Goal: Transaction & Acquisition: Download file/media

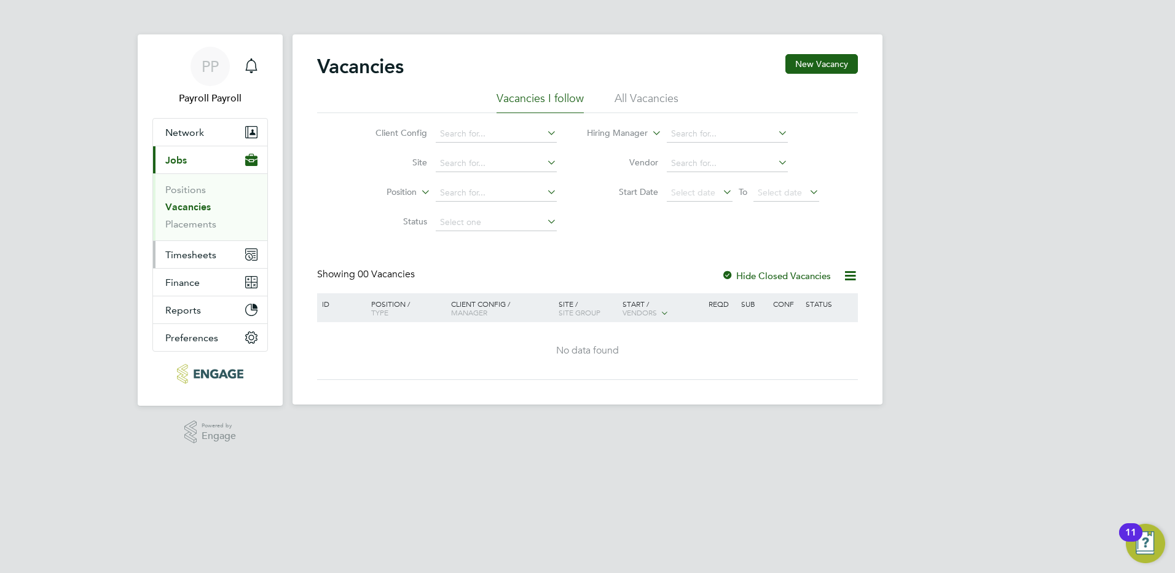
drag, startPoint x: 204, startPoint y: 249, endPoint x: 214, endPoint y: 254, distance: 11.0
click at [205, 251] on span "Timesheets" at bounding box center [190, 255] width 51 height 12
click at [206, 257] on span "Timesheets" at bounding box center [190, 255] width 51 height 12
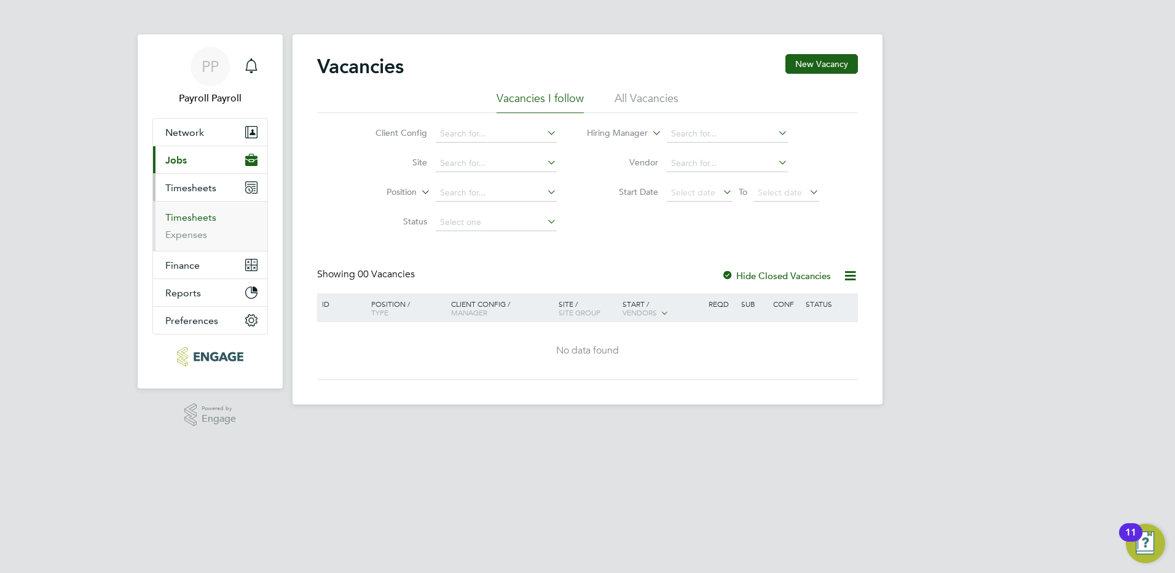
click at [196, 214] on link "Timesheets" at bounding box center [190, 217] width 51 height 12
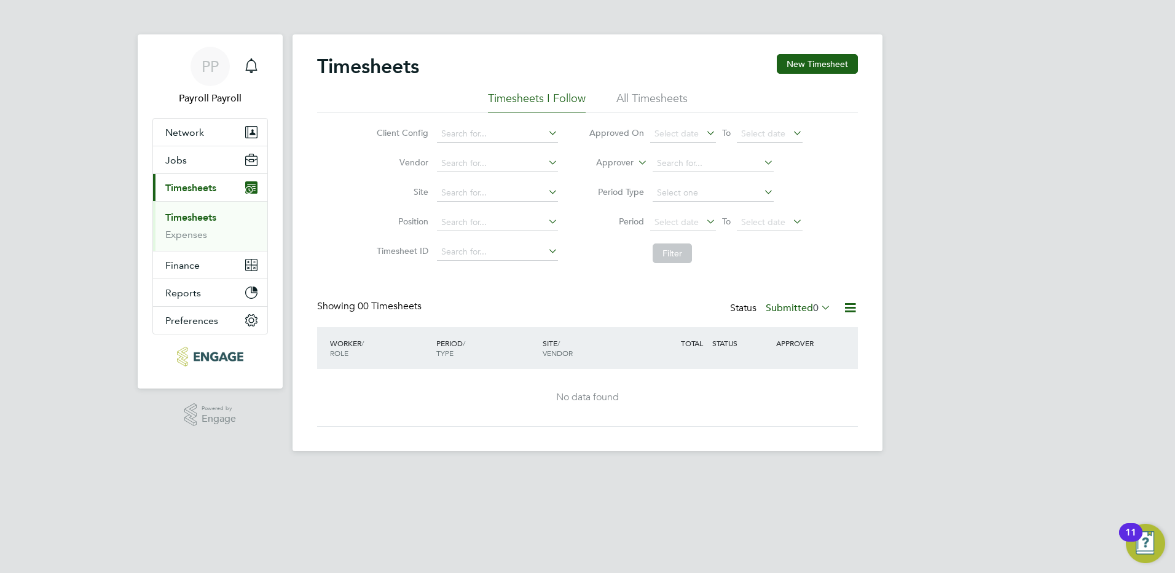
click at [646, 96] on li "All Timesheets" at bounding box center [651, 102] width 71 height 22
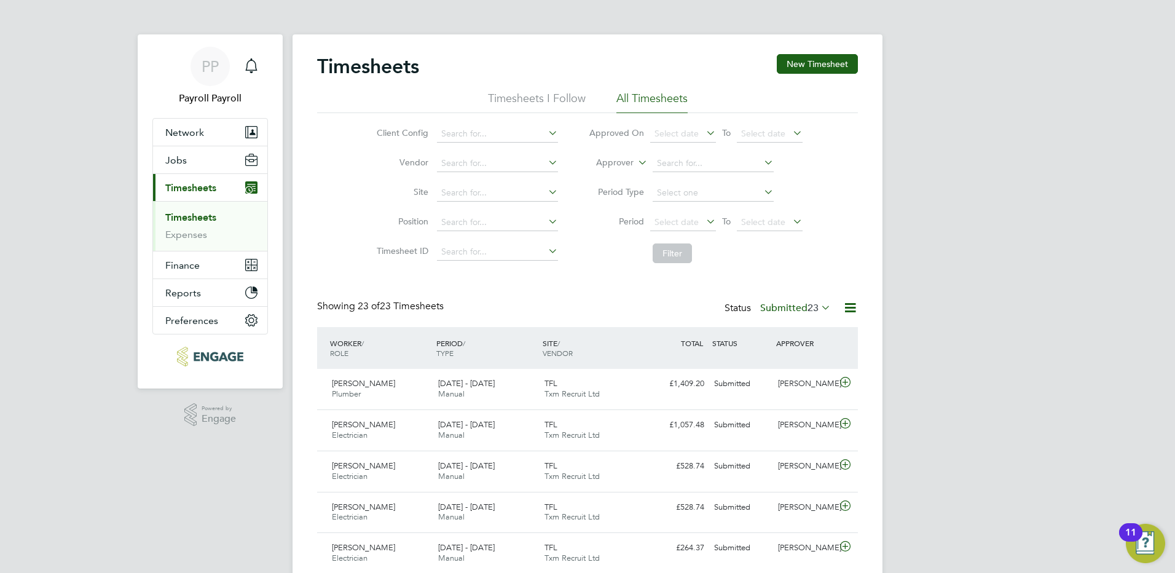
click at [799, 310] on label "Submitted 23" at bounding box center [795, 308] width 71 height 12
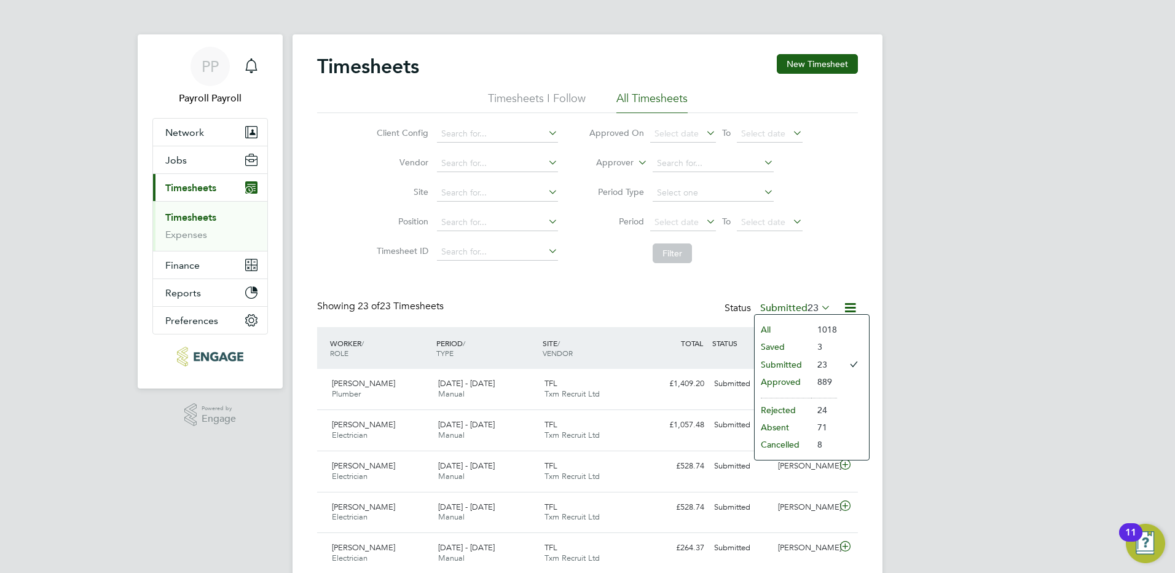
click at [789, 380] on li "Approved" at bounding box center [782, 381] width 57 height 17
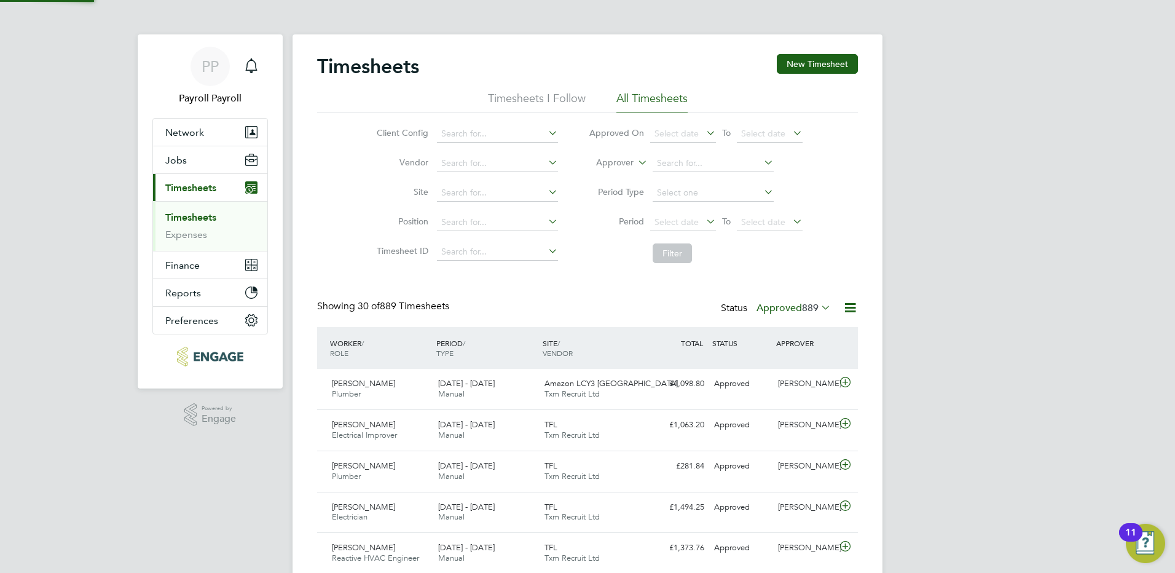
scroll to position [31, 107]
click at [392, 513] on div "Robert Pratt Electrician 9 - 15 Aug 2025" at bounding box center [380, 512] width 106 height 31
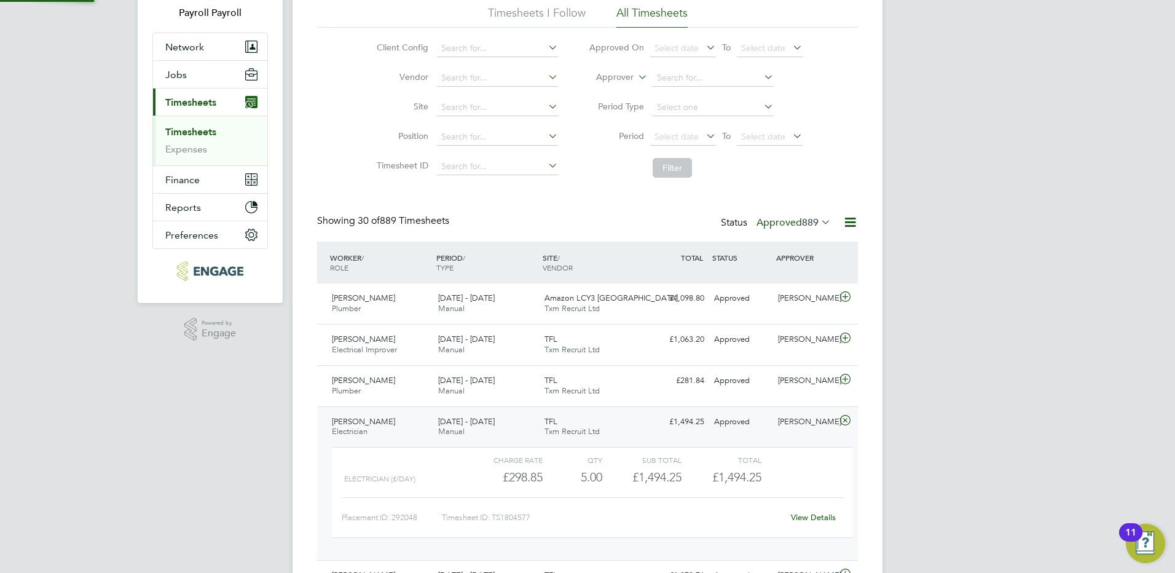
scroll to position [123, 0]
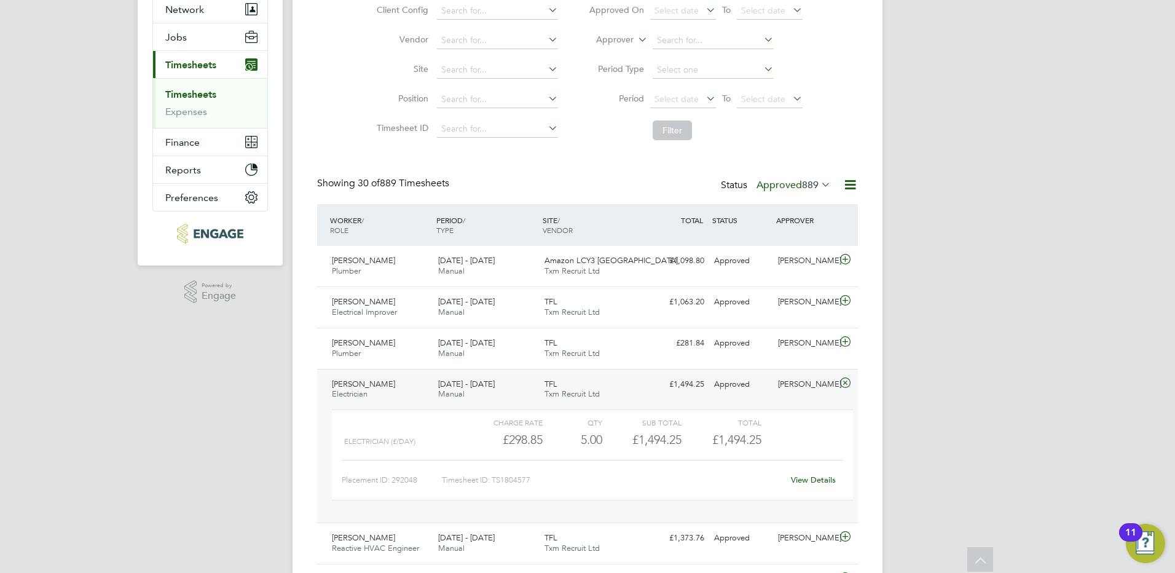
click at [347, 388] on span "Robert Pratt" at bounding box center [363, 383] width 63 height 10
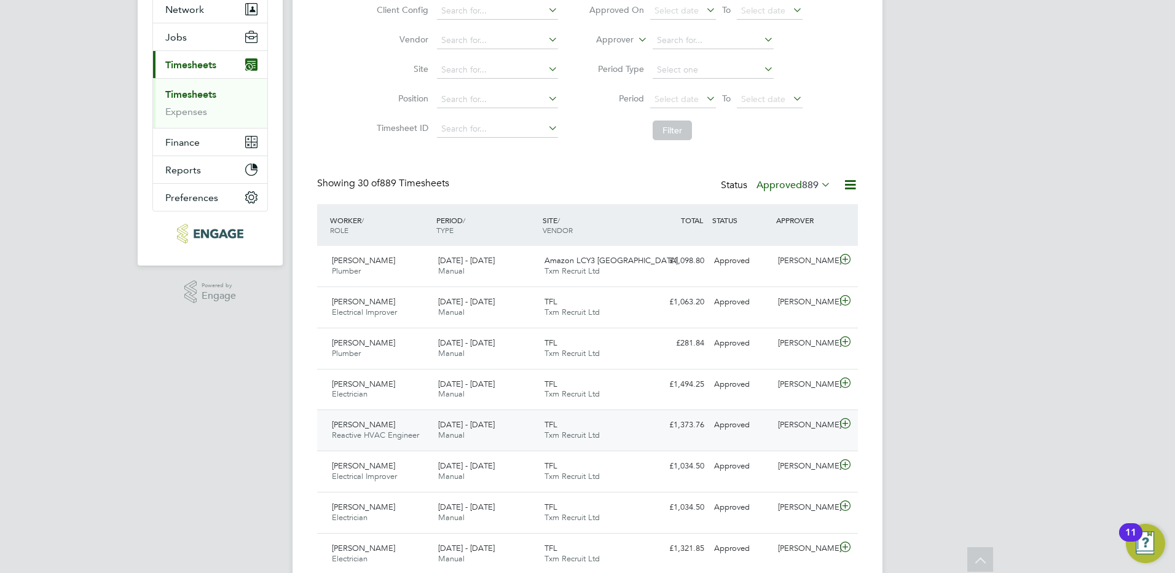
click at [356, 427] on span "Michael Pender" at bounding box center [363, 424] width 63 height 10
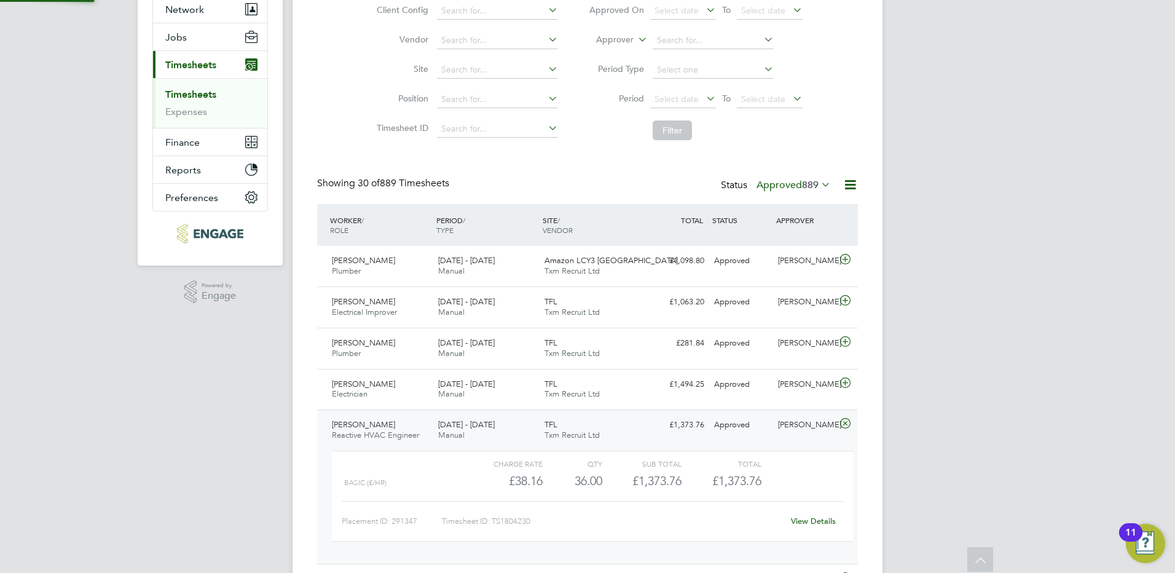
scroll to position [21, 120]
click at [379, 420] on span "Michael Pender" at bounding box center [363, 424] width 63 height 10
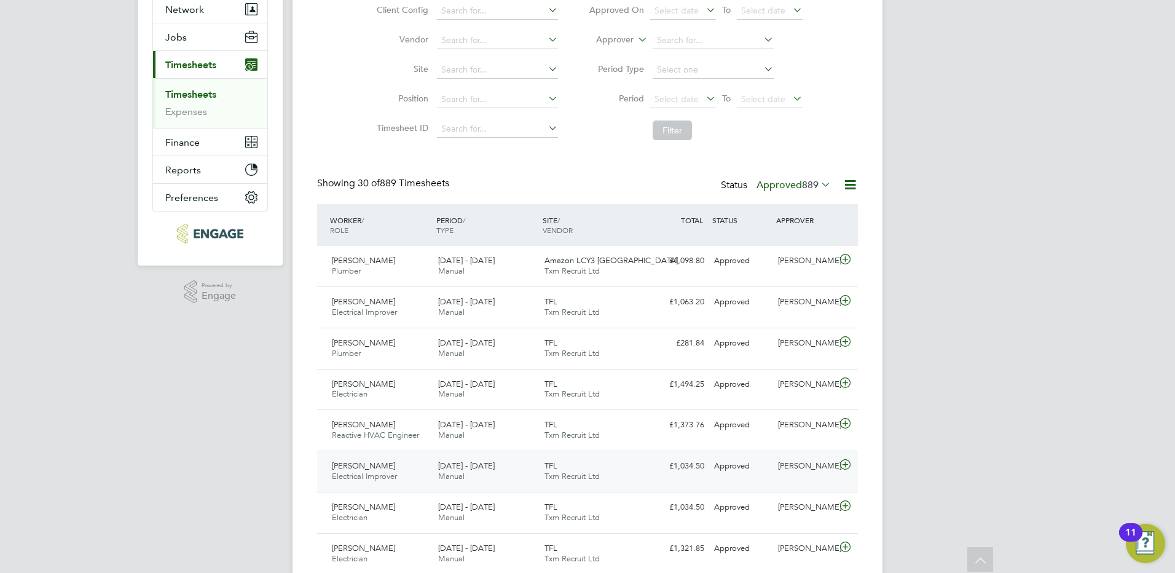
click at [393, 466] on span "Wale Kabiru Hassan" at bounding box center [363, 465] width 63 height 10
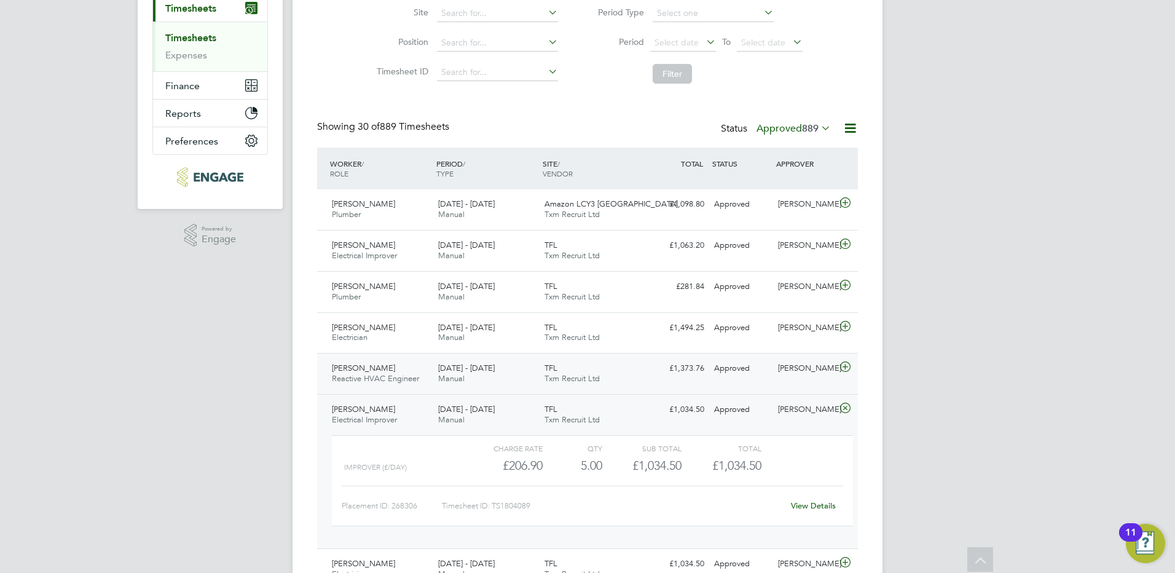
scroll to position [184, 0]
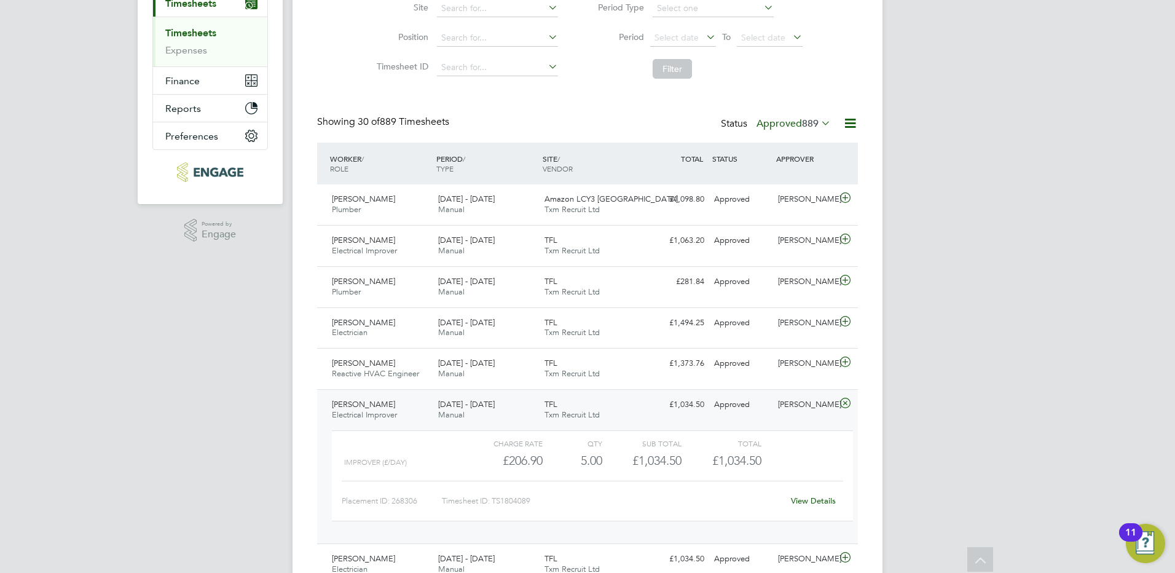
click at [395, 409] on span "Wale Kabiru Hassan" at bounding box center [363, 404] width 63 height 10
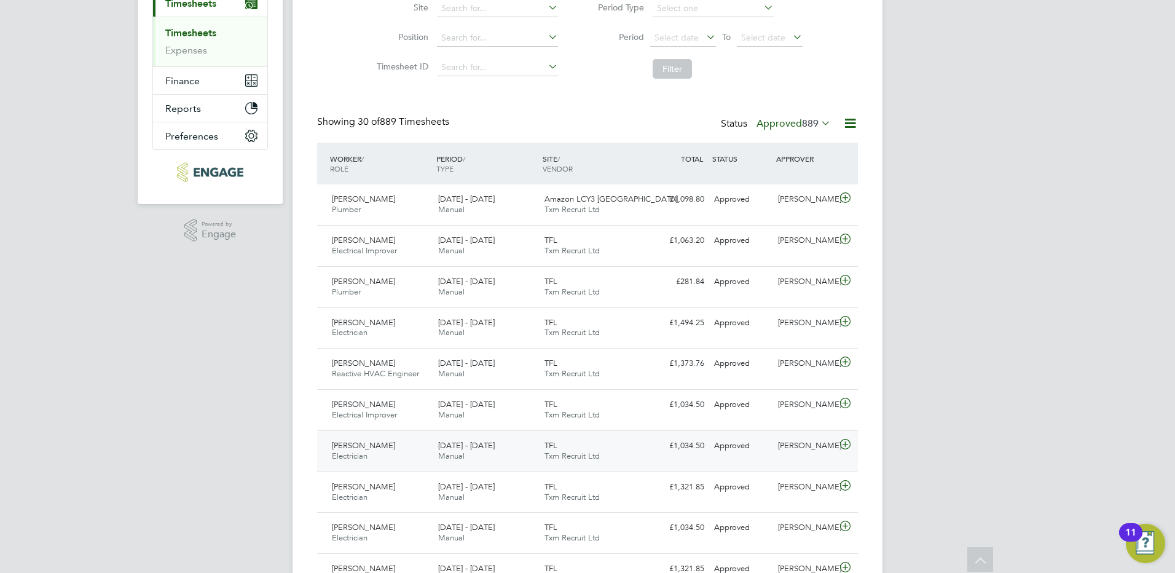
click at [382, 442] on span "Nasiruden Alabi" at bounding box center [363, 445] width 63 height 10
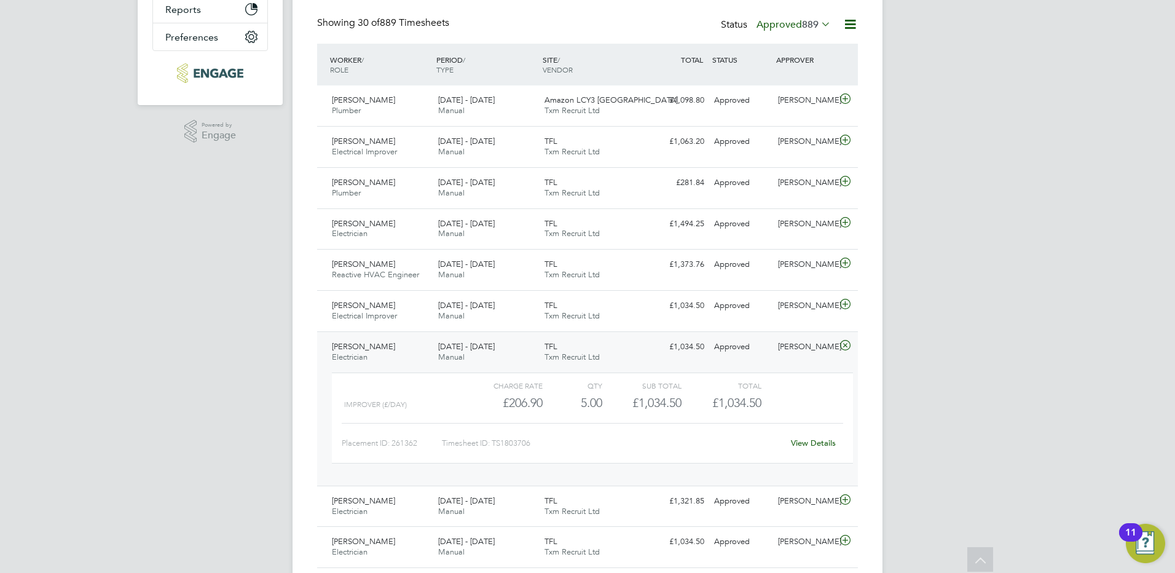
scroll to position [307, 0]
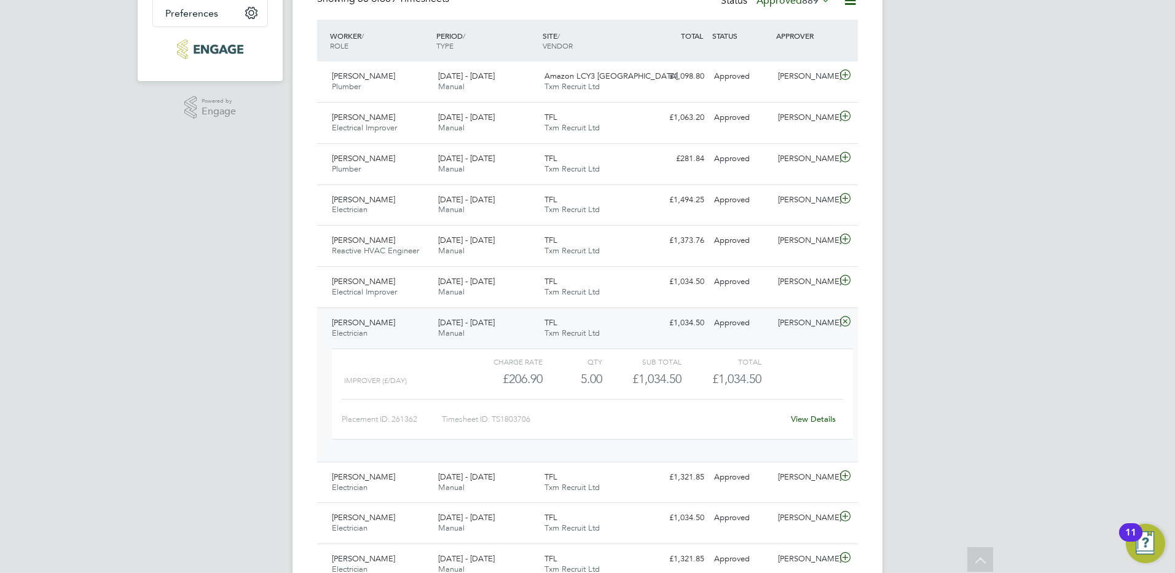
click at [369, 330] on div "Nasiruden Alabi Electrician 11 - 17 Aug 2025" at bounding box center [380, 328] width 106 height 31
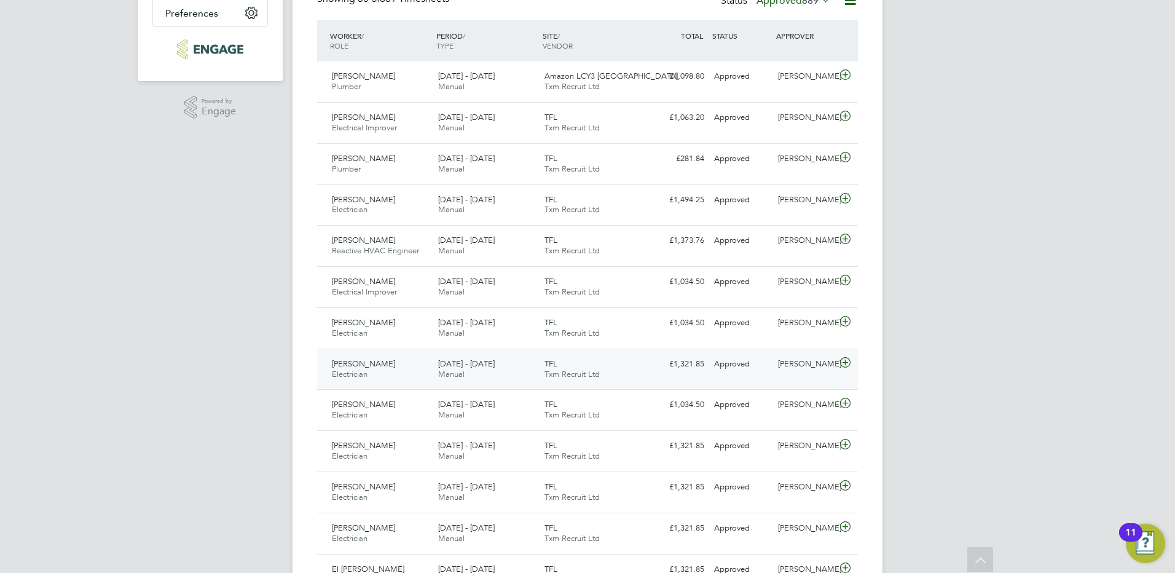
click at [370, 362] on span "Maleek Williams" at bounding box center [363, 363] width 63 height 10
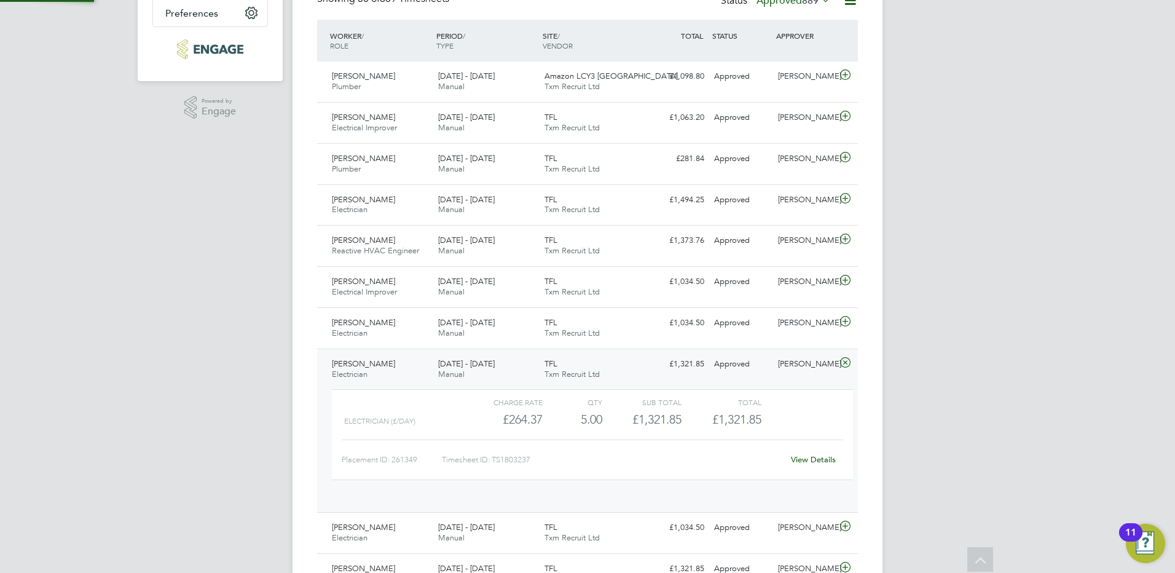
scroll to position [21, 120]
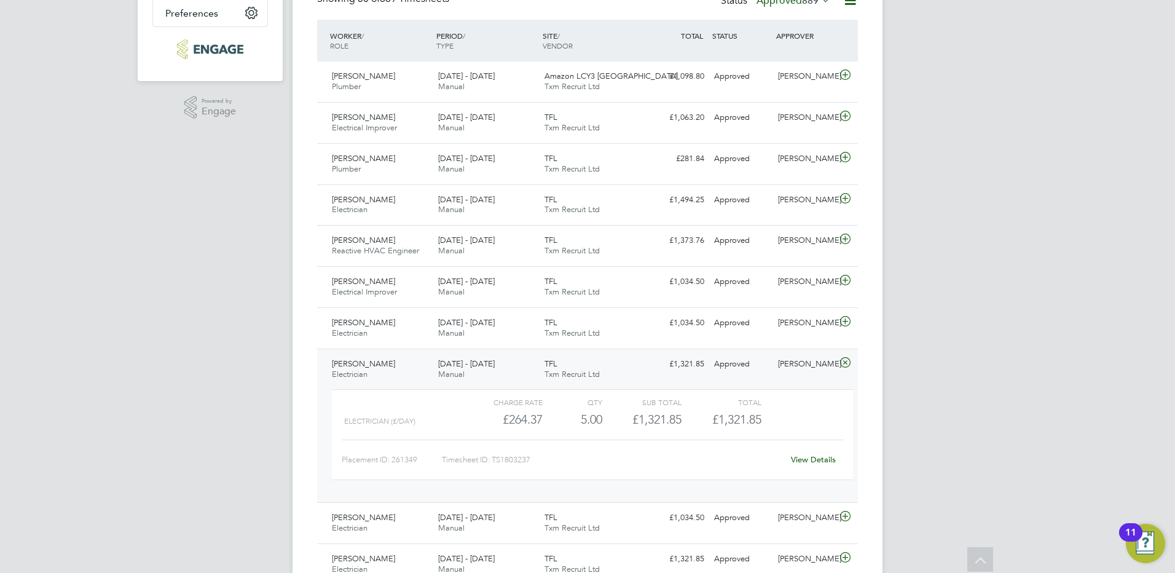
click at [367, 366] on span "Maleek Williams" at bounding box center [363, 363] width 63 height 10
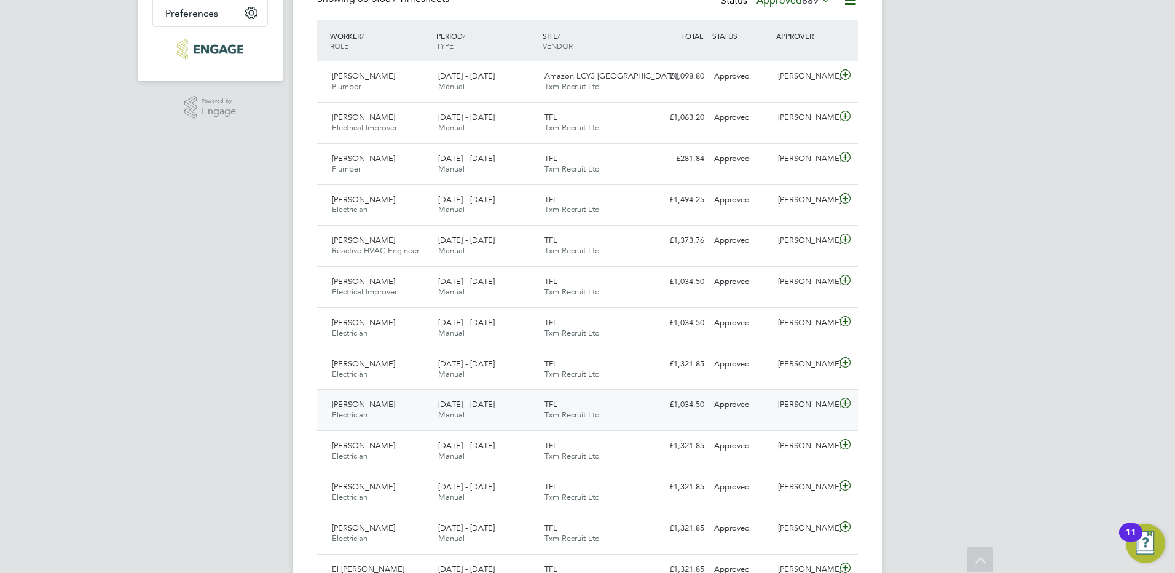
click at [370, 404] on span "Alex Buhtejev" at bounding box center [363, 404] width 63 height 10
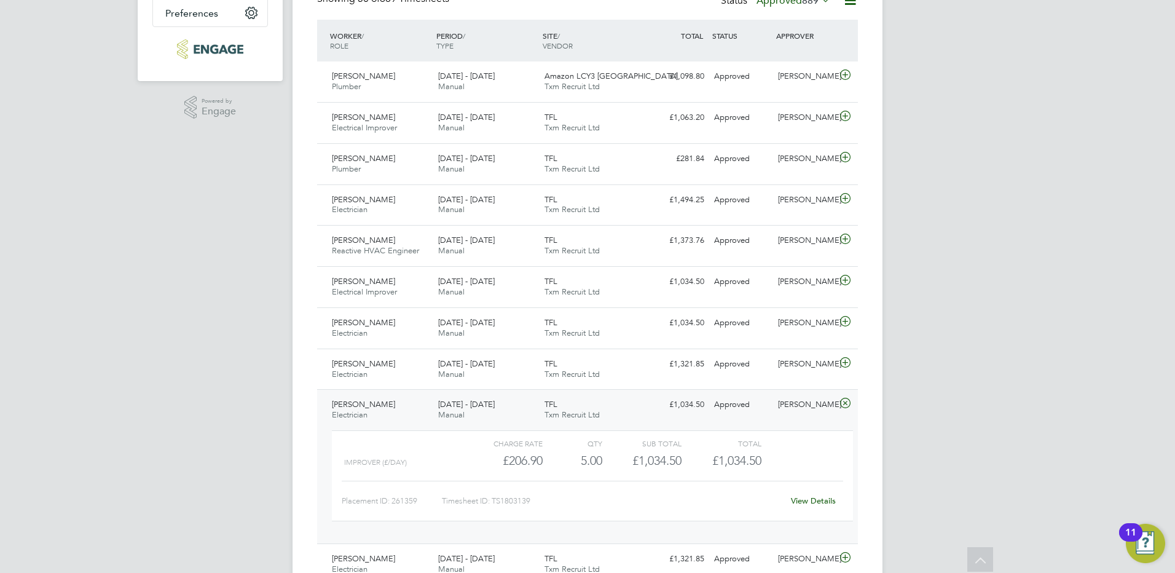
click at [359, 401] on span "Alex Buhtejev" at bounding box center [363, 404] width 63 height 10
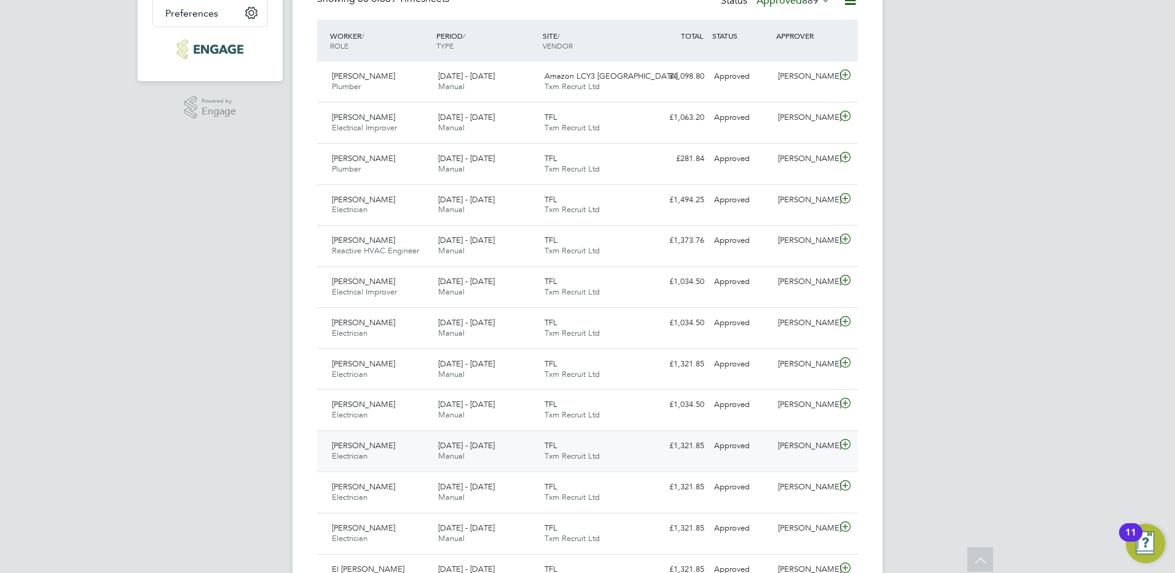
click at [377, 448] on span "Answorth Mills" at bounding box center [363, 445] width 63 height 10
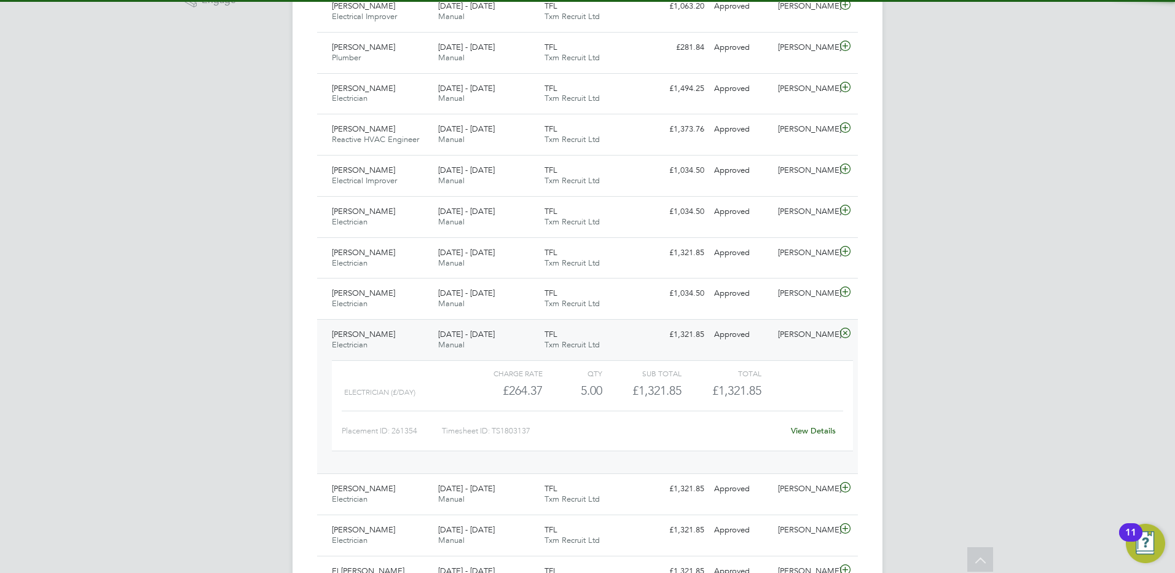
scroll to position [430, 0]
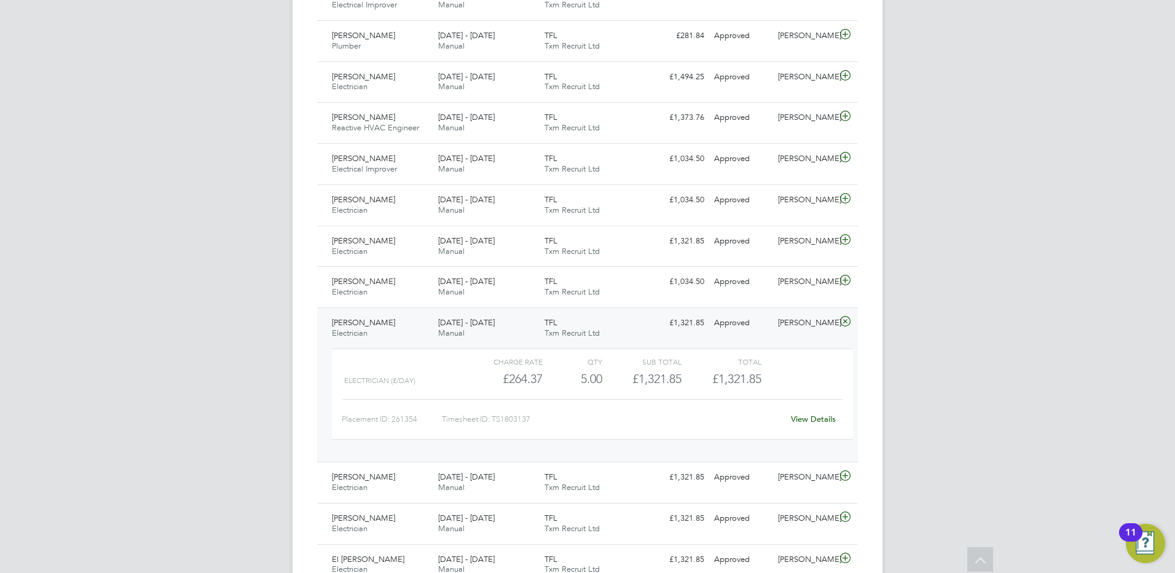
click at [377, 326] on span "Answorth Mills" at bounding box center [363, 322] width 63 height 10
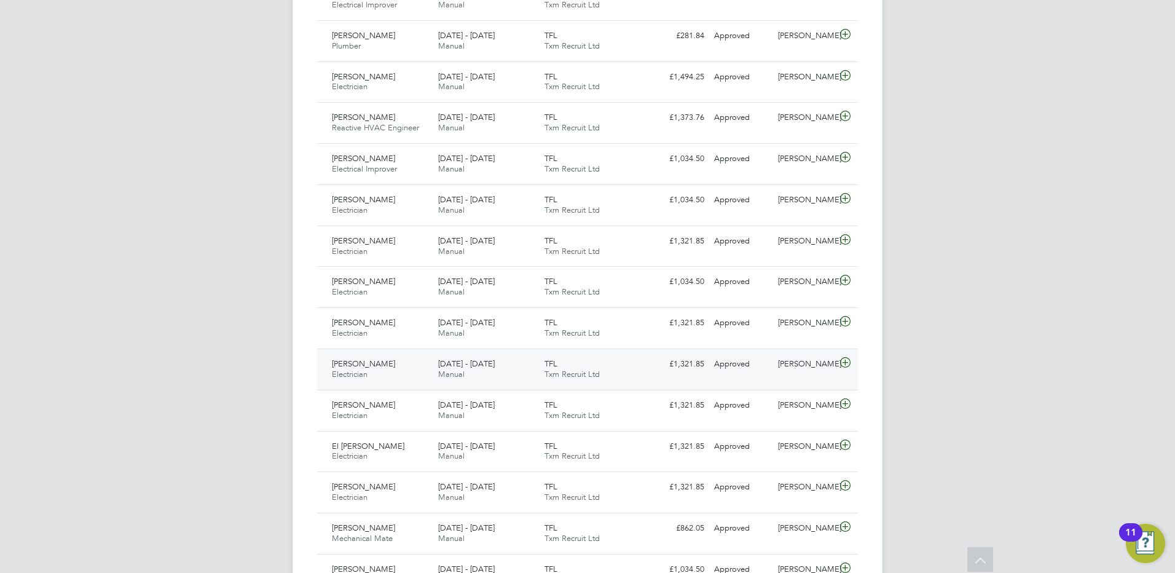
click at [380, 362] on span "Thomas Powell" at bounding box center [363, 363] width 63 height 10
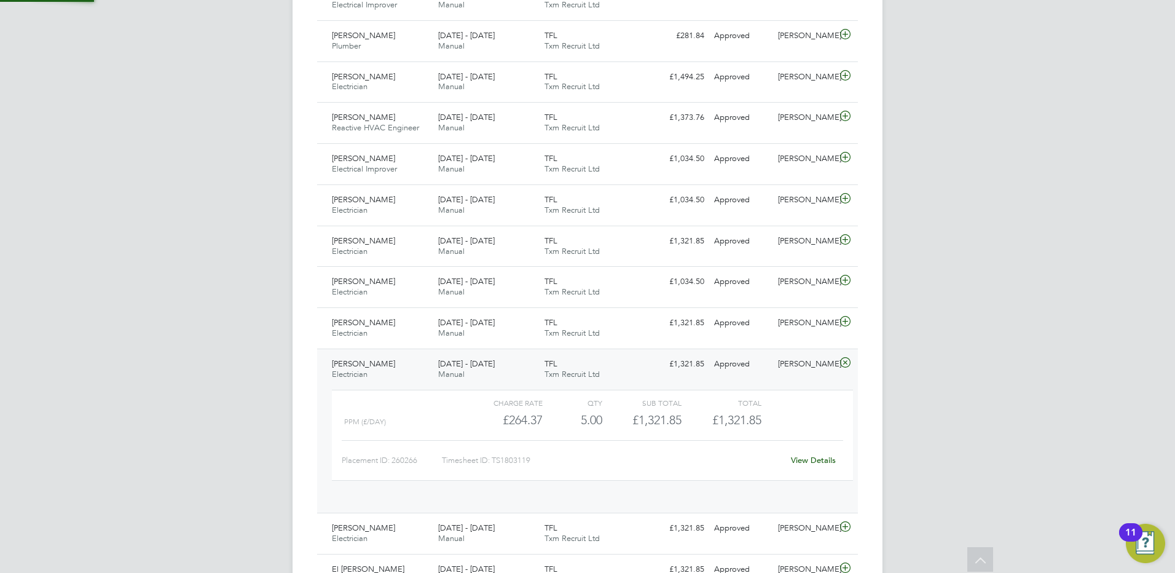
scroll to position [21, 120]
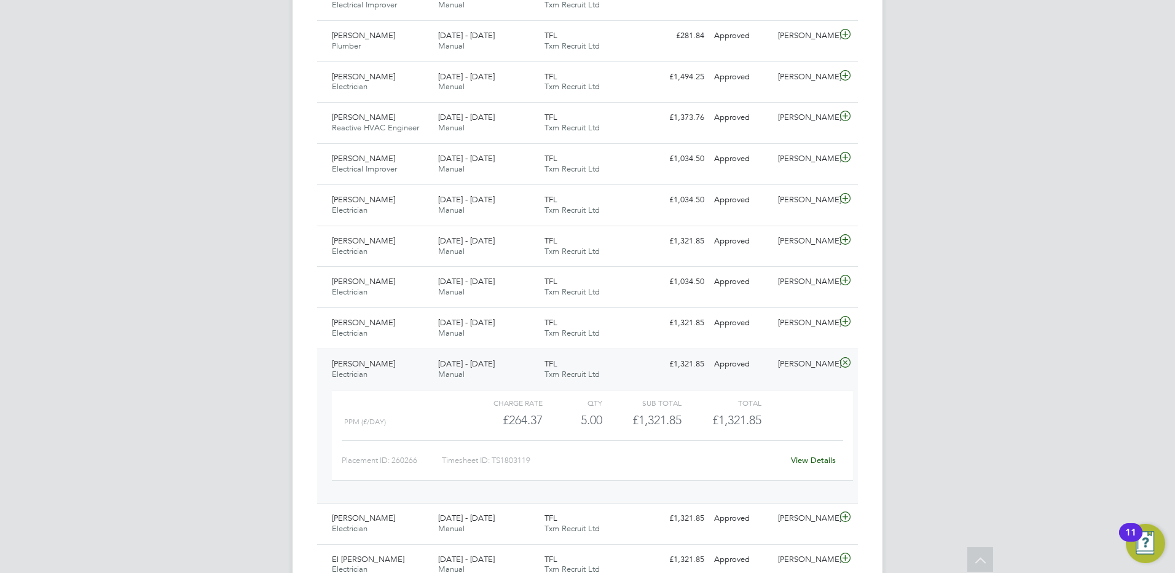
click at [383, 368] on span "Thomas Powell" at bounding box center [363, 363] width 63 height 10
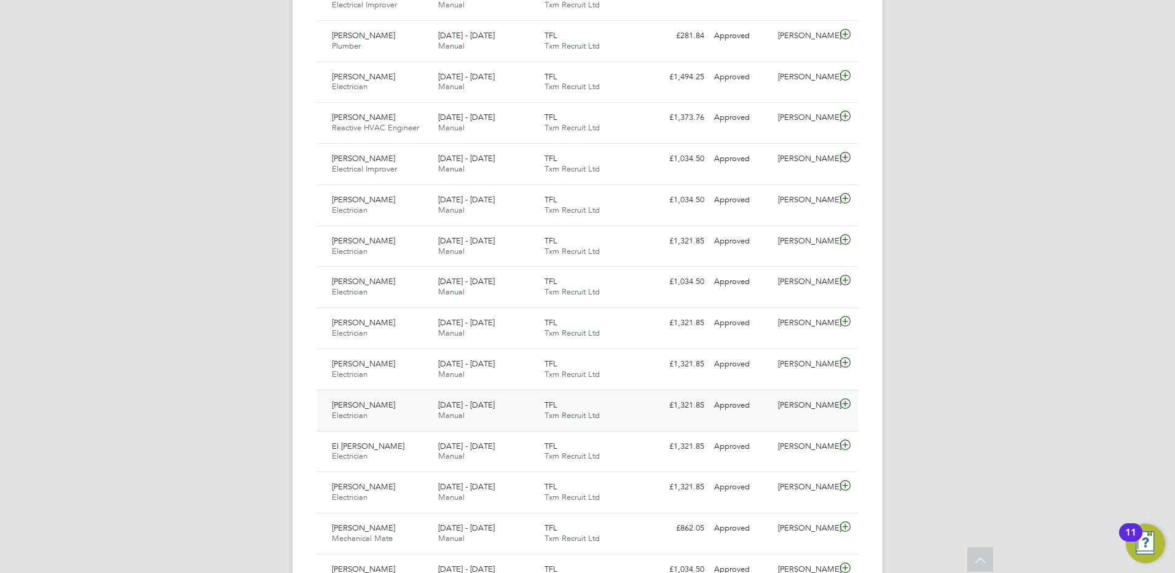
click at [386, 402] on span "James Mcdonagh" at bounding box center [363, 404] width 63 height 10
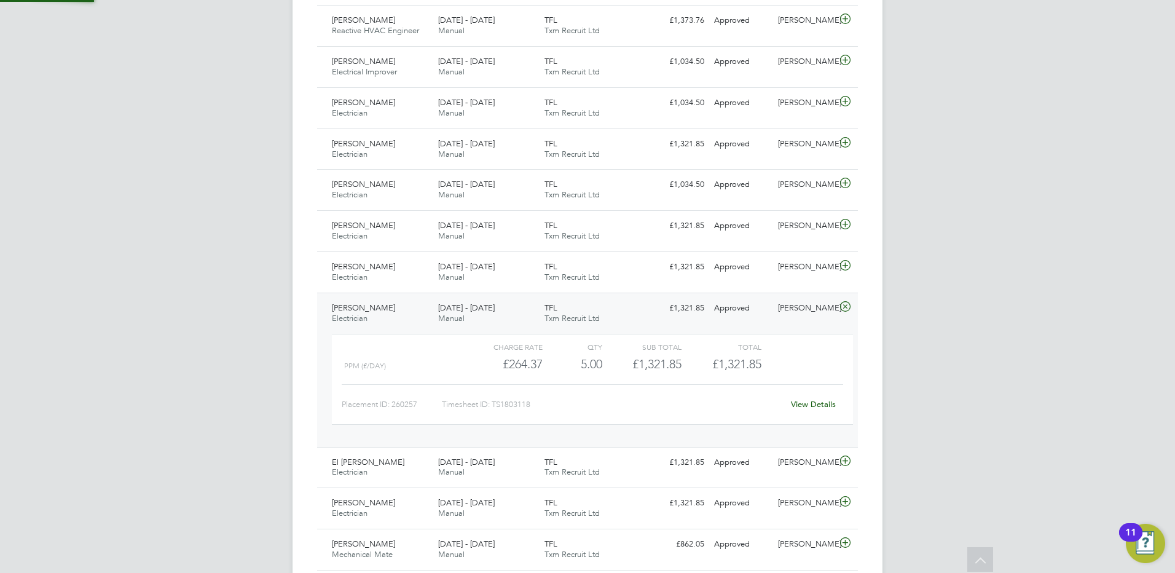
scroll to position [553, 0]
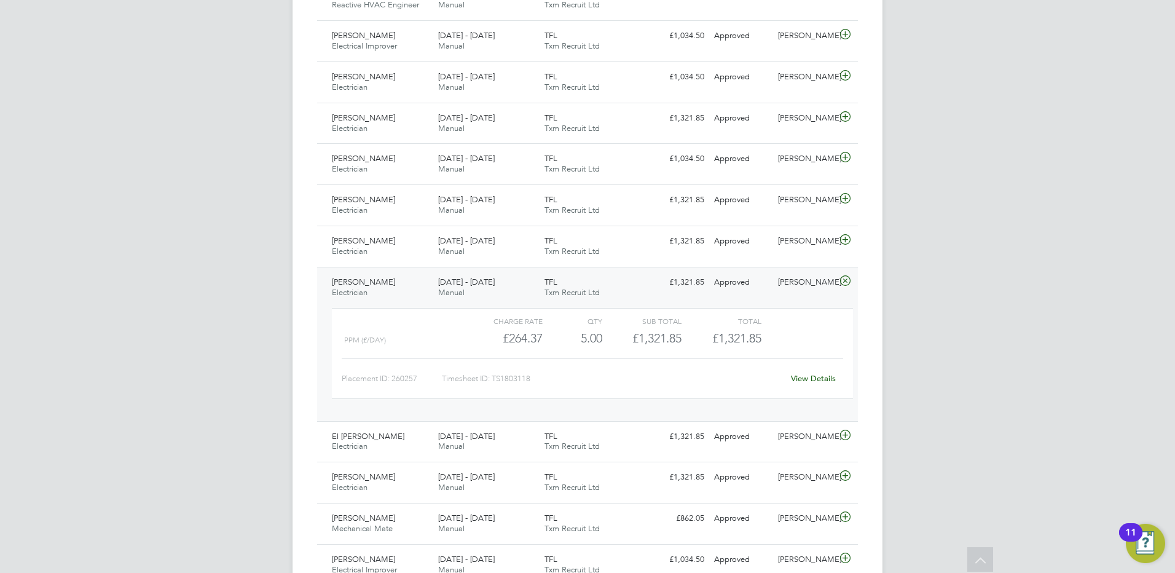
click at [370, 288] on div "James Mcdonagh Electrician 11 - 17 Aug 2025" at bounding box center [380, 287] width 106 height 31
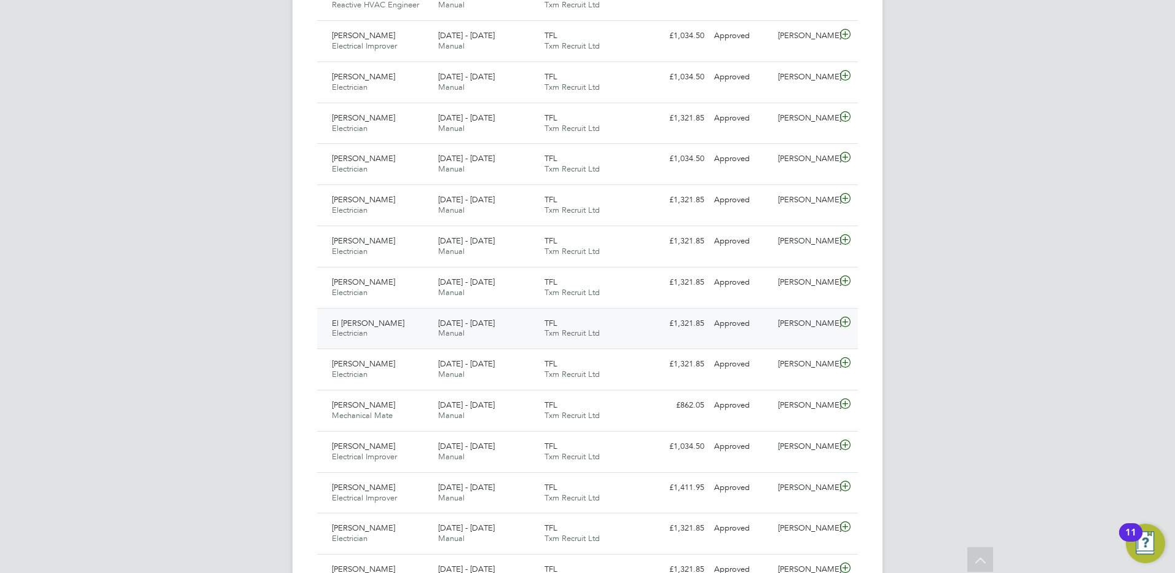
click at [375, 329] on div "El Omrani Taibi Electrician 9 - 15 Aug 2025" at bounding box center [380, 328] width 106 height 31
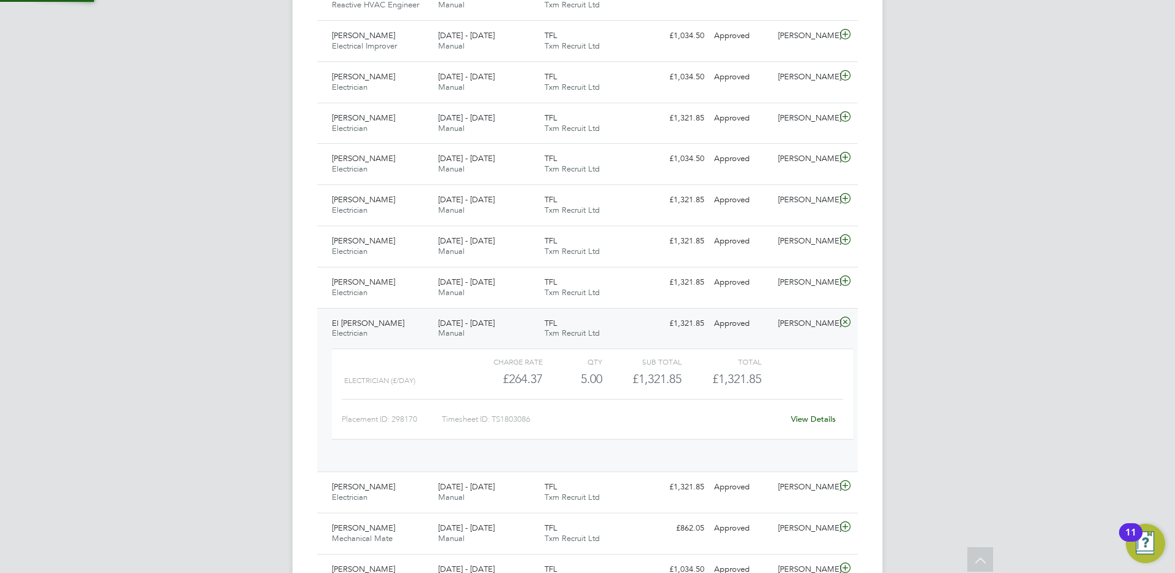
scroll to position [21, 120]
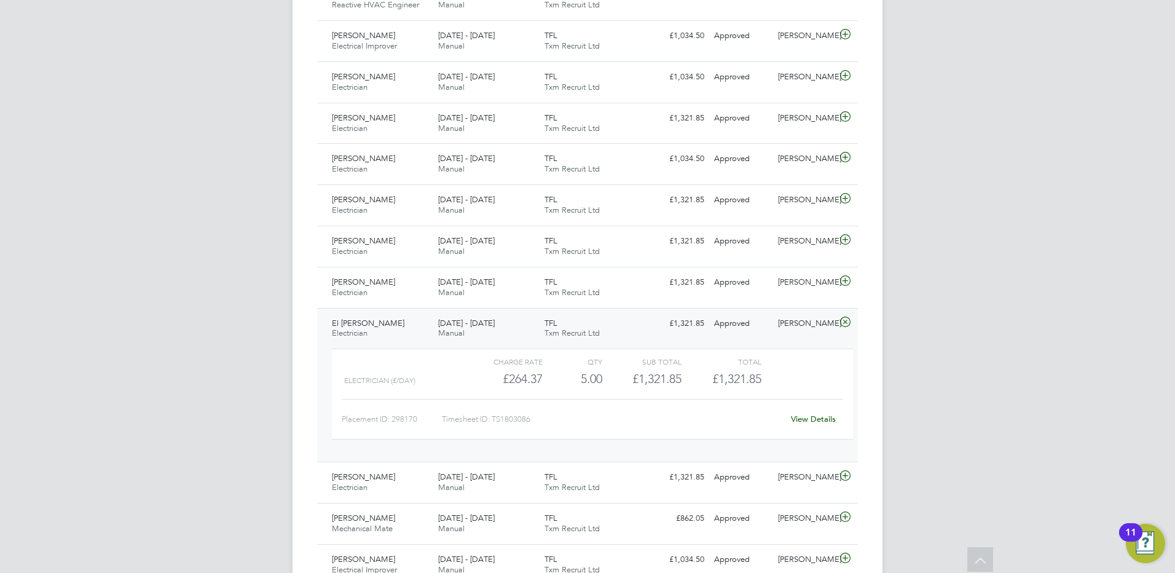
click at [360, 321] on span "El Omrani Taibi" at bounding box center [368, 323] width 72 height 10
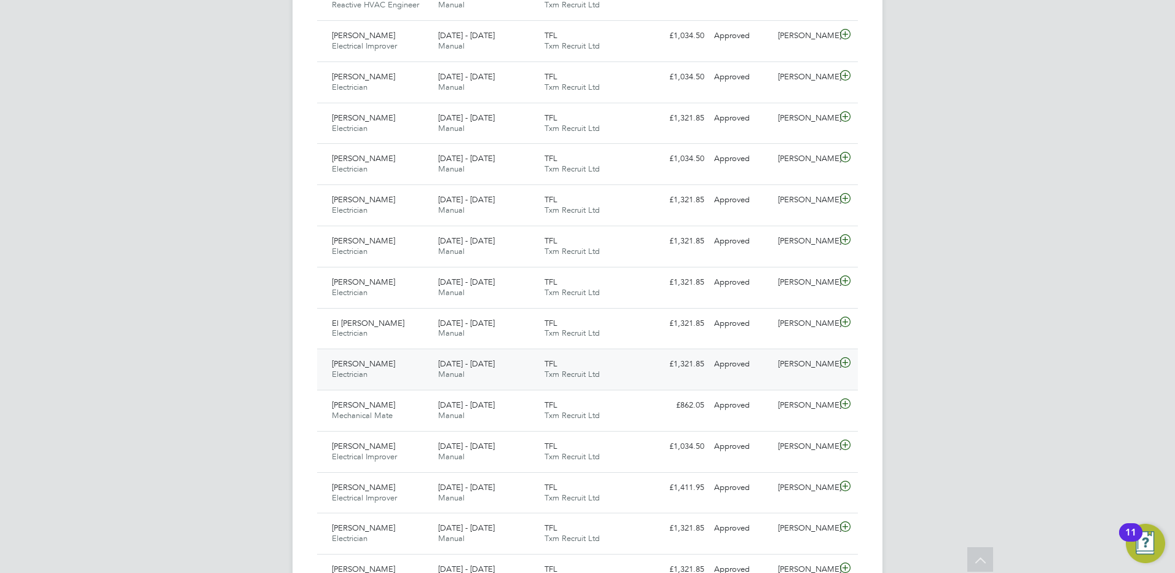
click at [362, 363] on span "[PERSON_NAME]" at bounding box center [363, 363] width 63 height 10
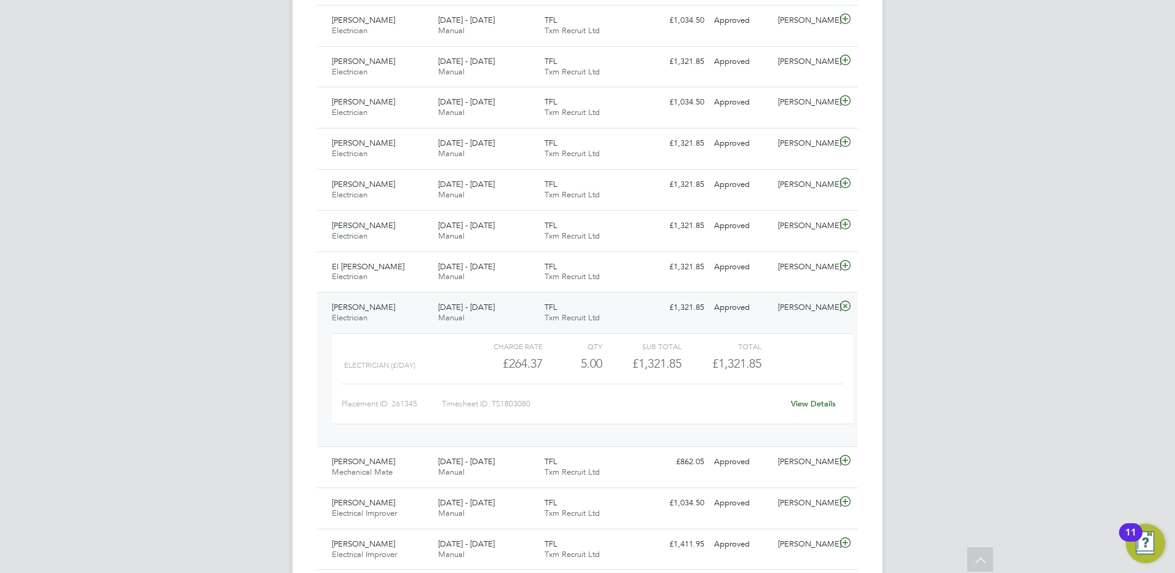
scroll to position [614, 0]
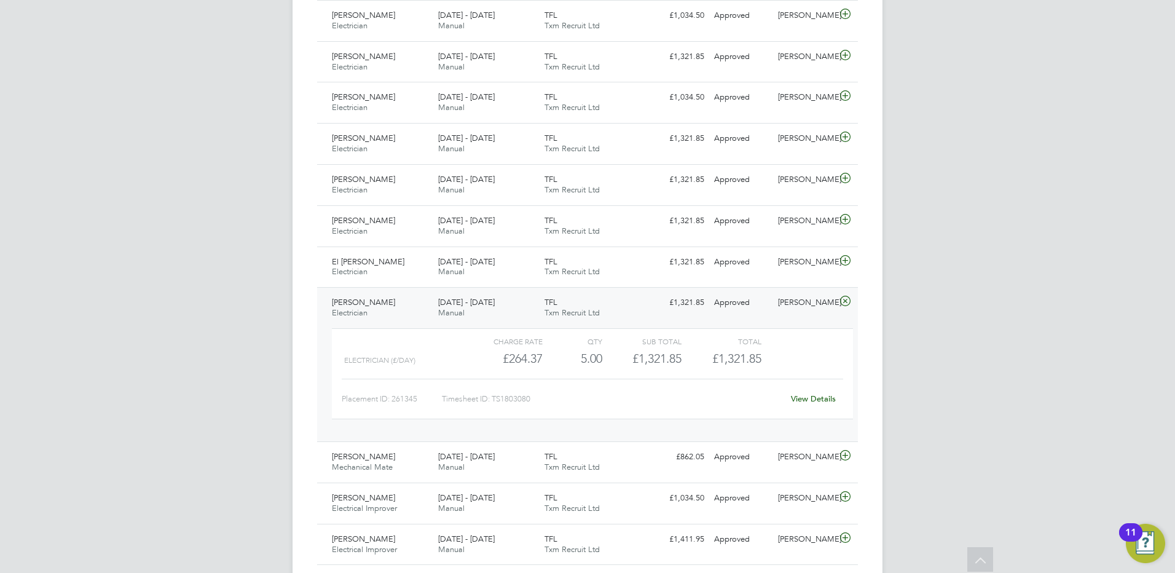
click at [366, 304] on span "[PERSON_NAME]" at bounding box center [363, 302] width 63 height 10
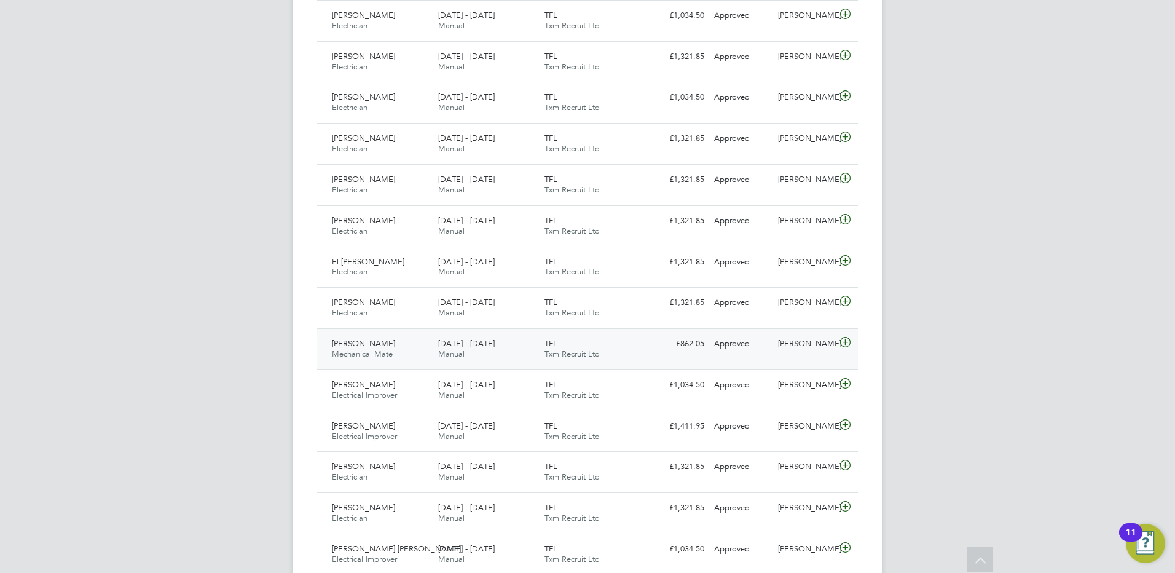
click at [373, 345] on span "Claudiu Luca" at bounding box center [363, 343] width 63 height 10
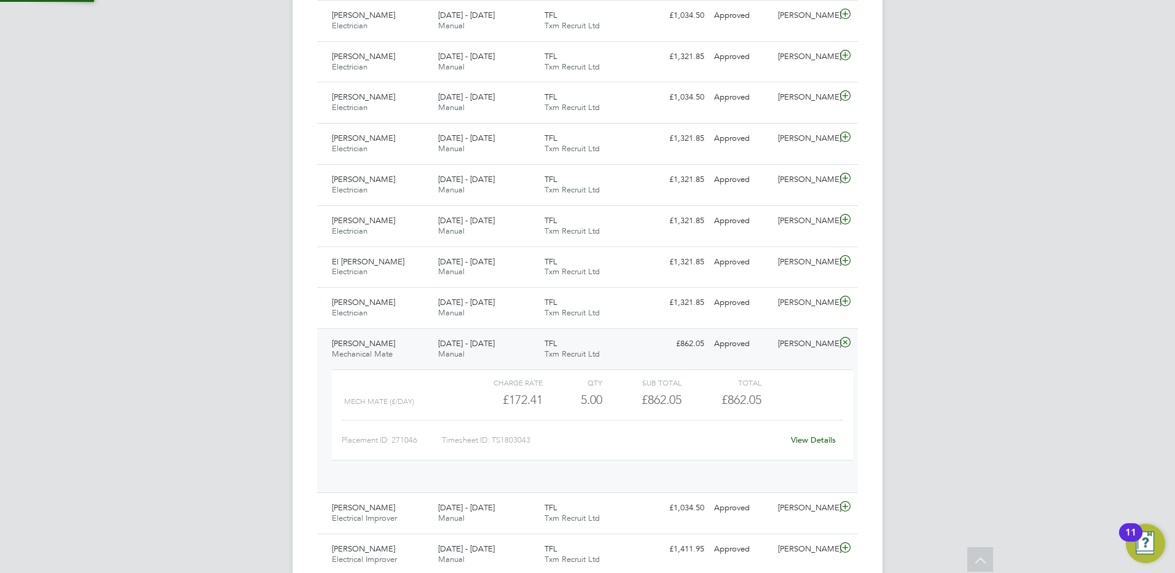
scroll to position [21, 120]
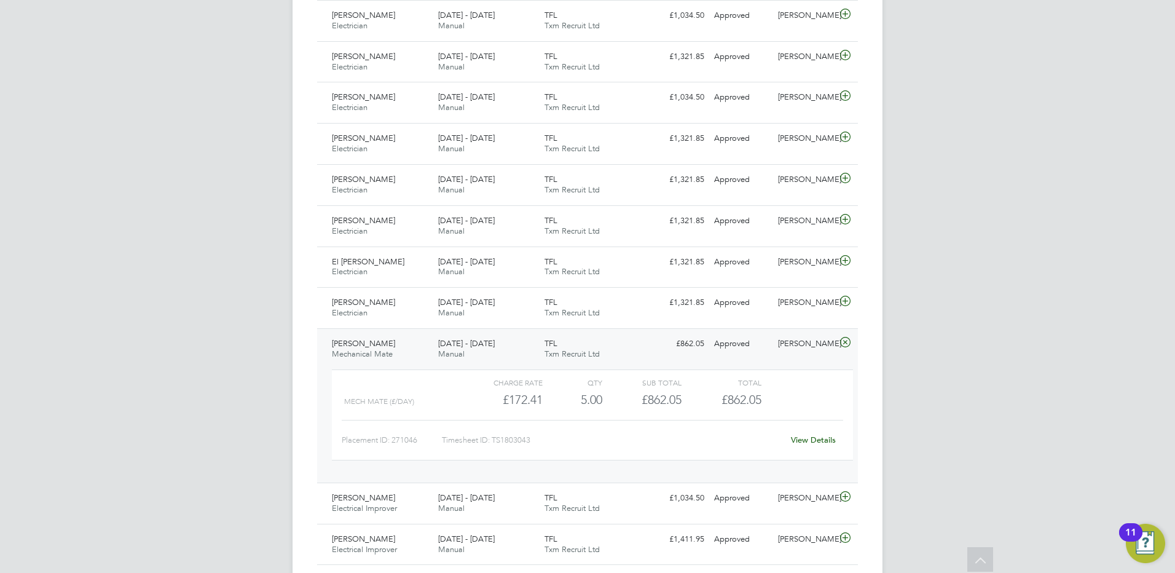
click at [348, 344] on span "Claudiu Luca" at bounding box center [363, 343] width 63 height 10
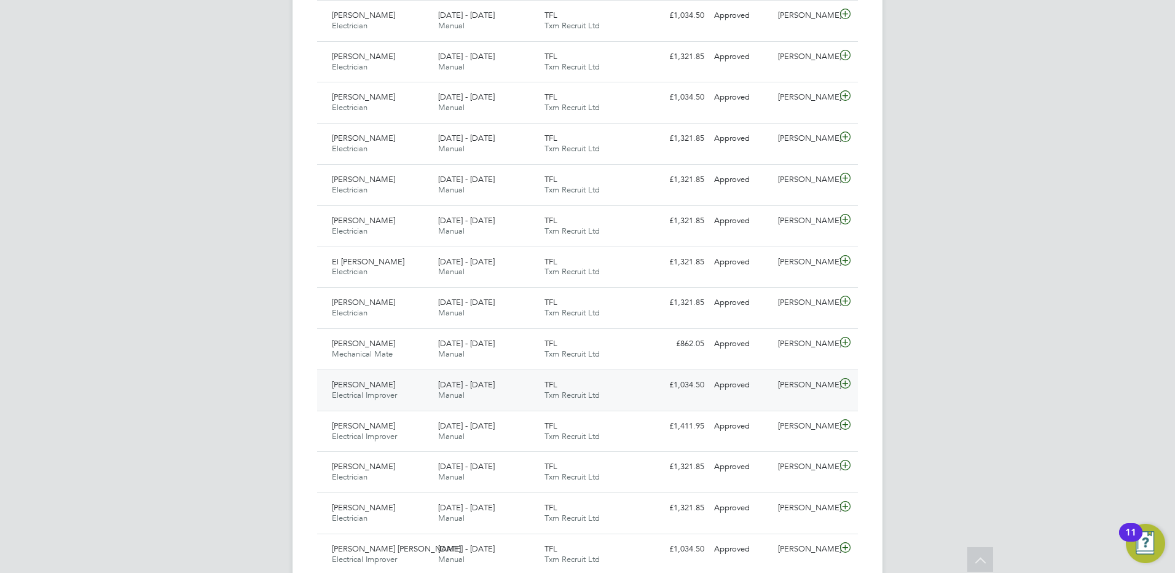
drag, startPoint x: 371, startPoint y: 381, endPoint x: 802, endPoint y: 249, distance: 450.9
click at [372, 381] on span "Alexandru Palici" at bounding box center [363, 384] width 63 height 10
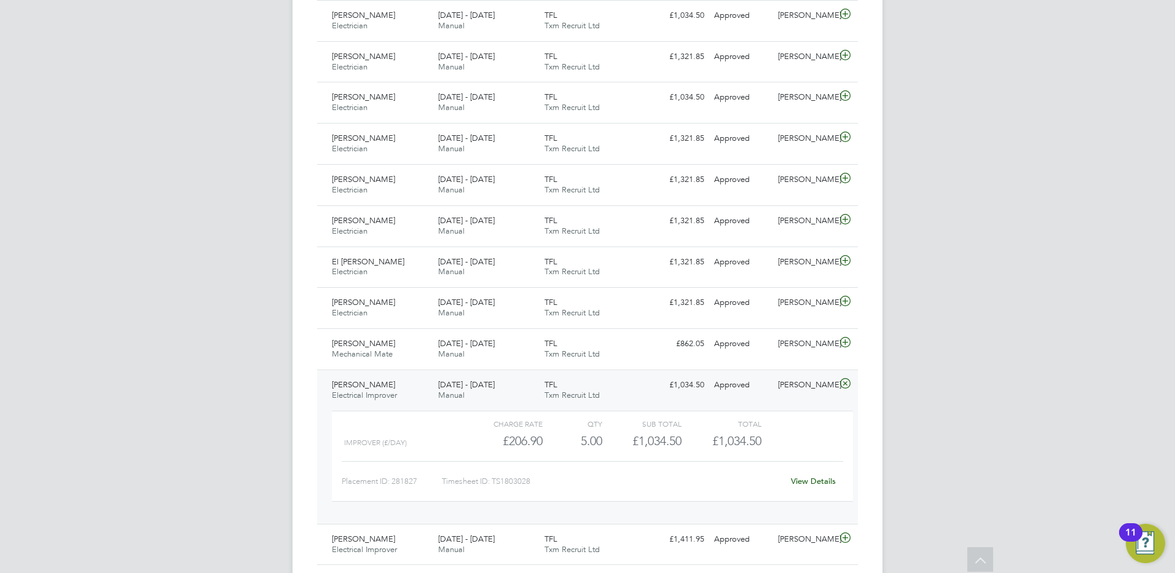
click at [368, 383] on span "Alexandru Palici" at bounding box center [363, 384] width 63 height 10
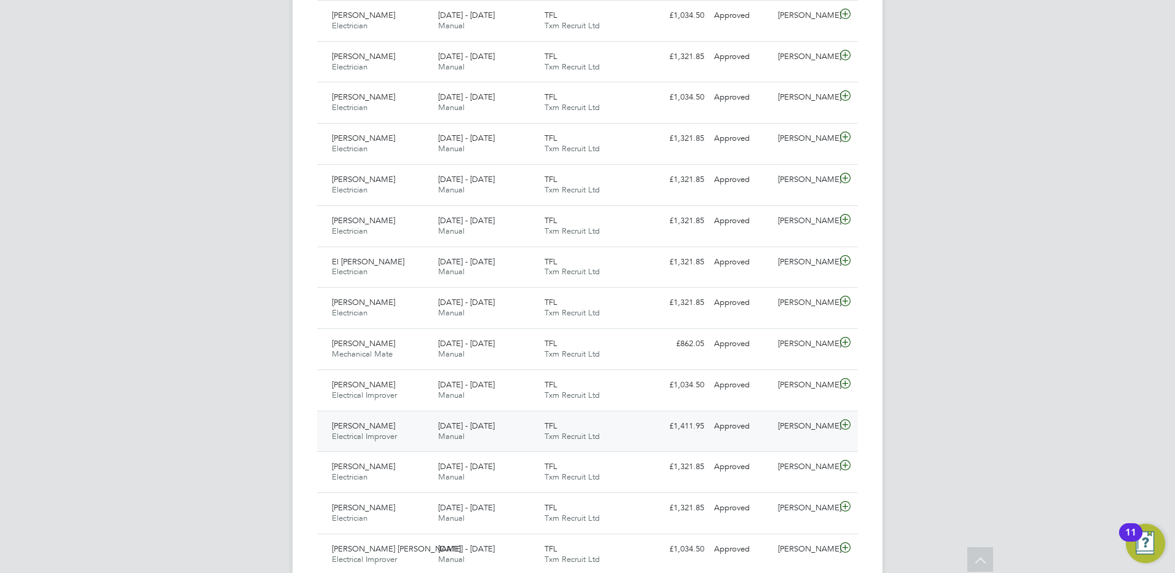
click at [362, 428] on span "[PERSON_NAME]" at bounding box center [363, 425] width 63 height 10
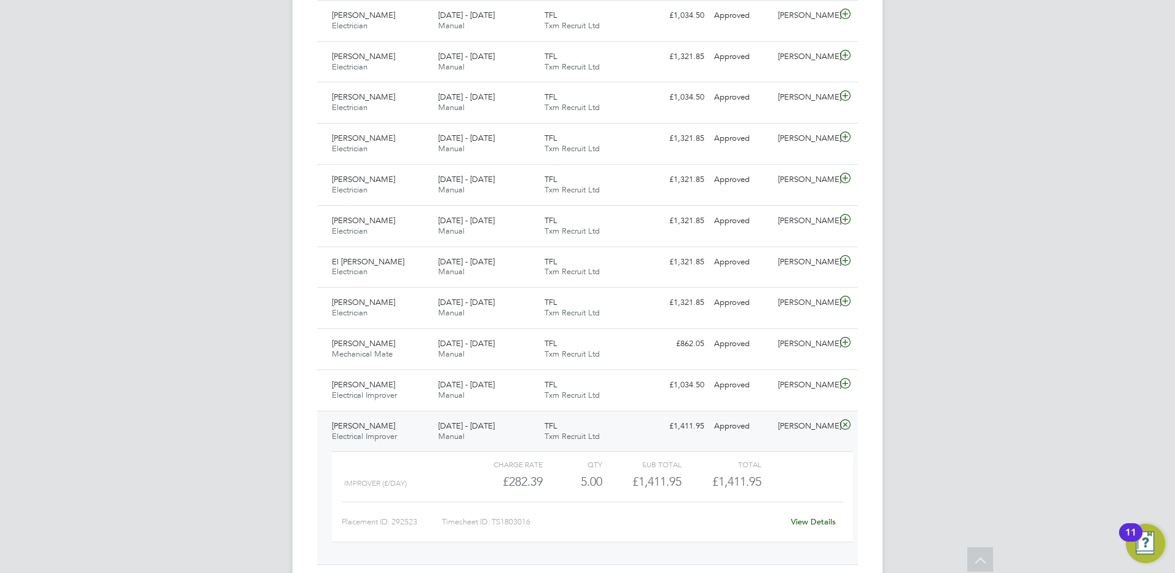
click at [363, 423] on span "[PERSON_NAME]" at bounding box center [363, 425] width 63 height 10
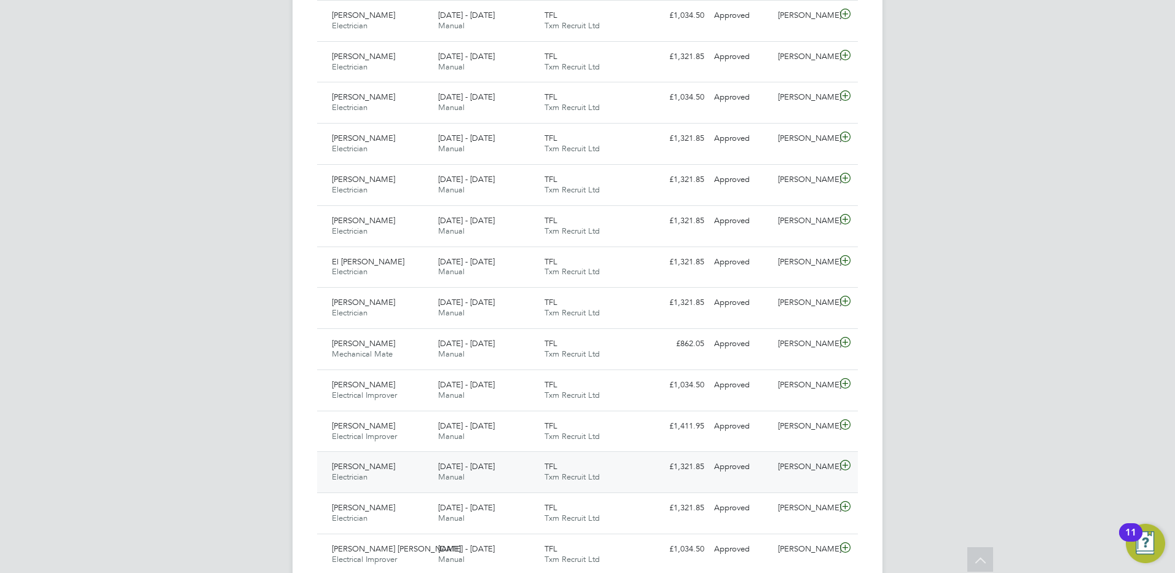
click at [365, 468] on span "Michael Lea" at bounding box center [363, 466] width 63 height 10
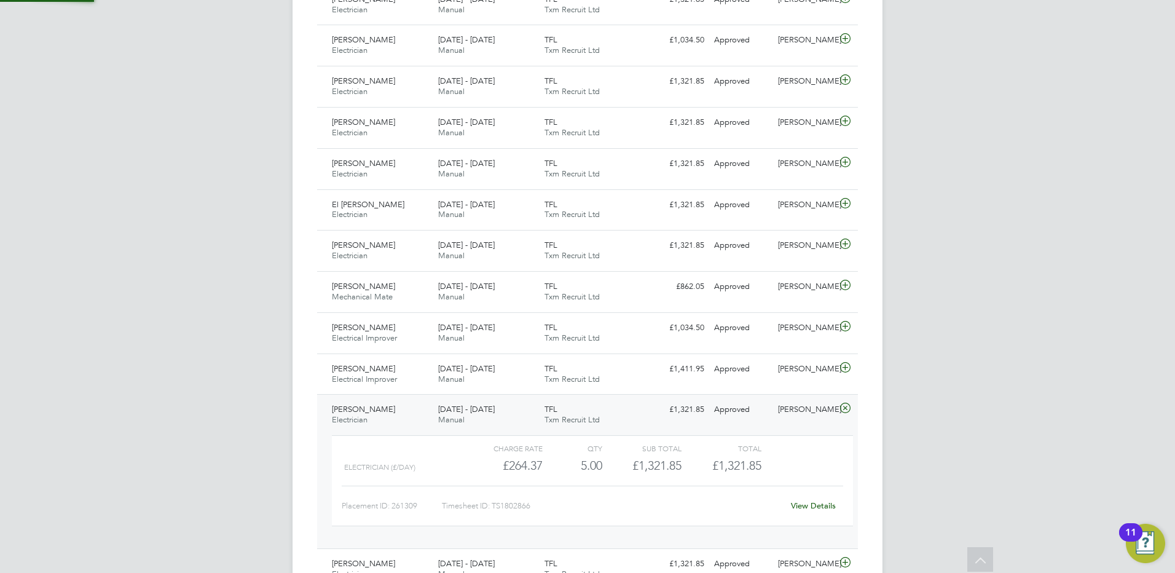
scroll to position [676, 0]
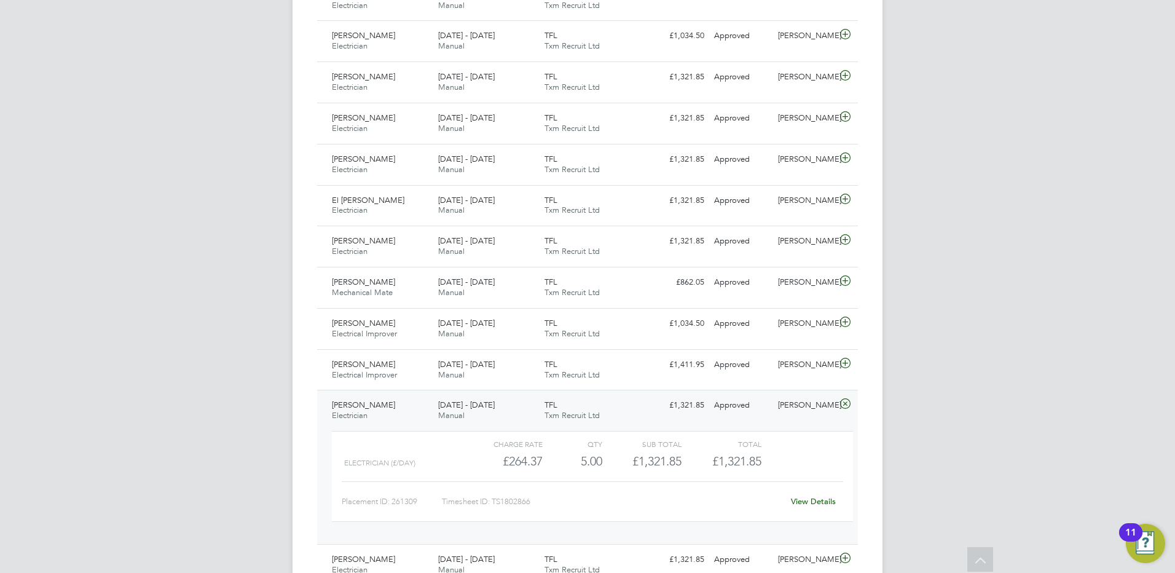
click at [368, 407] on span "Michael Lea" at bounding box center [363, 404] width 63 height 10
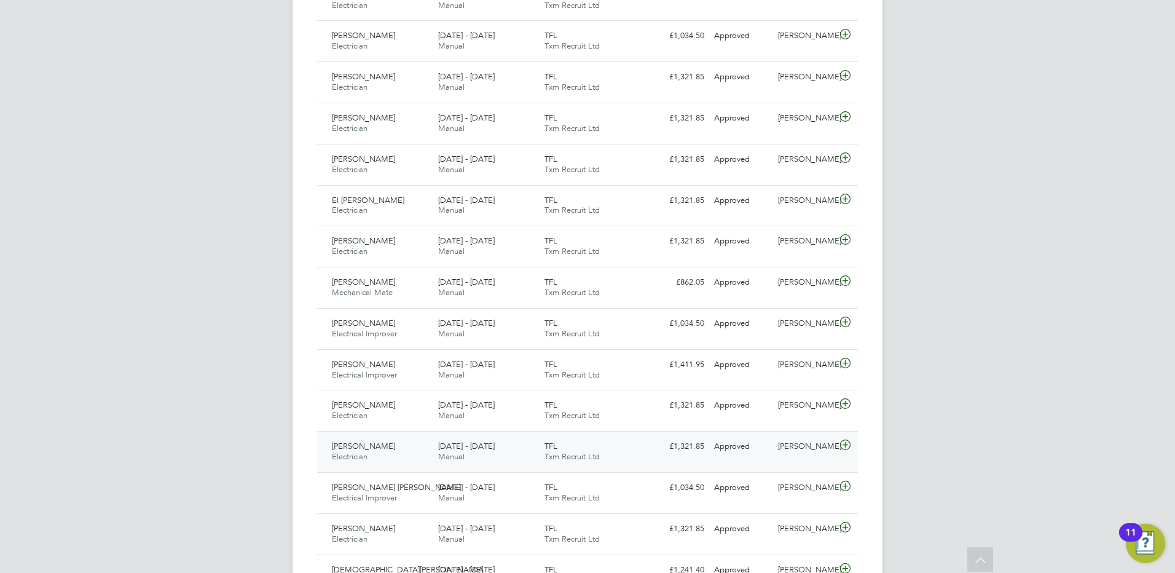
click at [369, 450] on span "Eugeniu Ojog" at bounding box center [363, 446] width 63 height 10
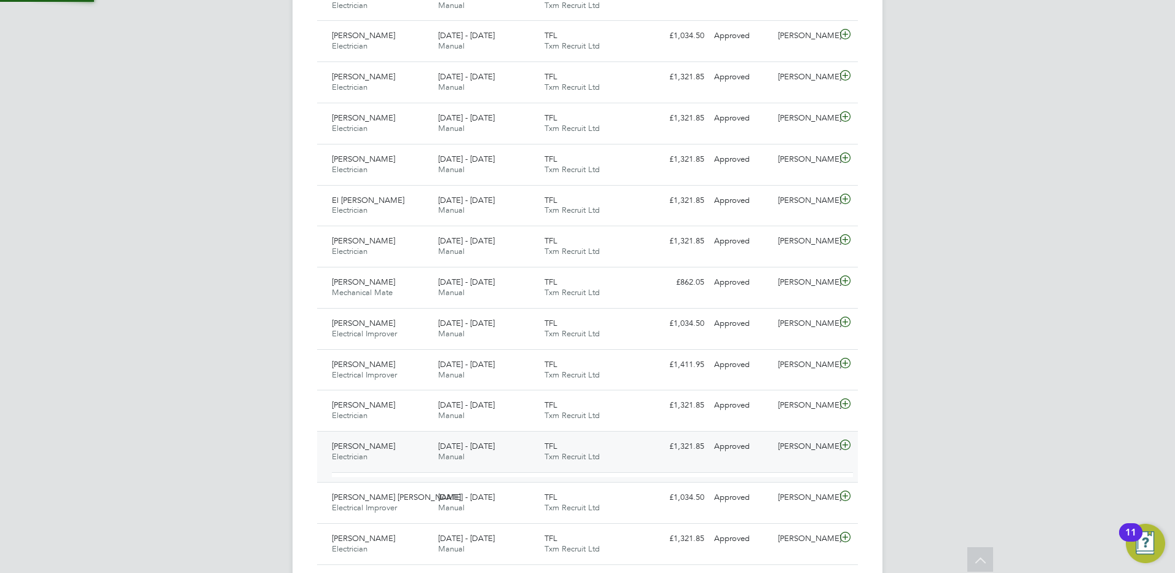
scroll to position [21, 120]
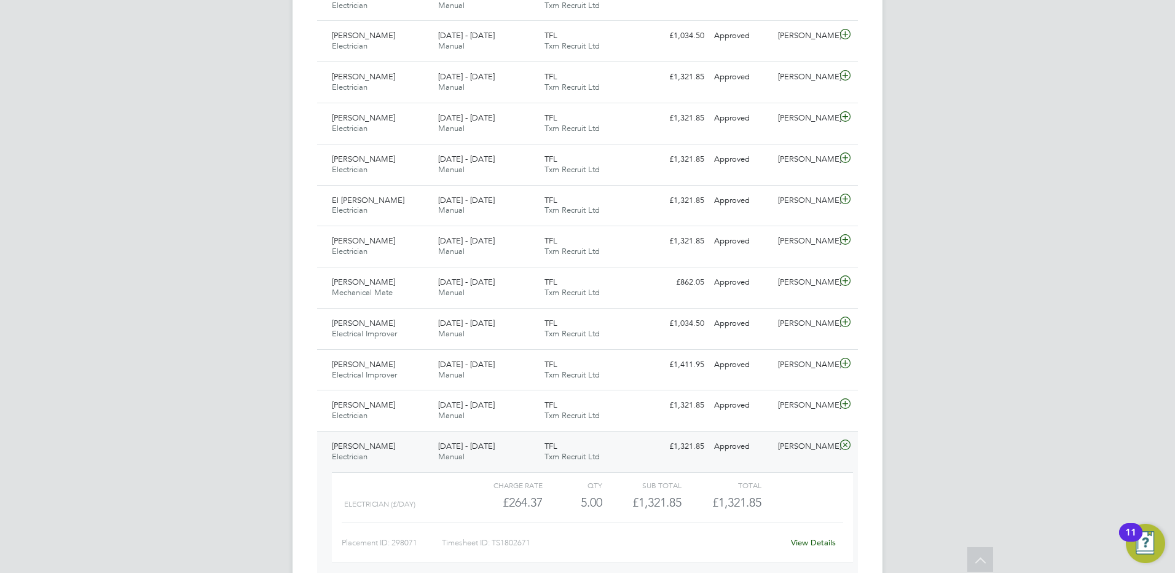
click at [370, 446] on span "Eugeniu Ojog" at bounding box center [363, 446] width 63 height 10
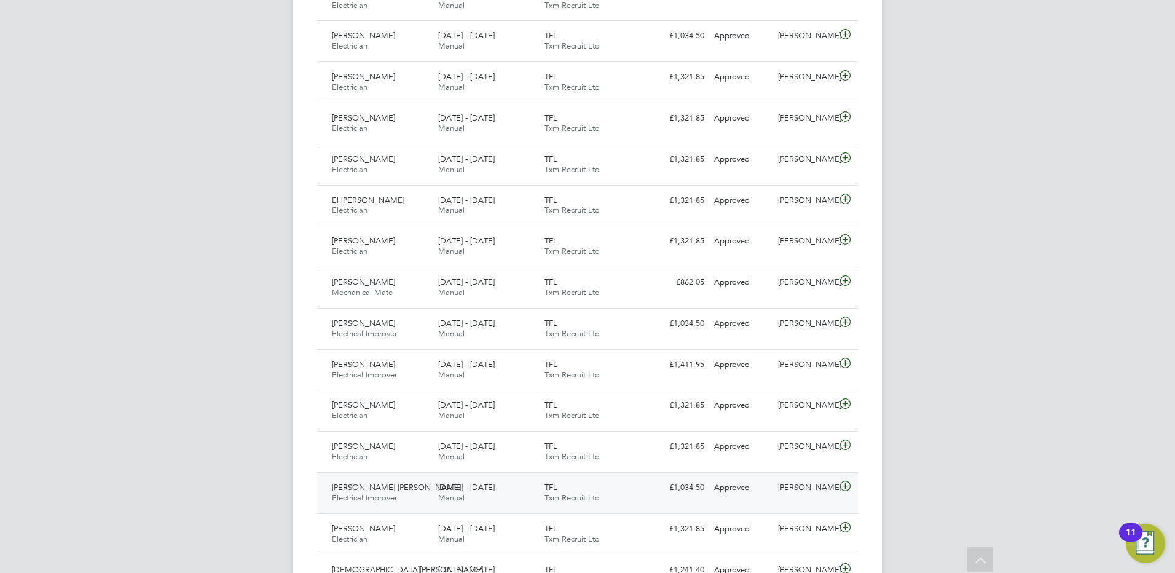
click at [376, 485] on span "Arshdeep Singh Kaur" at bounding box center [396, 487] width 129 height 10
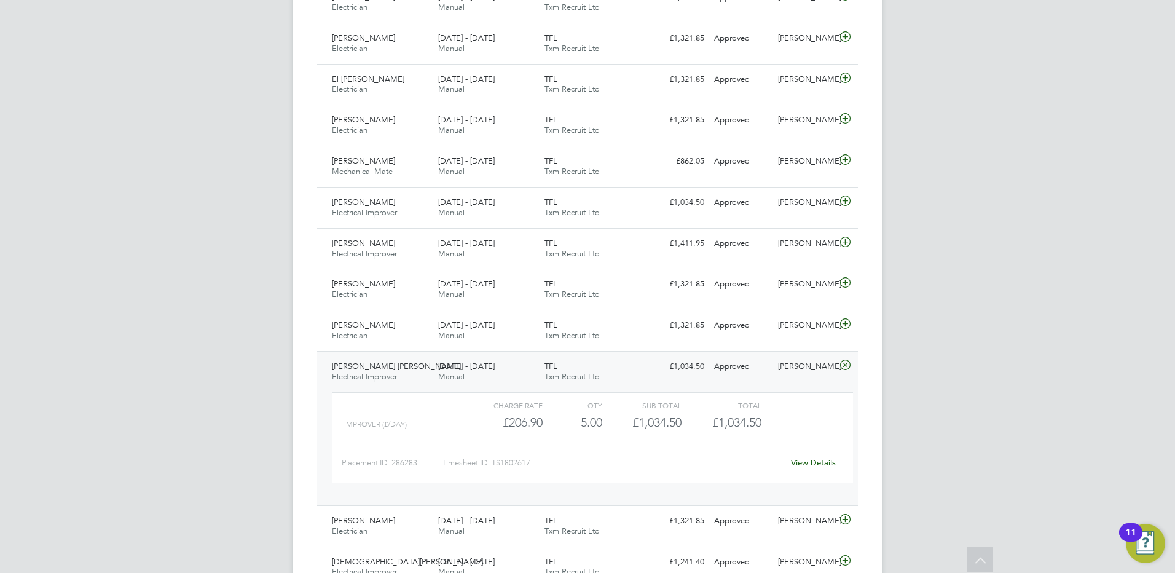
scroll to position [799, 0]
click at [386, 375] on span "Electrical Improver" at bounding box center [364, 374] width 65 height 10
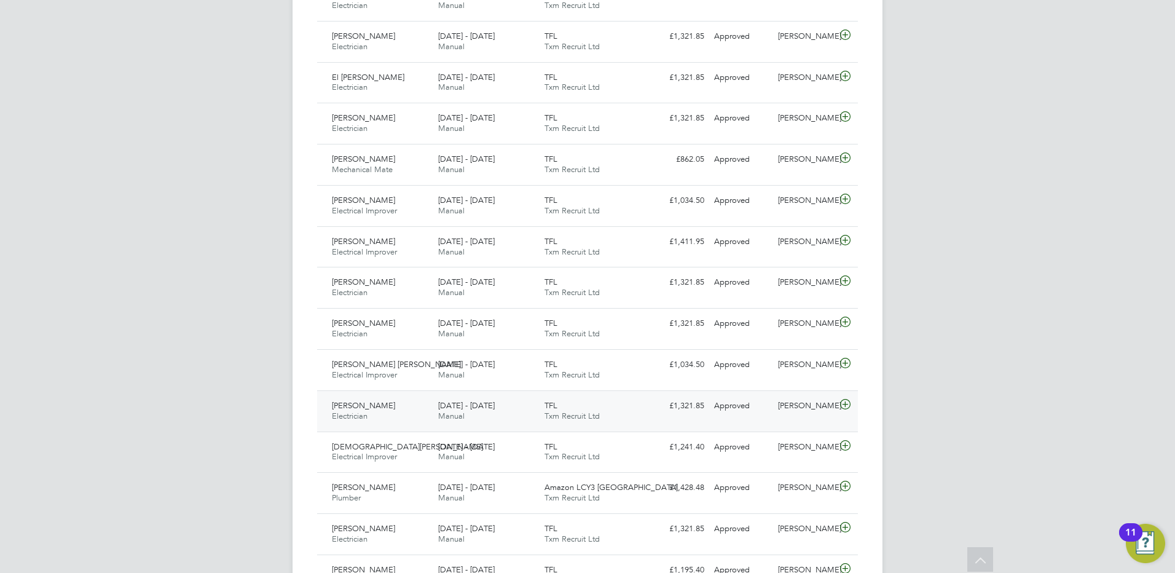
click at [386, 402] on span "Adewale Aboaba" at bounding box center [363, 405] width 63 height 10
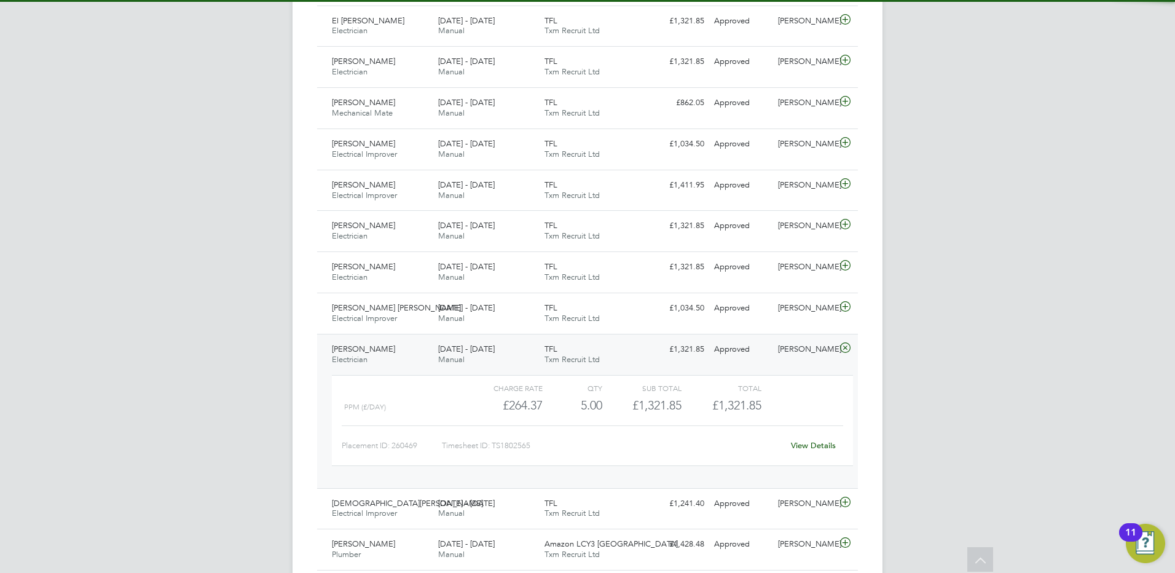
scroll to position [860, 0]
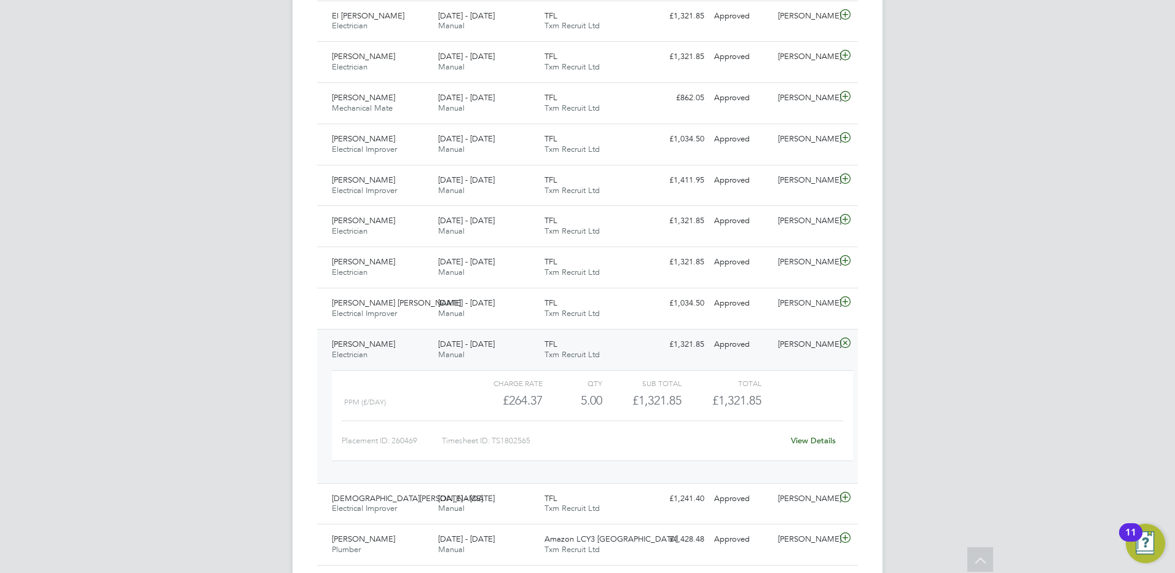
click at [367, 347] on span "Adewale Aboaba" at bounding box center [363, 344] width 63 height 10
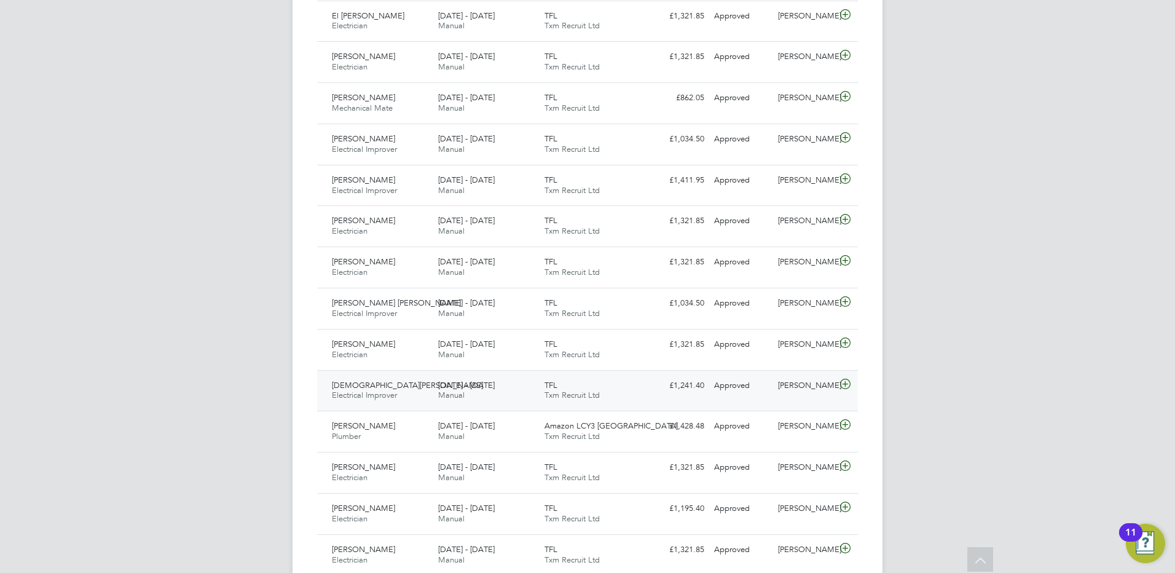
click at [375, 386] on span "Muhammad Usman" at bounding box center [407, 385] width 151 height 10
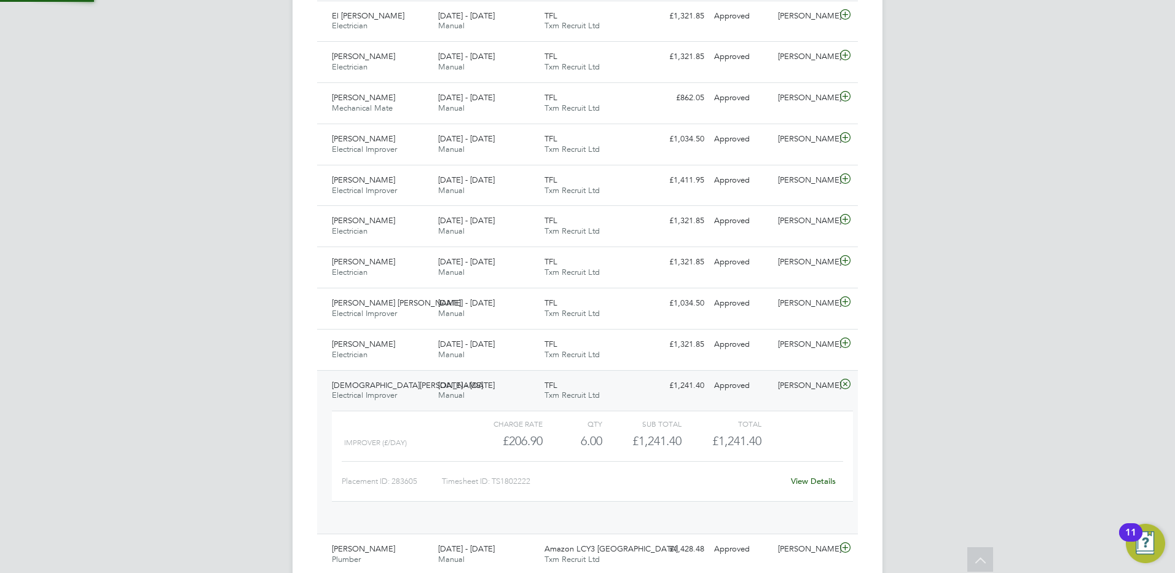
scroll to position [21, 120]
click at [387, 390] on span "Muhammad Usman" at bounding box center [407, 385] width 151 height 10
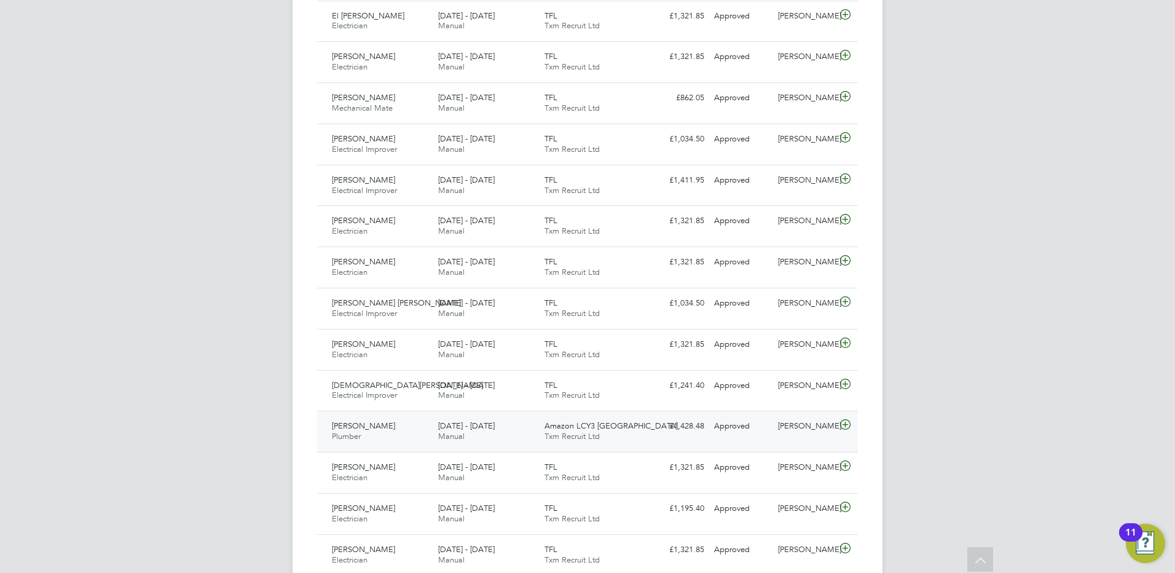
click at [382, 426] on span "[PERSON_NAME]" at bounding box center [363, 425] width 63 height 10
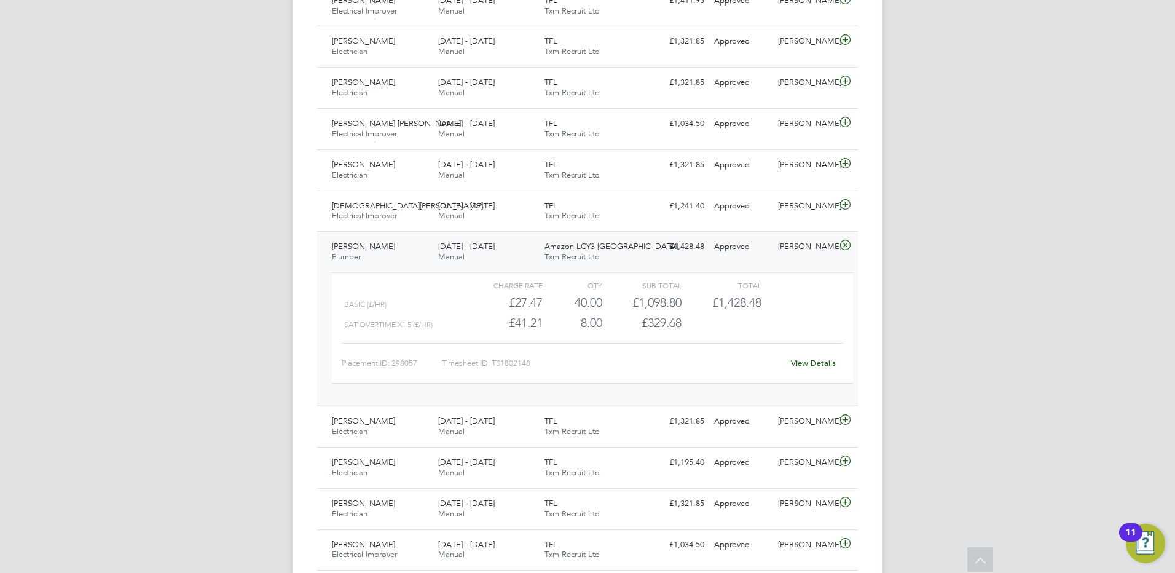
scroll to position [1044, 0]
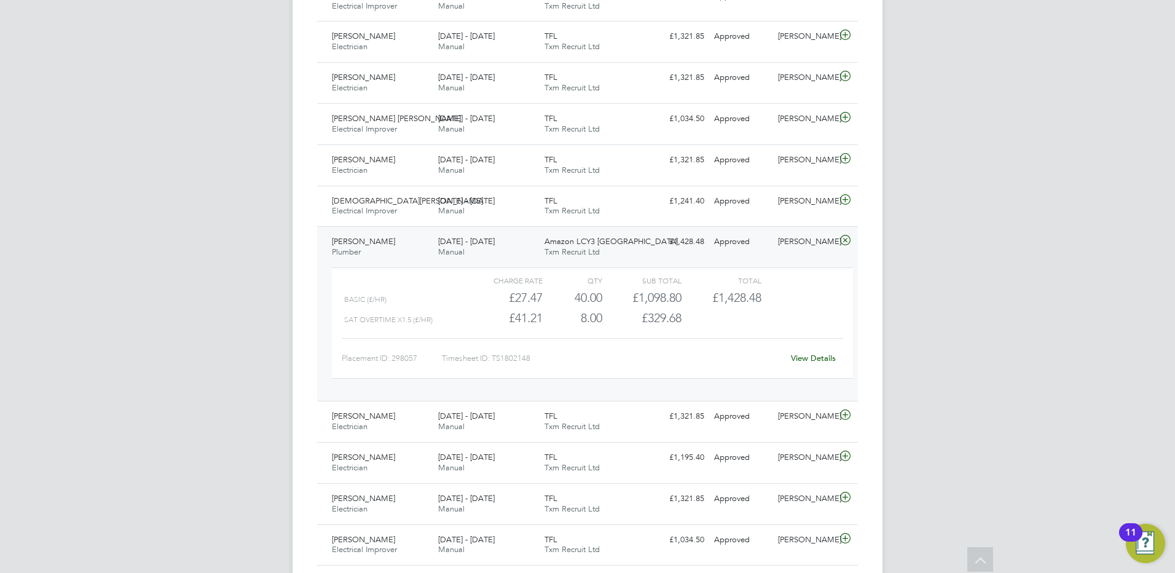
click at [386, 245] on div "Joe Mcaleavey Plumber 9 - 15 Aug 2025" at bounding box center [380, 247] width 106 height 31
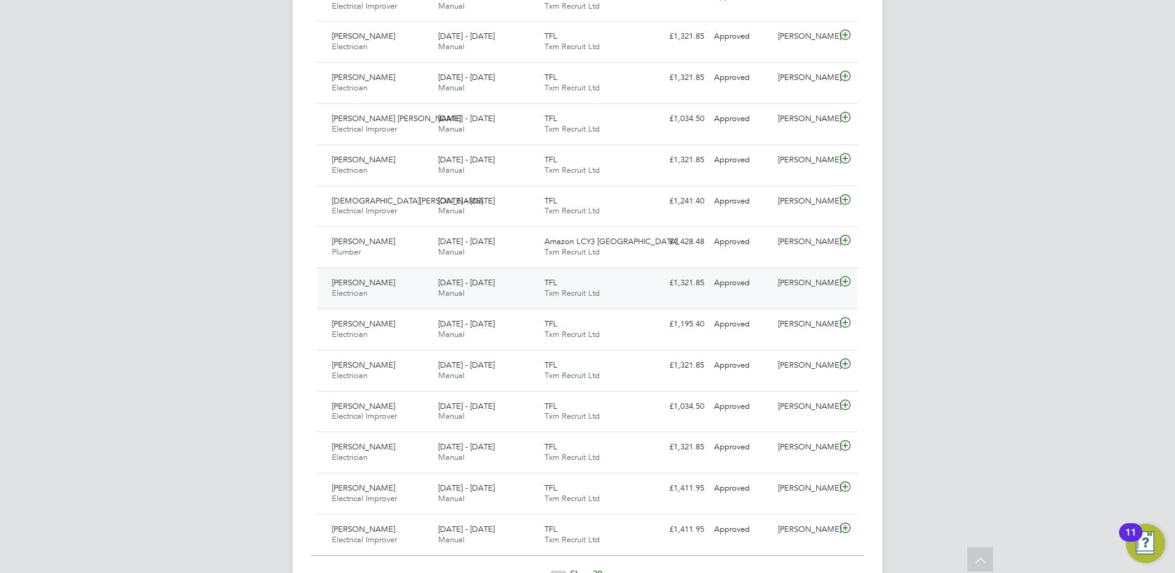
click at [387, 293] on div "Waseem Mirza Electrician 9 - 15 Aug 2025" at bounding box center [380, 288] width 106 height 31
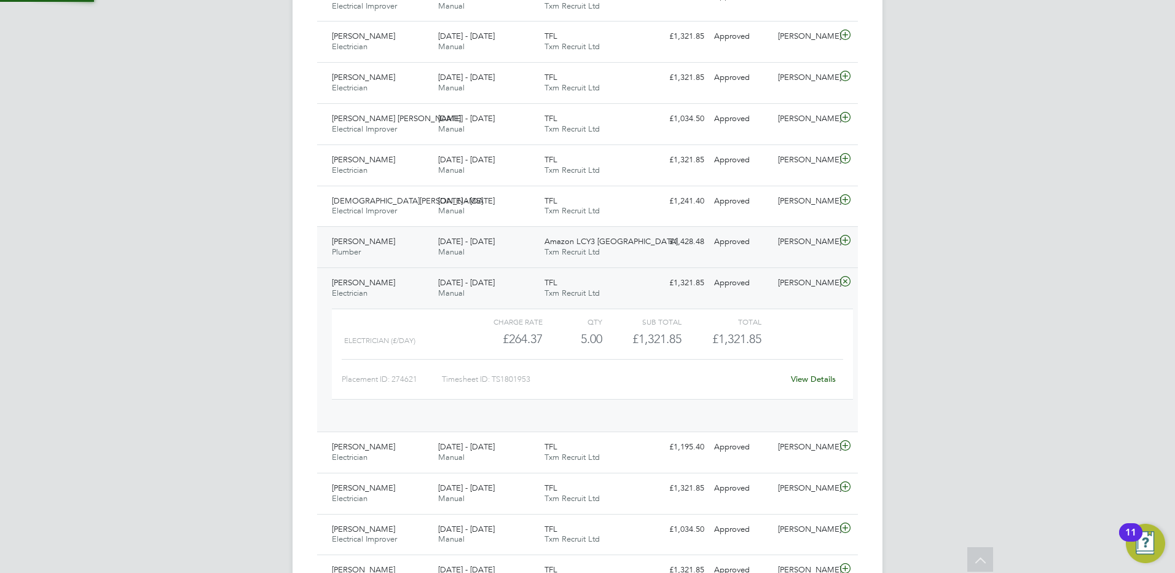
scroll to position [21, 120]
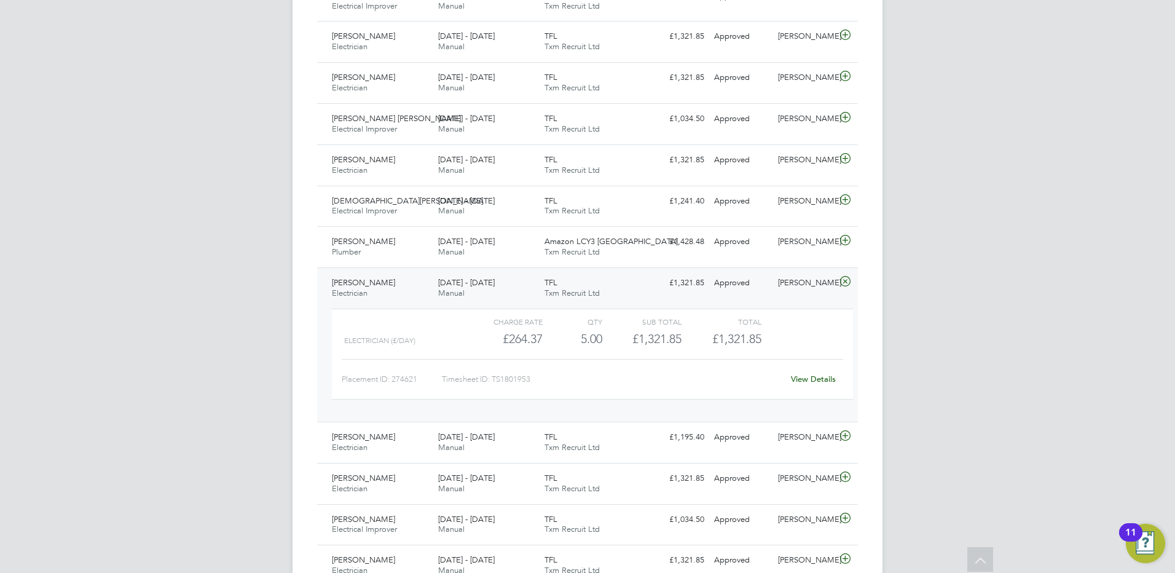
click at [380, 283] on span "Waseem Mirza" at bounding box center [363, 282] width 63 height 10
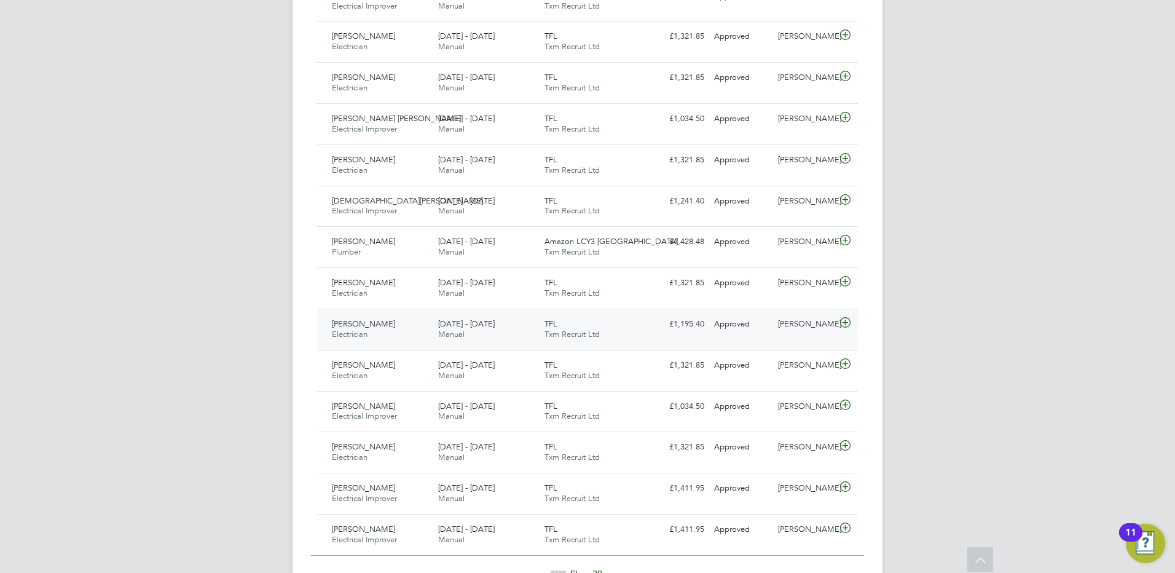
click at [372, 331] on div "Jeremy Jones Electrician 9 - 15 Aug 2025" at bounding box center [380, 329] width 106 height 31
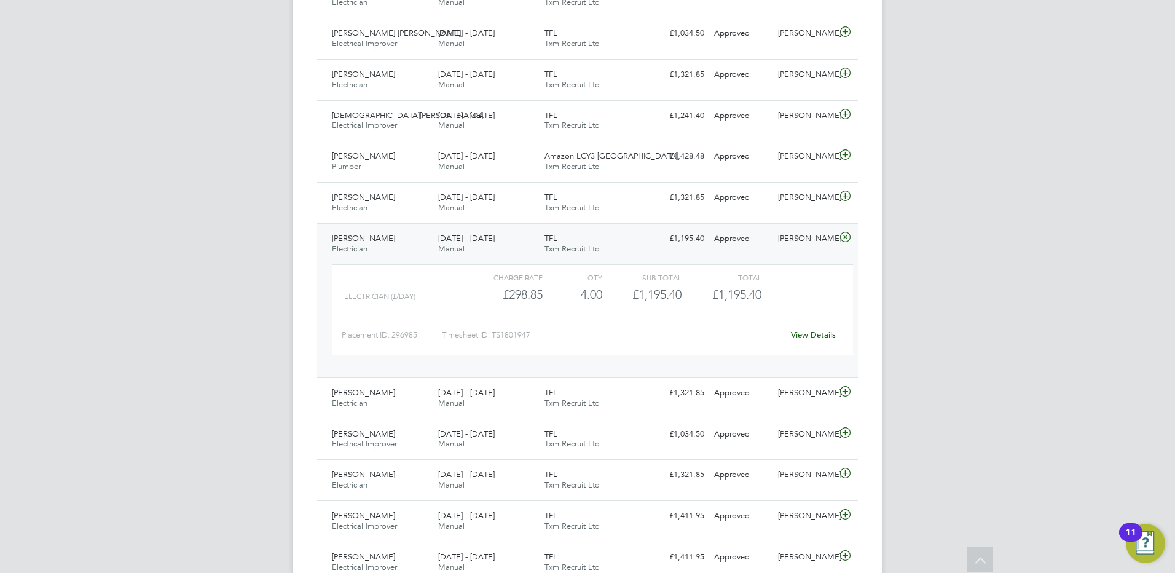
scroll to position [1167, 0]
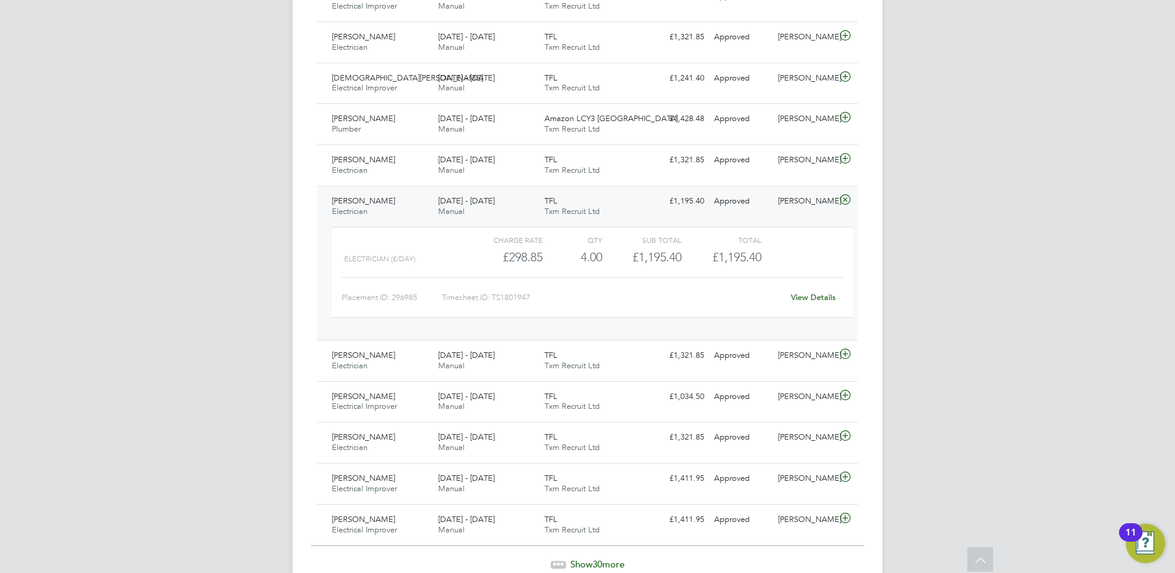
click at [374, 201] on span "[PERSON_NAME]" at bounding box center [363, 200] width 63 height 10
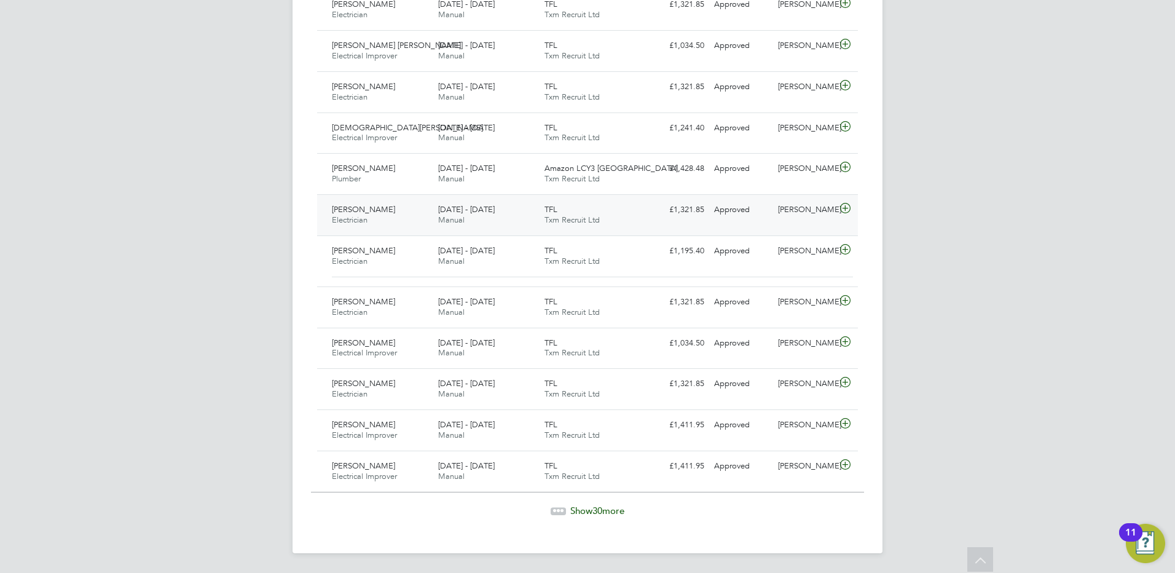
scroll to position [1108, 0]
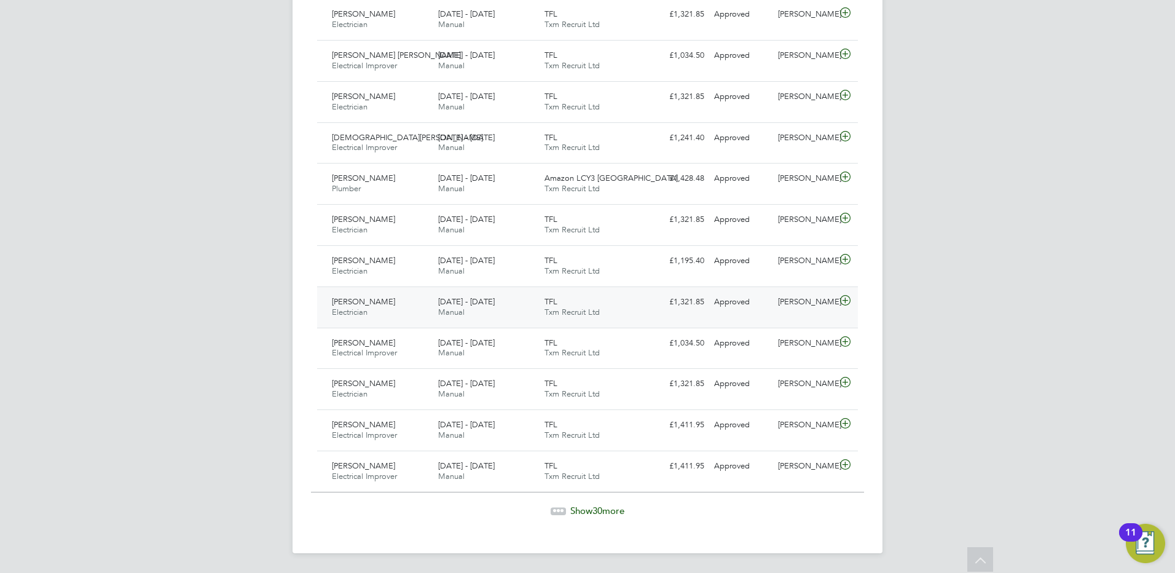
click at [359, 305] on span "John Quinn" at bounding box center [363, 301] width 63 height 10
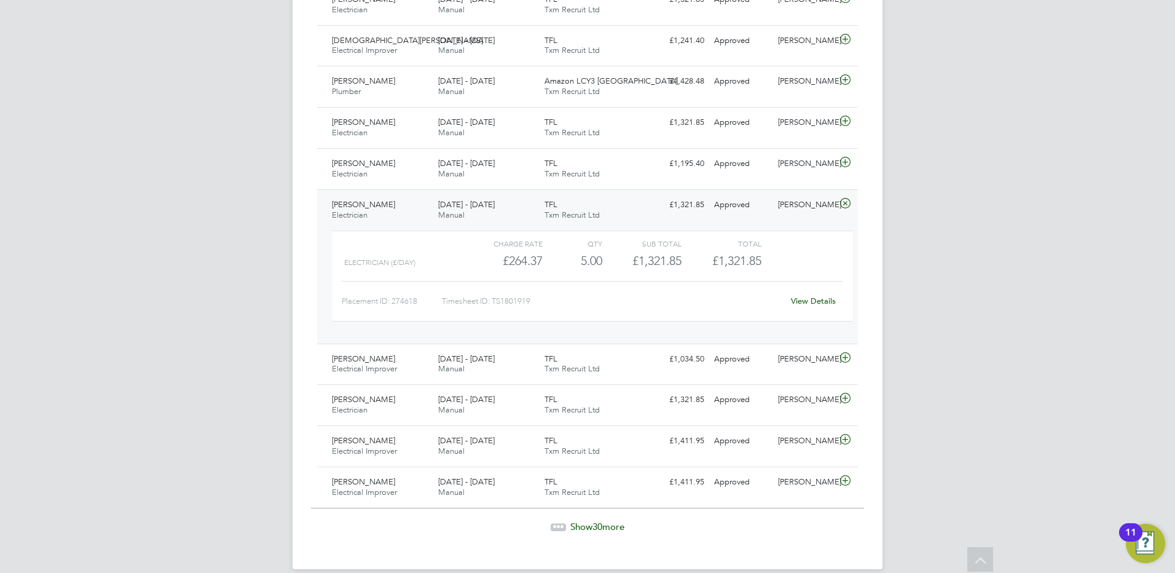
scroll to position [1221, 0]
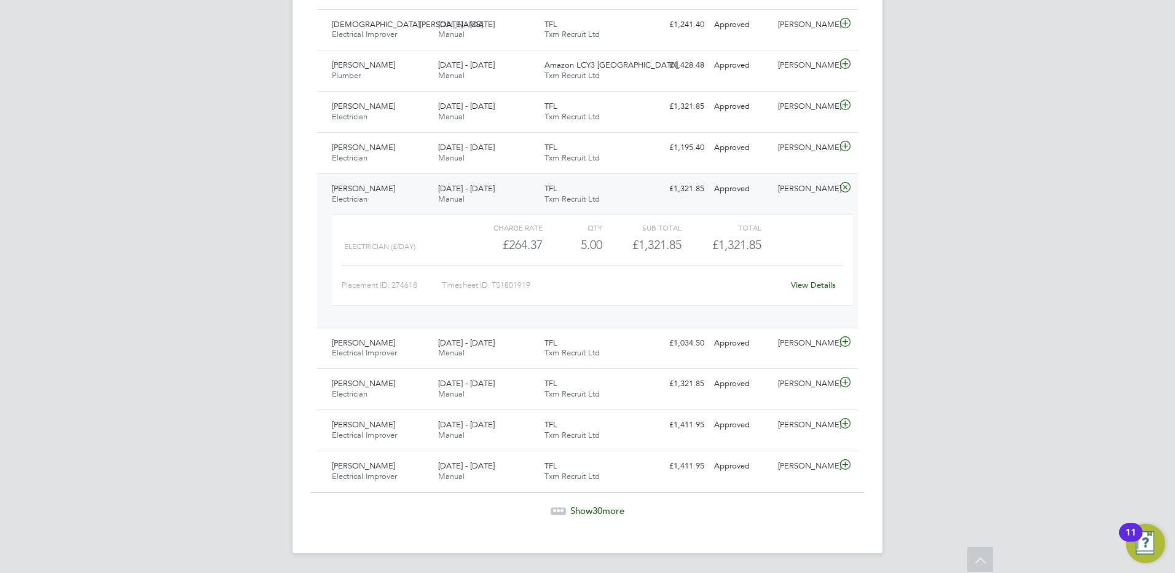
click at [369, 189] on span "John Quinn" at bounding box center [363, 188] width 63 height 10
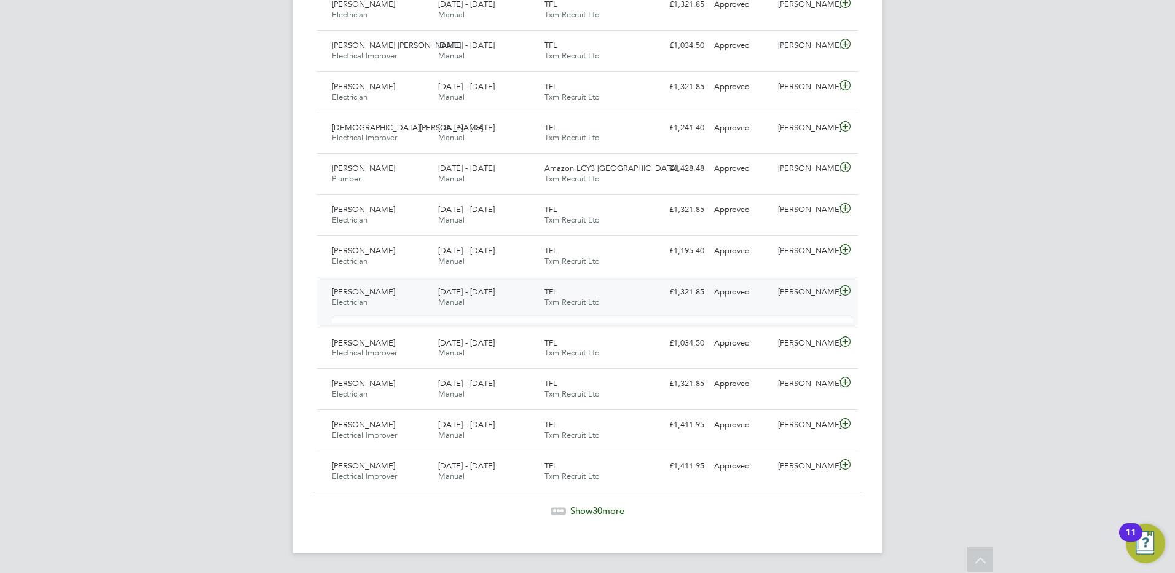
scroll to position [1108, 0]
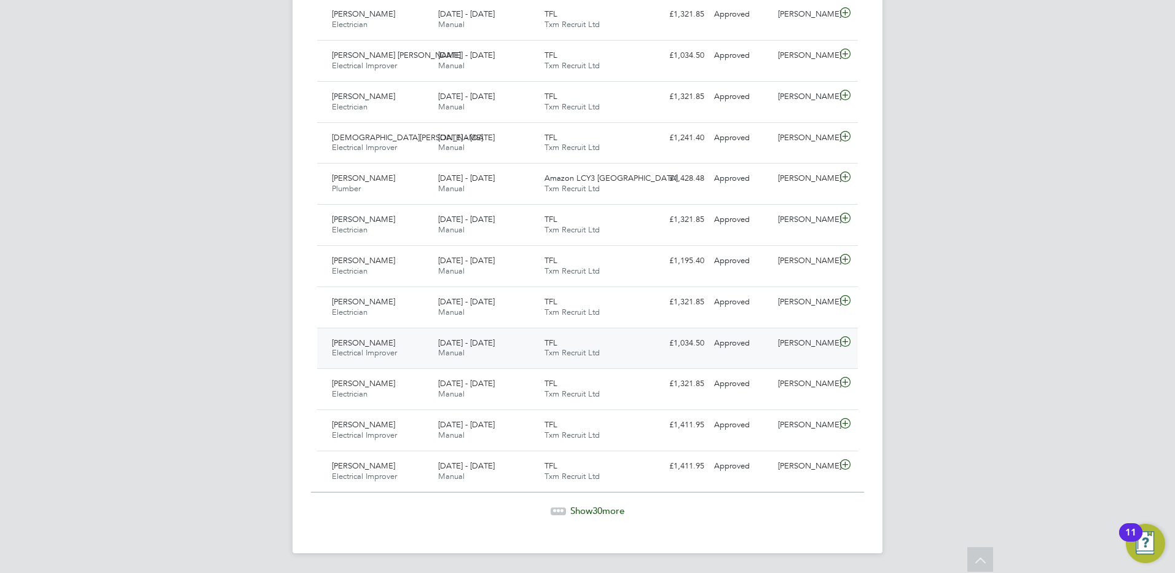
click at [377, 340] on span "[PERSON_NAME]" at bounding box center [363, 342] width 63 height 10
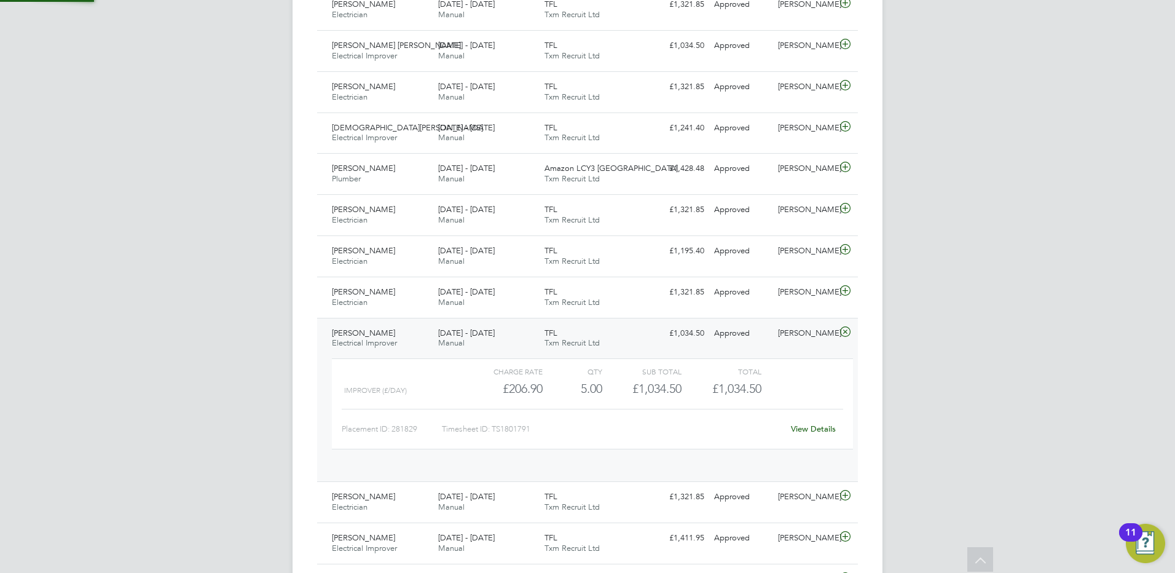
scroll to position [21, 120]
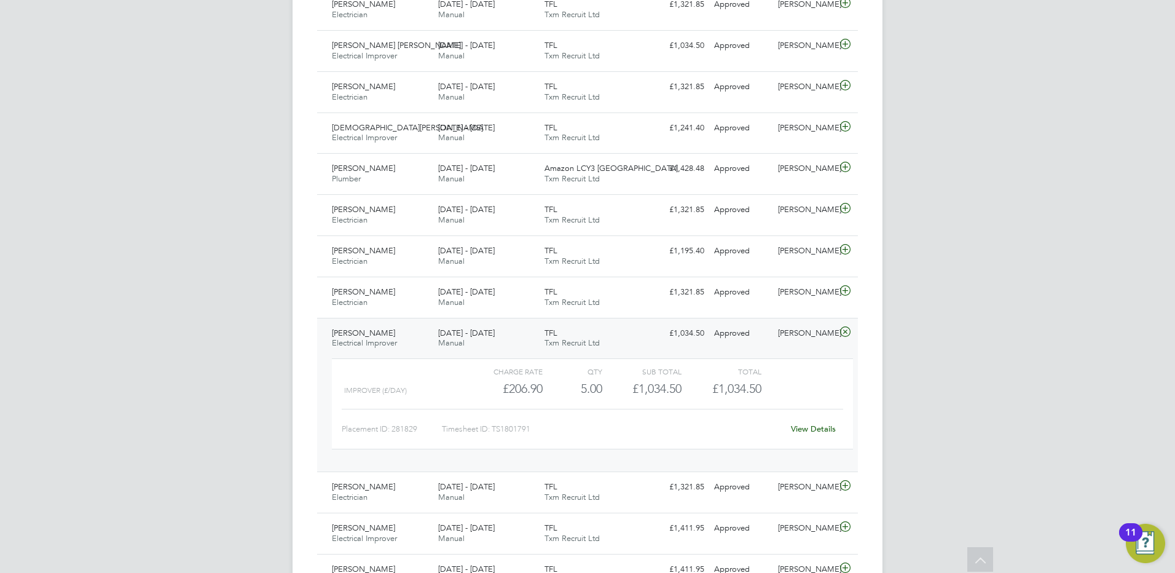
click at [394, 338] on span "Electrical Improver" at bounding box center [364, 342] width 65 height 10
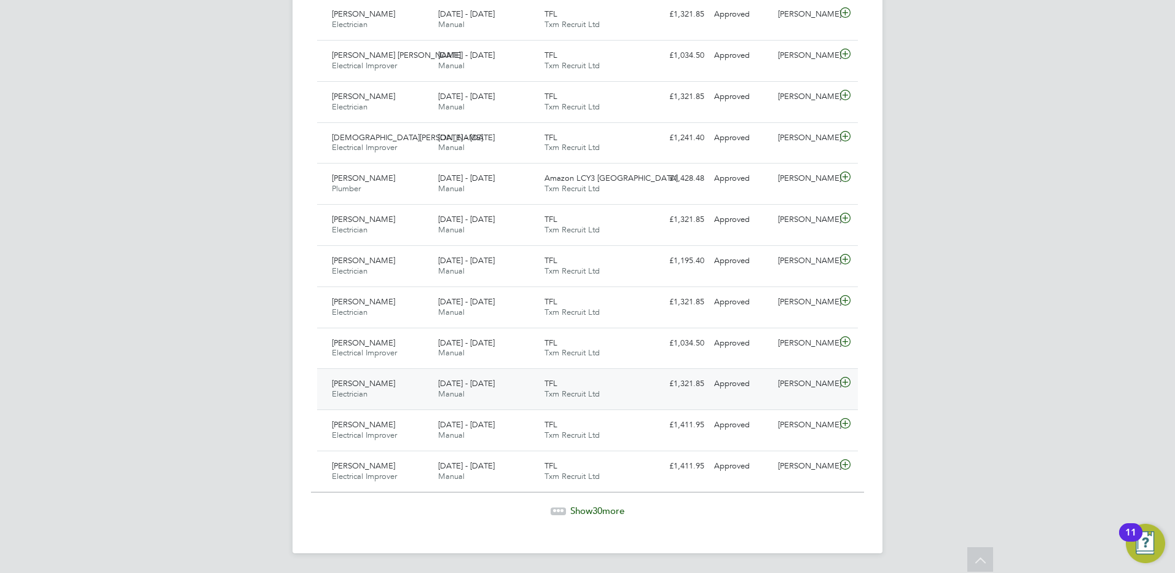
click at [373, 381] on span "[PERSON_NAME]" at bounding box center [363, 383] width 63 height 10
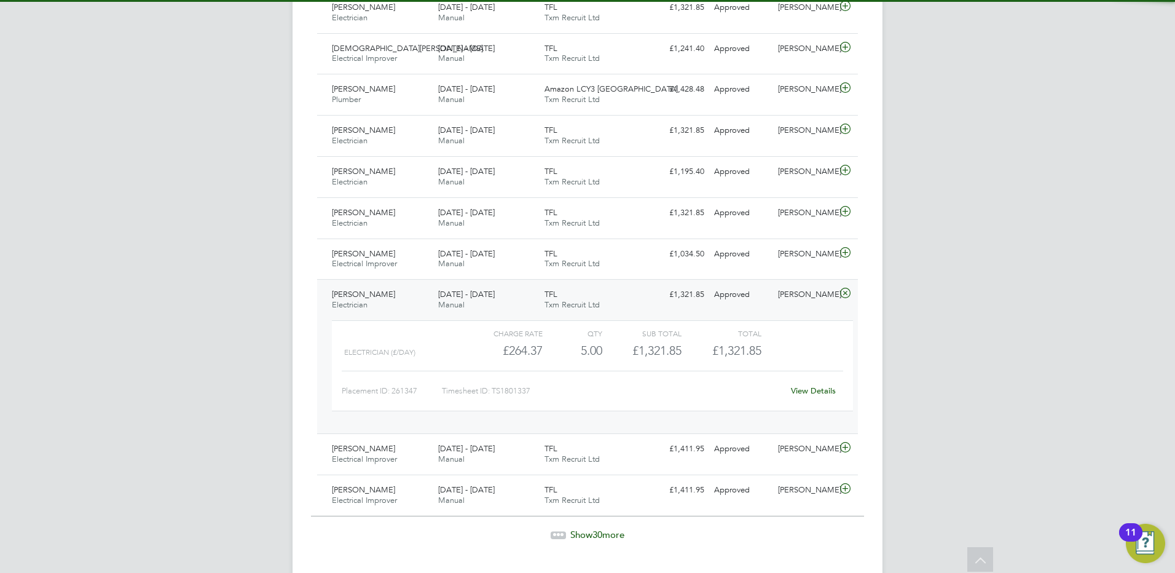
scroll to position [1221, 0]
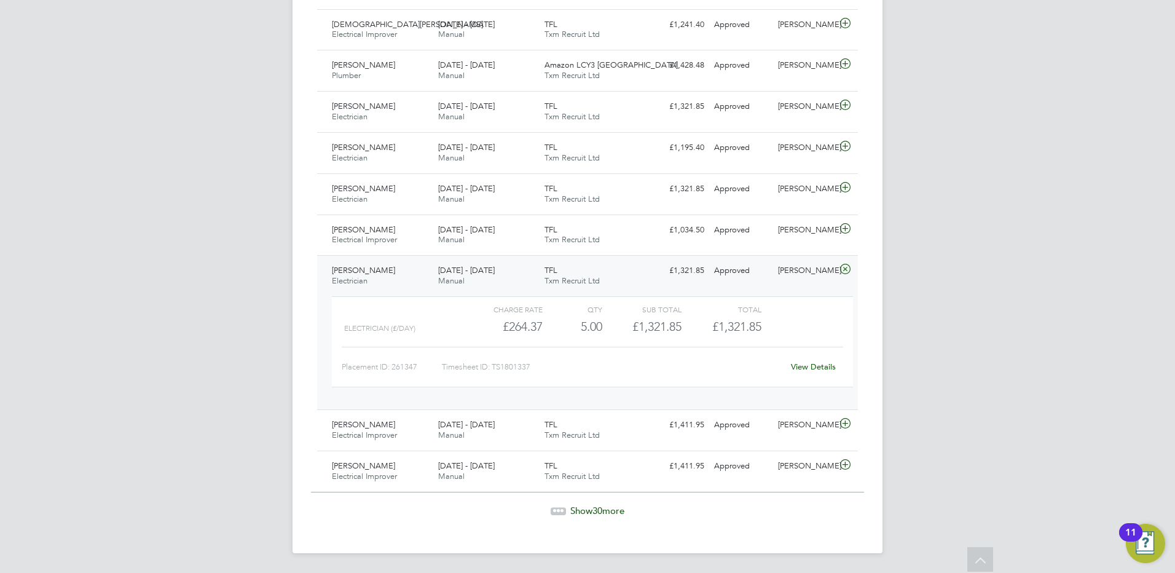
click at [361, 275] on div "Larry Baptiste Electrician 4 - 10 Aug 2025" at bounding box center [380, 276] width 106 height 31
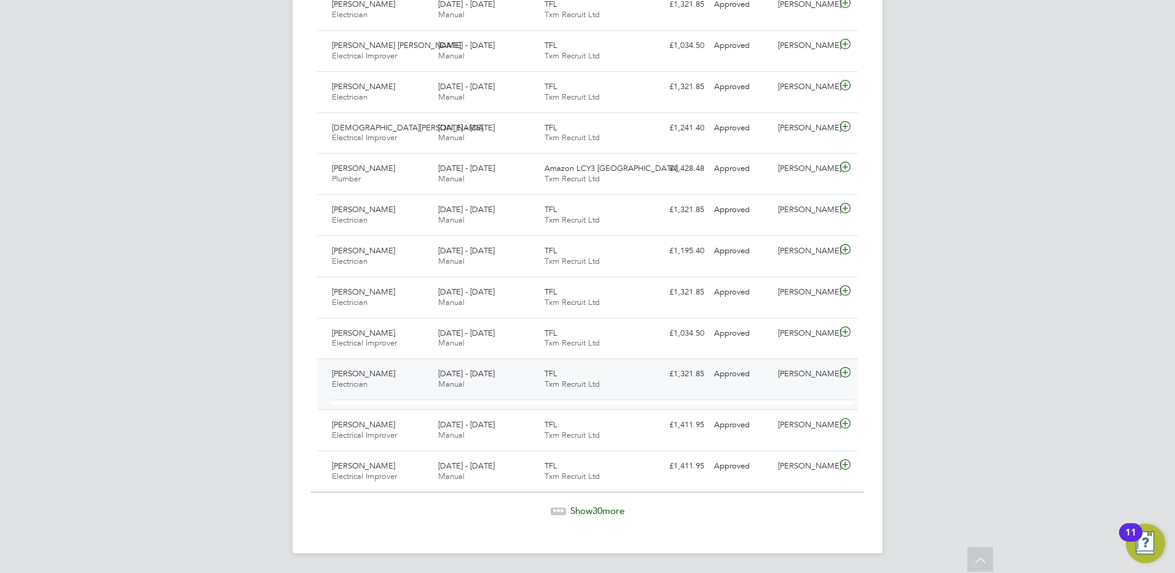
scroll to position [1108, 0]
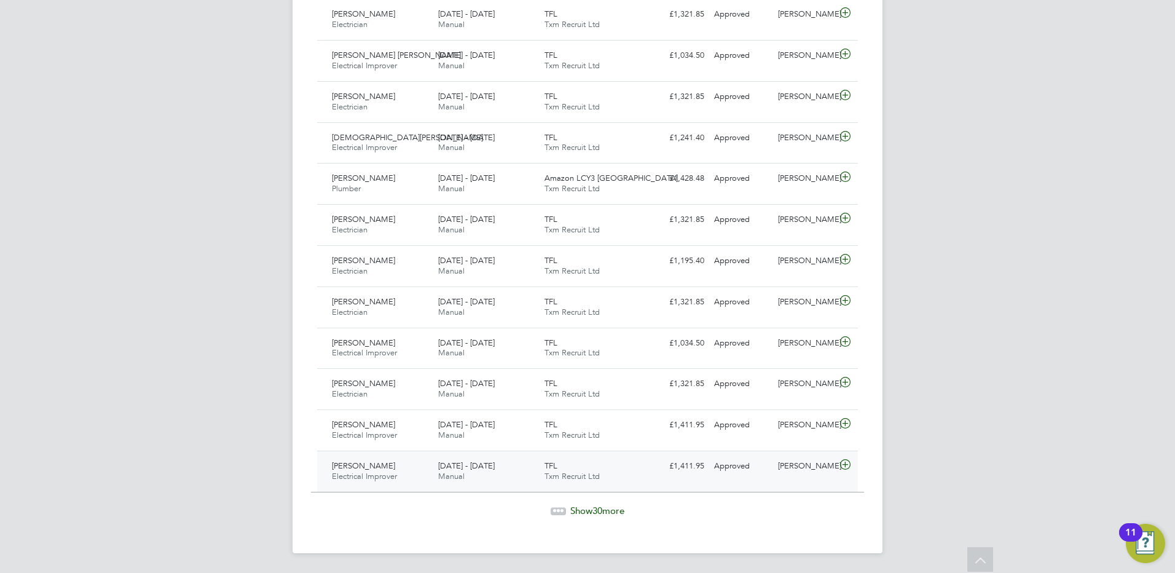
click at [377, 466] on span "[PERSON_NAME]" at bounding box center [363, 465] width 63 height 10
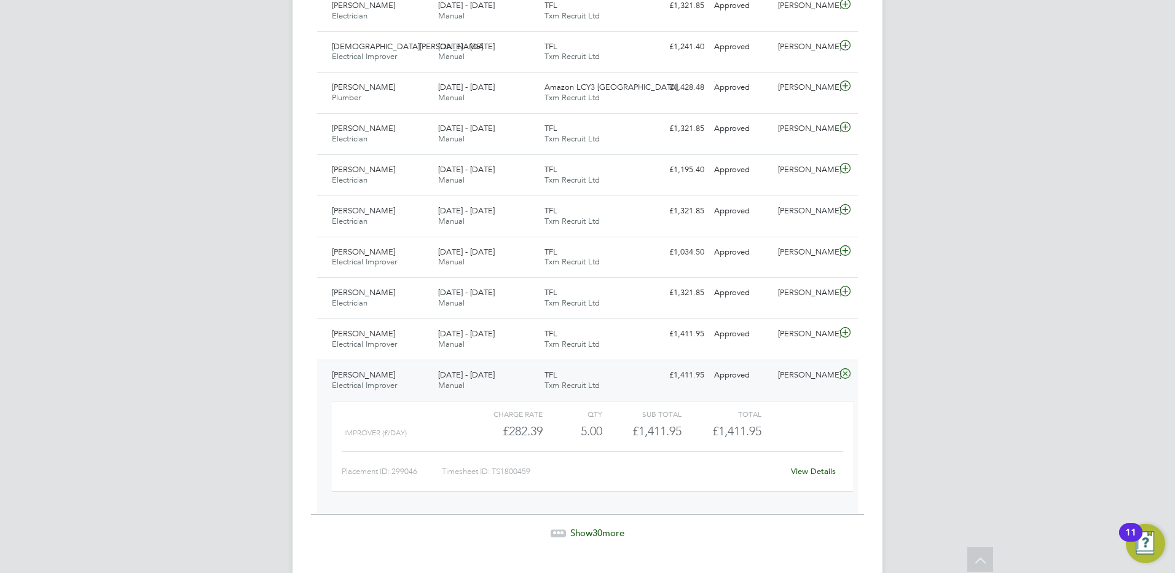
scroll to position [1221, 0]
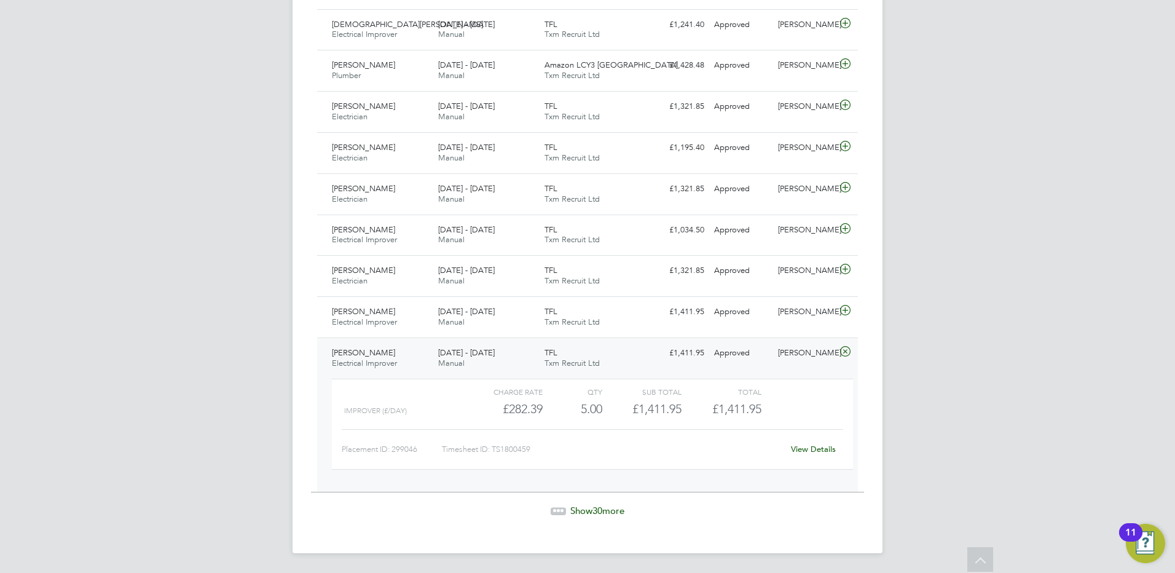
click at [606, 509] on span "Show 30 more" at bounding box center [597, 510] width 54 height 12
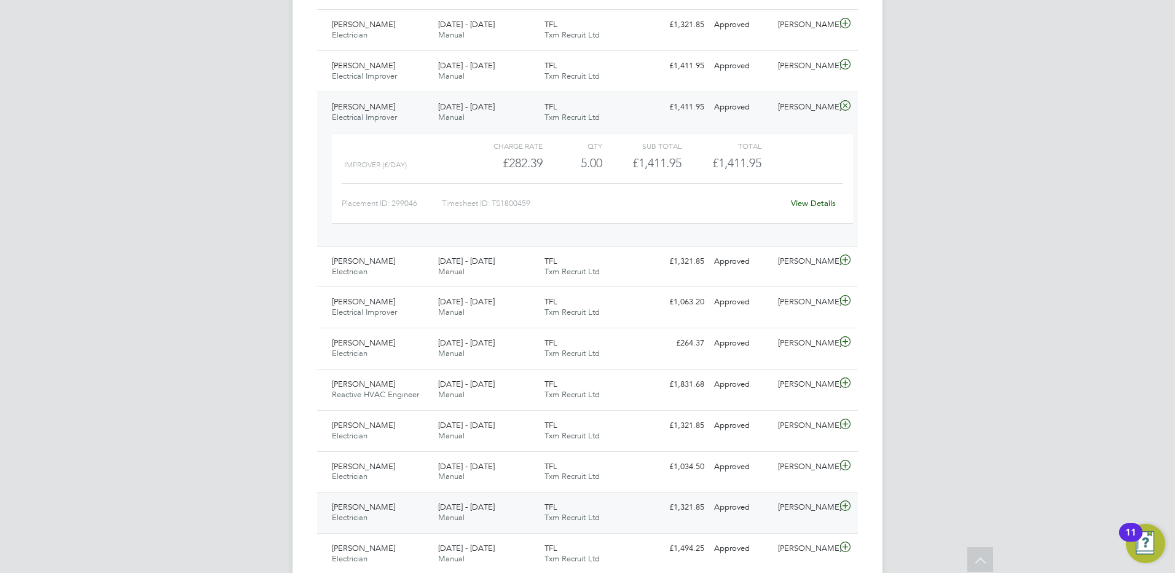
click at [361, 511] on span "Ashley Bailey" at bounding box center [363, 506] width 63 height 10
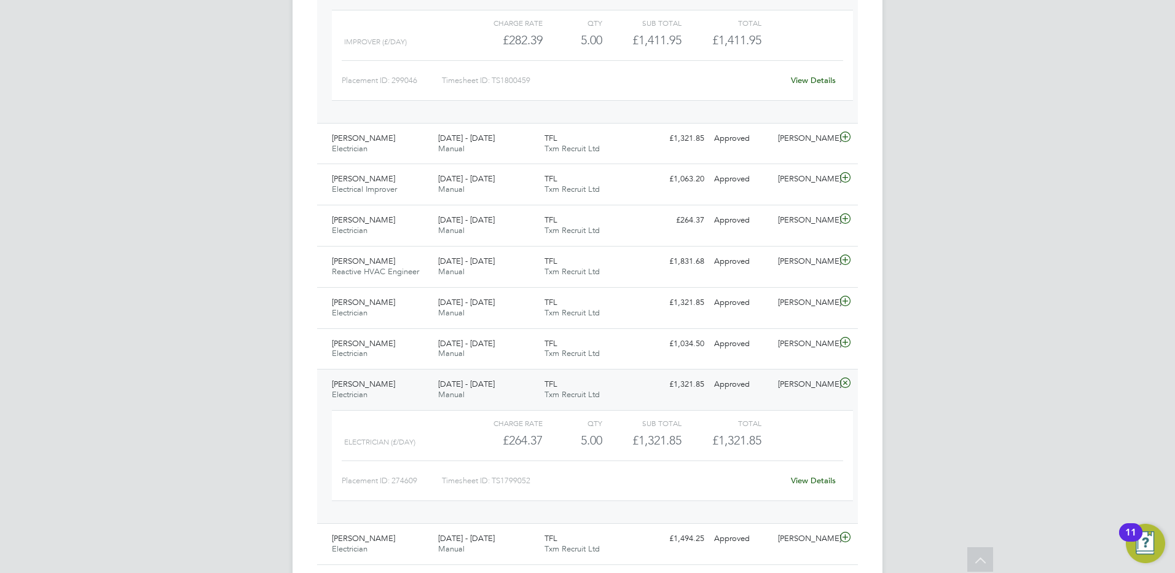
click at [367, 386] on span "Ashley Bailey" at bounding box center [363, 383] width 63 height 10
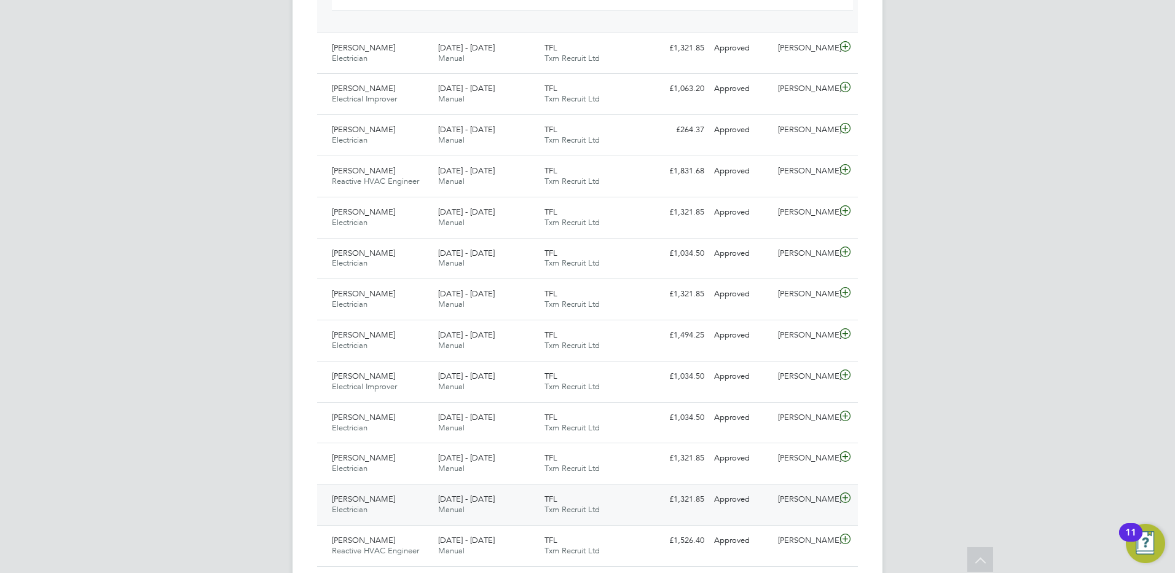
scroll to position [1712, 0]
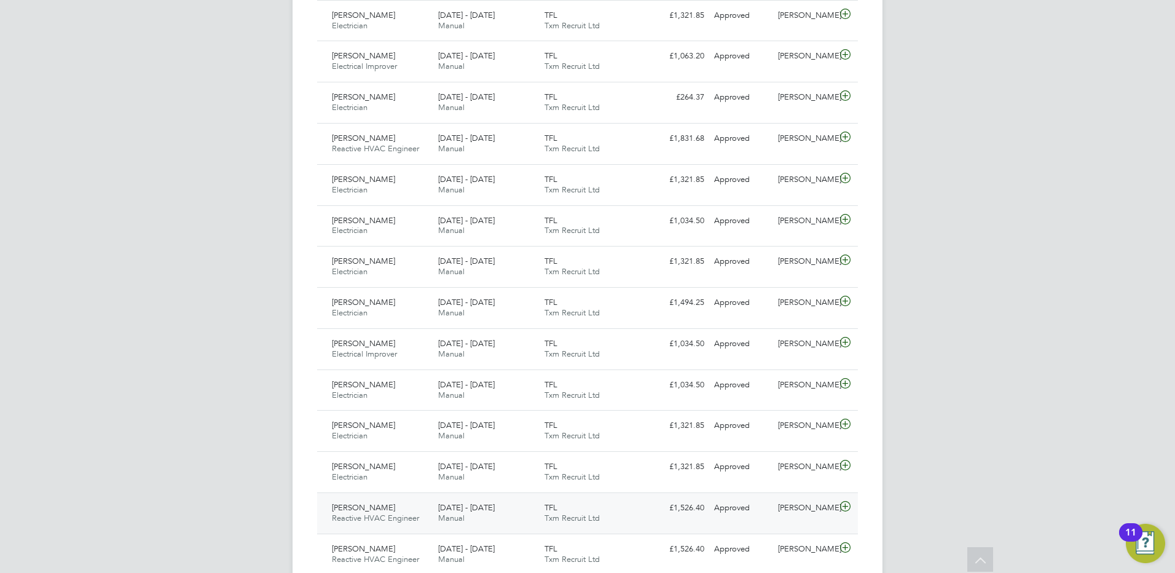
drag, startPoint x: 377, startPoint y: 507, endPoint x: 405, endPoint y: 507, distance: 28.3
click at [377, 506] on span "Jerome Richards" at bounding box center [363, 507] width 63 height 10
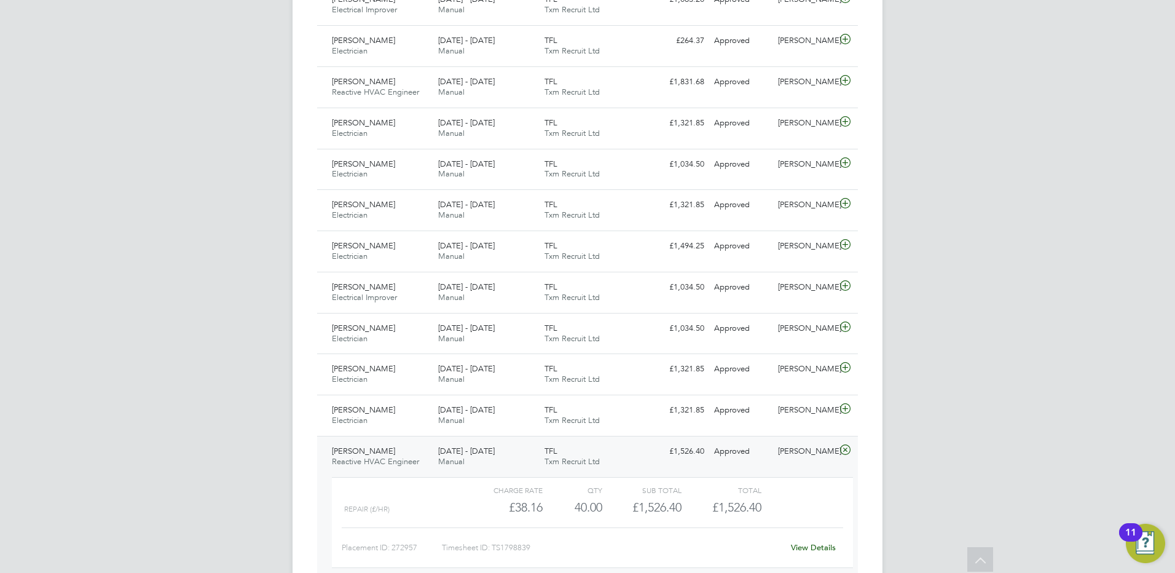
scroll to position [1774, 0]
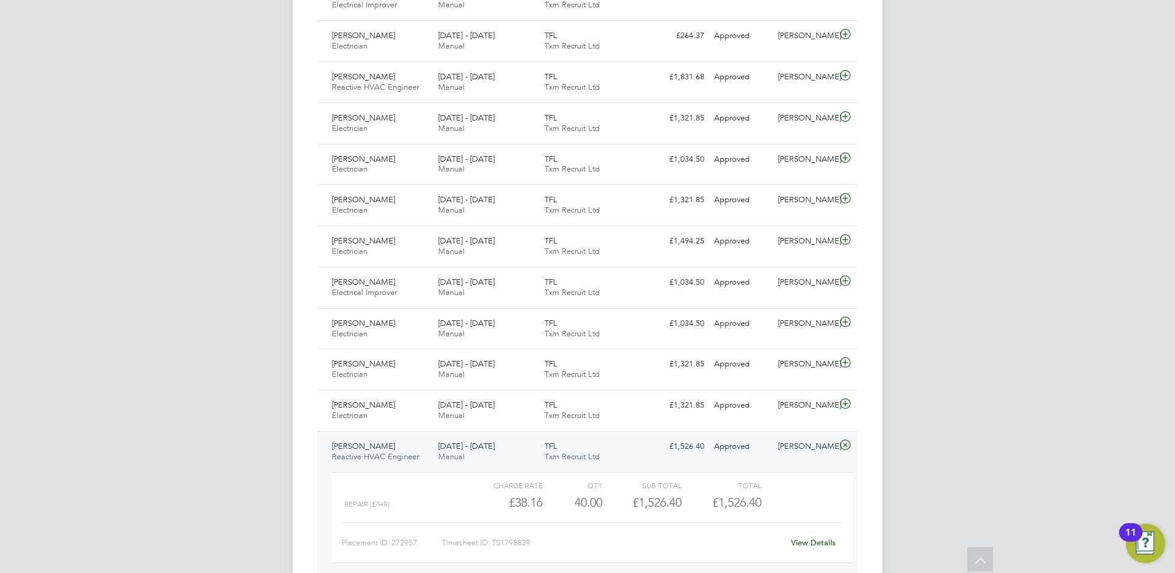
click at [401, 440] on div "Jerome Richards Reactive HVAC Engineer 9 - 15 Aug 2025" at bounding box center [380, 451] width 106 height 31
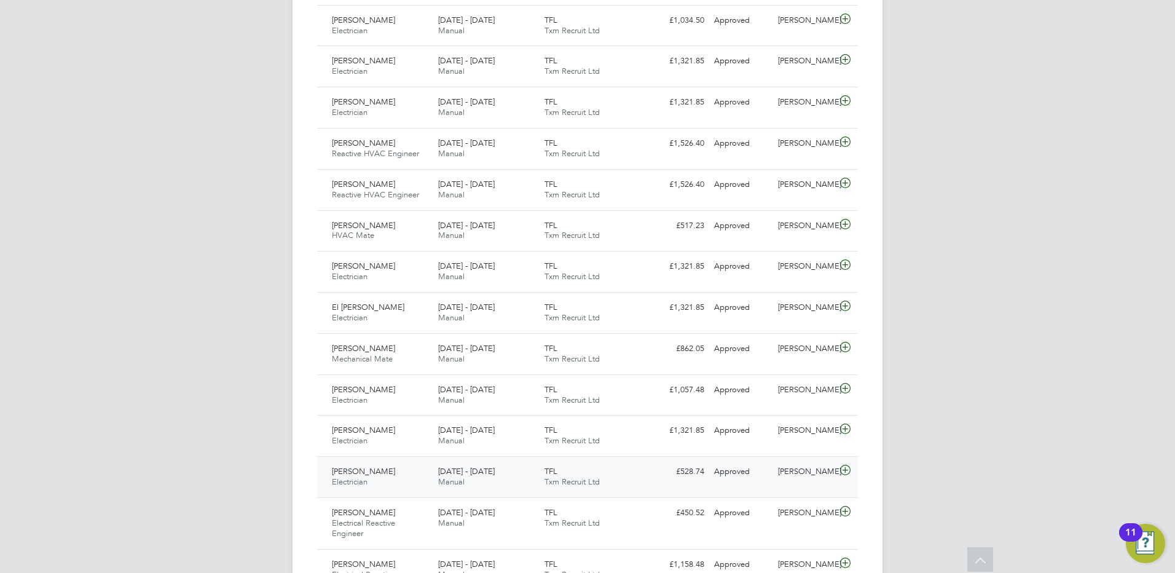
scroll to position [2081, 0]
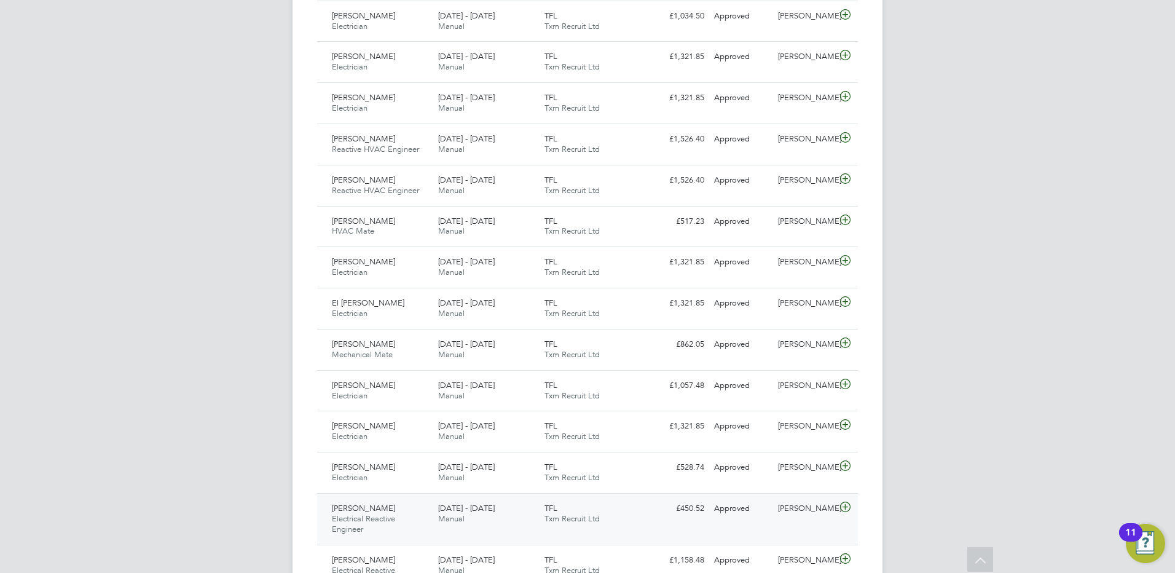
click at [407, 507] on div "Arsen Muja Electrical Reactive Engineer 9 - 15 Aug 2025" at bounding box center [380, 518] width 106 height 41
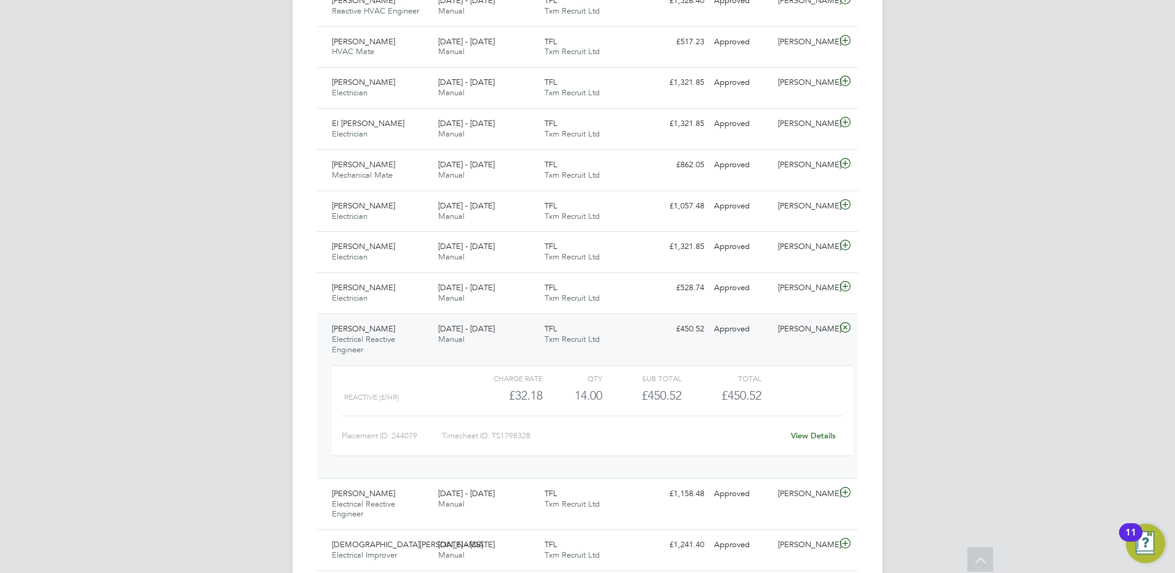
scroll to position [2265, 0]
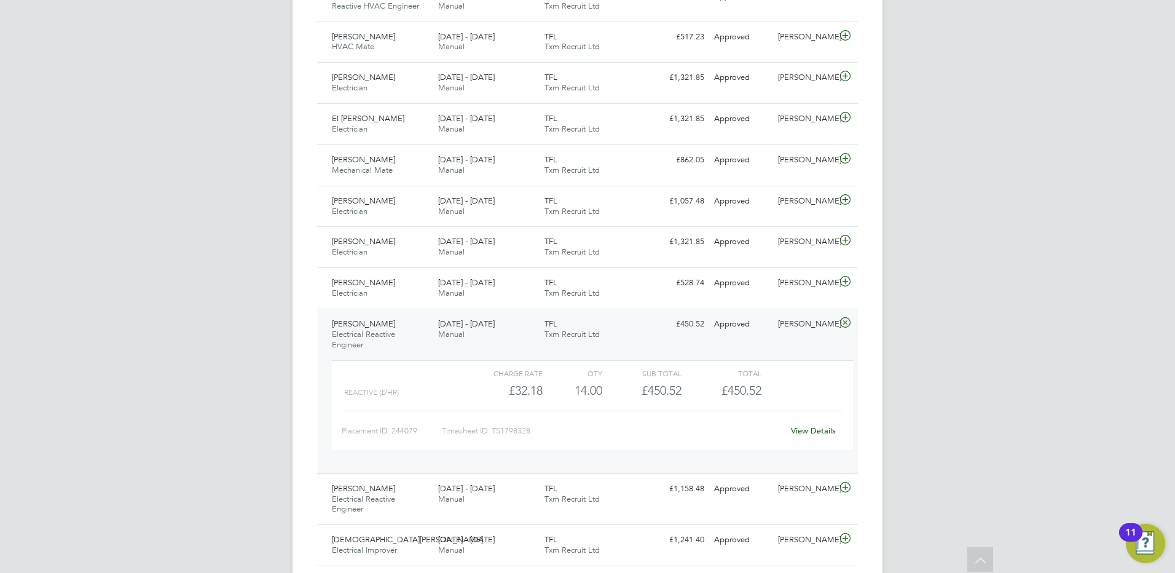
click at [374, 323] on div "Arsen Muja Electrical Reactive Engineer 9 - 15 Aug 2025" at bounding box center [380, 334] width 106 height 41
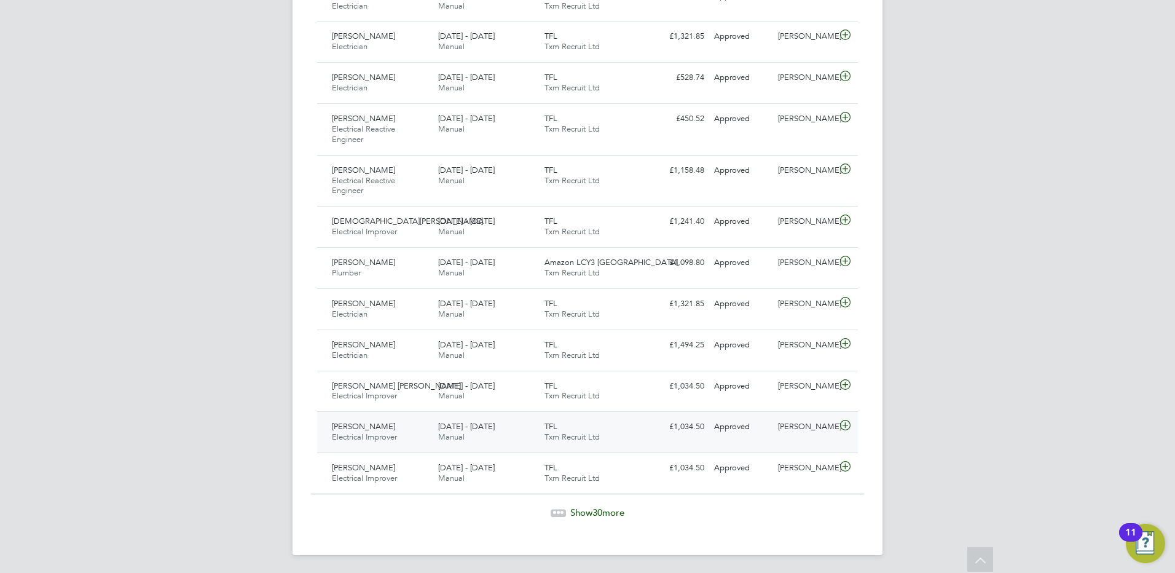
scroll to position [2472, 0]
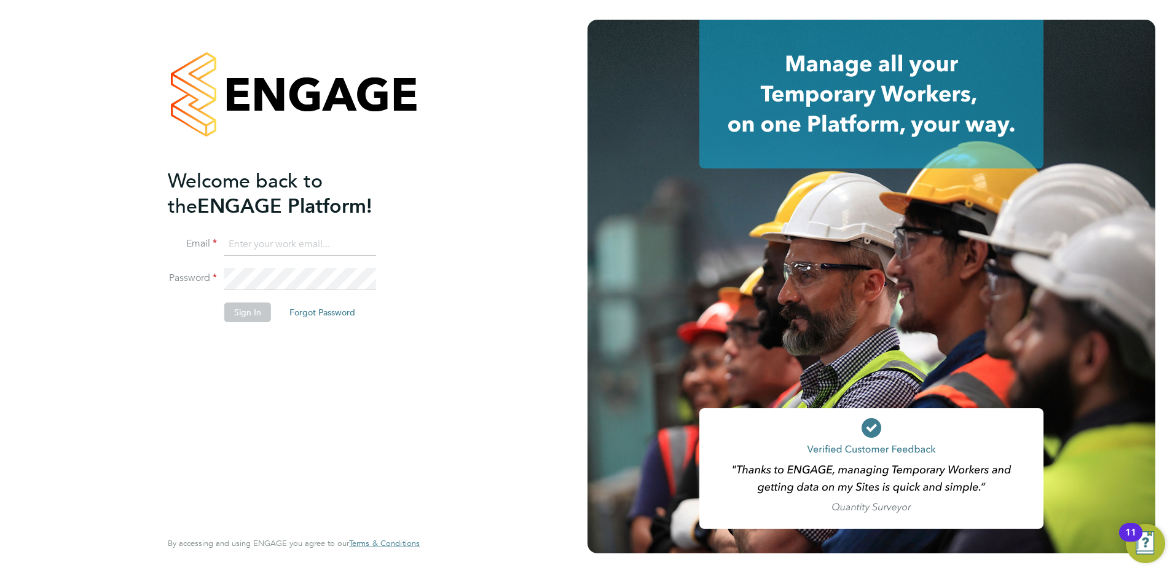
type input "[EMAIL_ADDRESS][DOMAIN_NAME]"
click at [244, 307] on button "Sign In" at bounding box center [247, 312] width 47 height 20
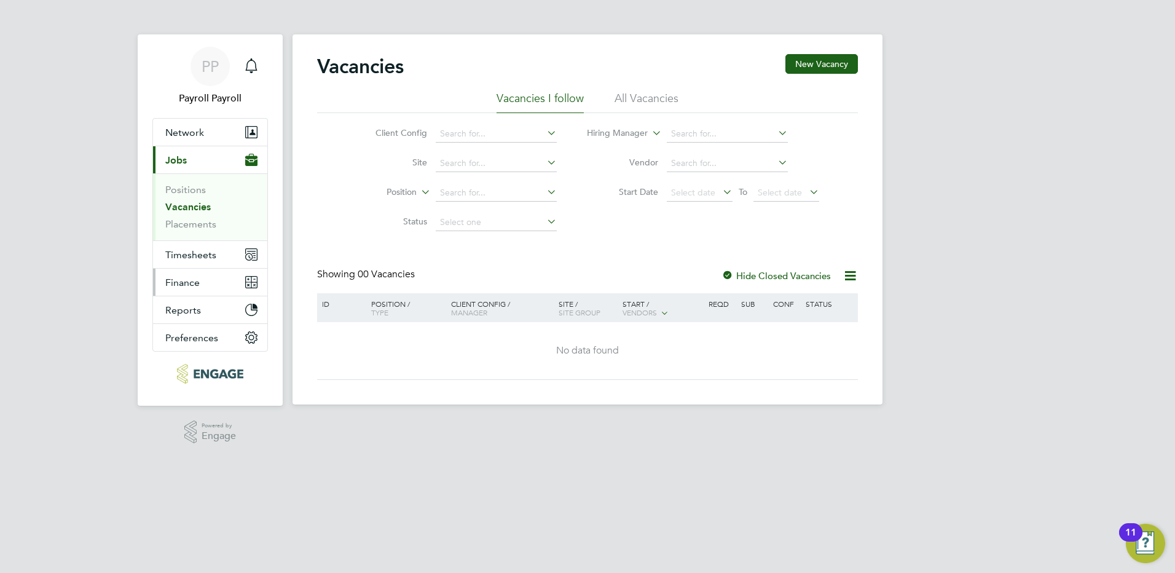
click at [184, 281] on span "Finance" at bounding box center [182, 282] width 34 height 12
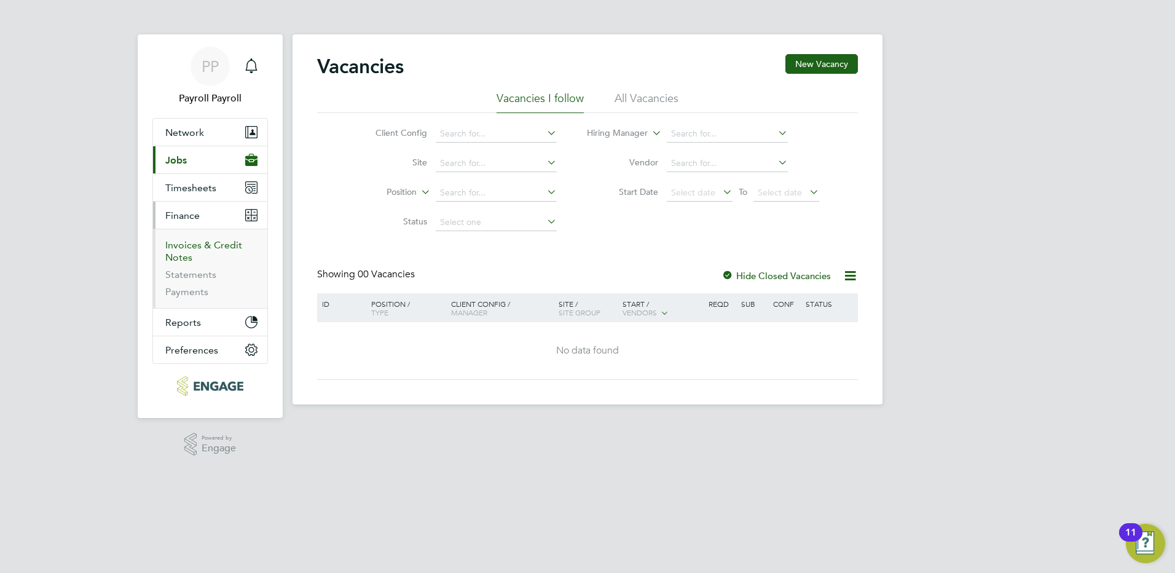
click at [187, 248] on link "Invoices & Credit Notes" at bounding box center [203, 251] width 77 height 24
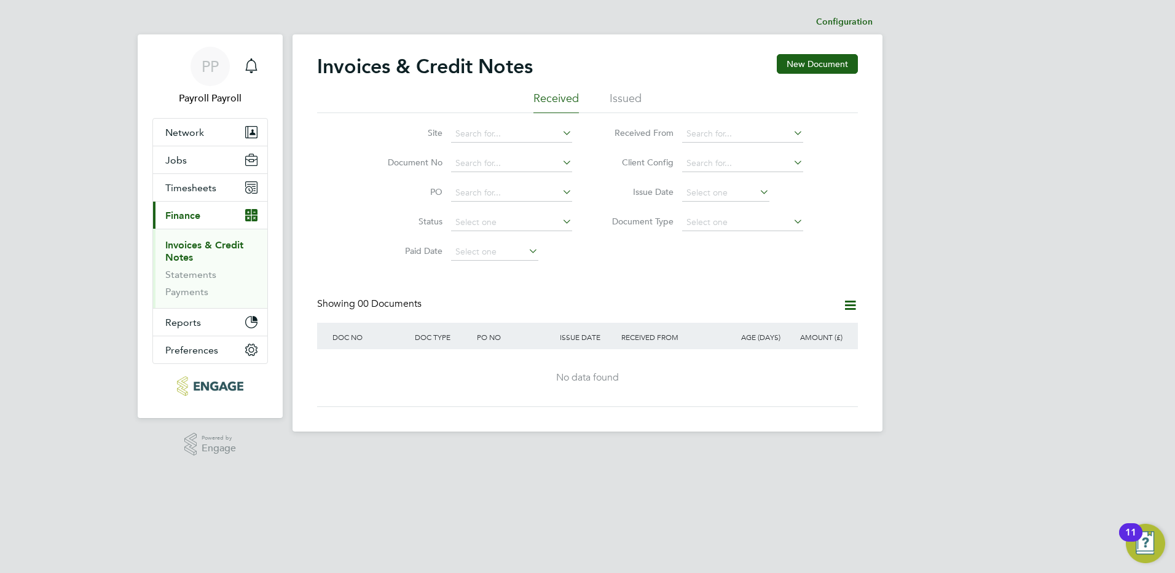
click at [631, 97] on li "Issued" at bounding box center [625, 102] width 32 height 22
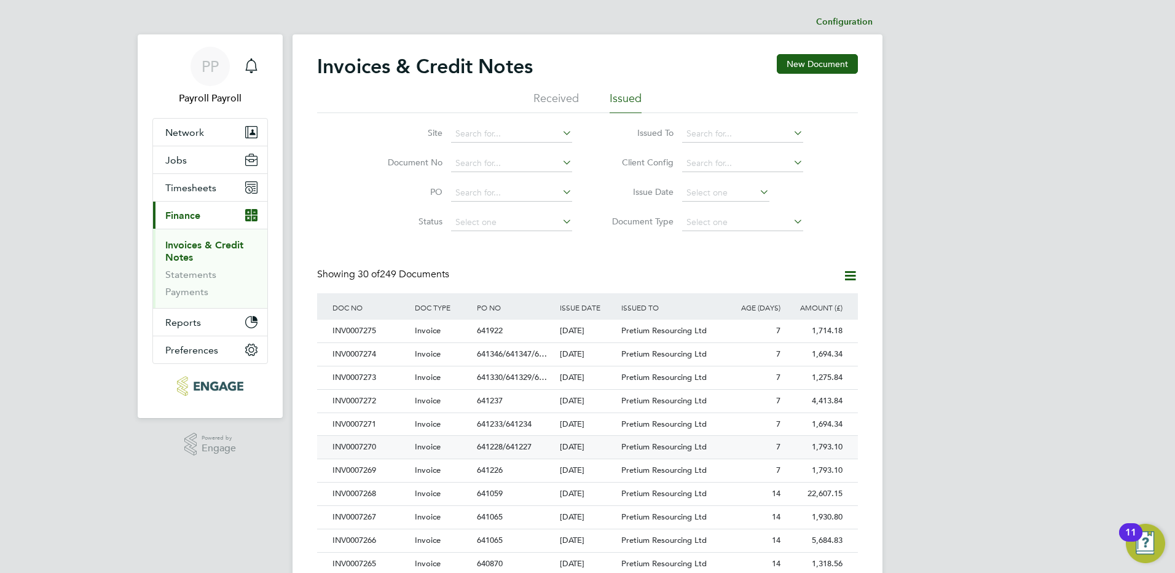
click at [360, 447] on div "INV0007270" at bounding box center [370, 447] width 82 height 23
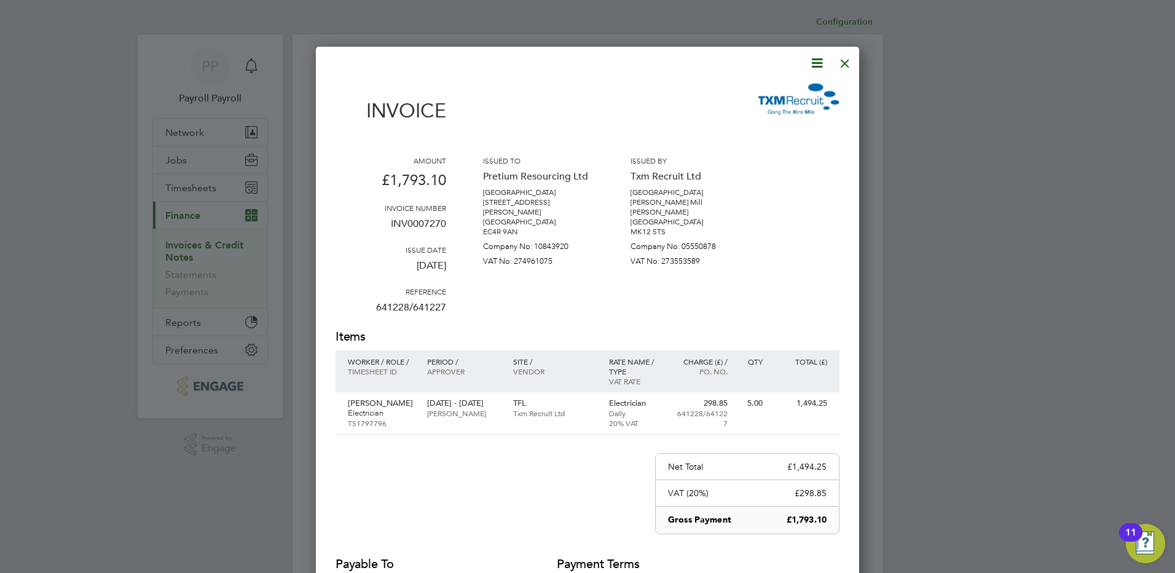
click at [819, 67] on icon at bounding box center [816, 62] width 15 height 15
click at [775, 91] on li "Download Invoice" at bounding box center [779, 92] width 85 height 17
click at [846, 65] on div at bounding box center [845, 60] width 22 height 22
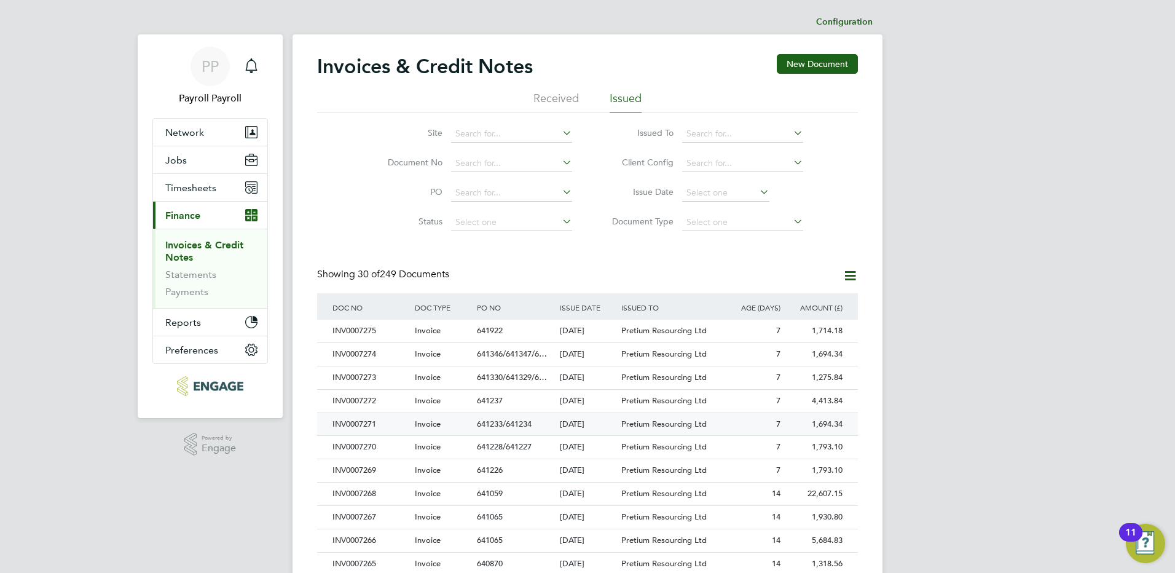
click at [370, 420] on div "INV0007271" at bounding box center [370, 424] width 82 height 23
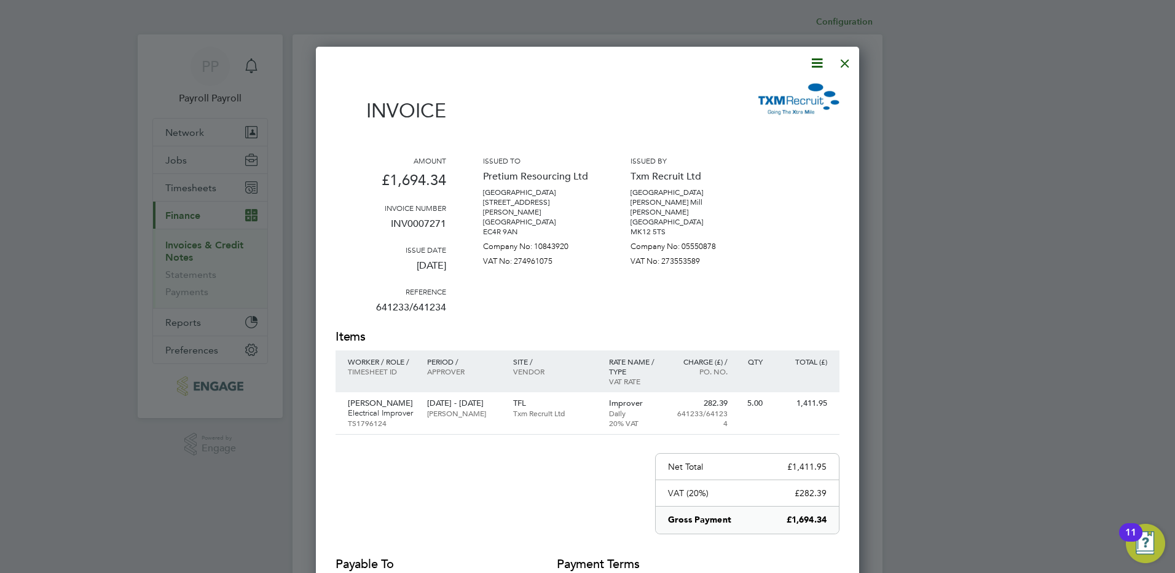
click at [814, 62] on icon at bounding box center [816, 62] width 15 height 15
click at [779, 93] on li "Download Invoice" at bounding box center [779, 92] width 85 height 17
click at [836, 66] on div at bounding box center [845, 60] width 22 height 22
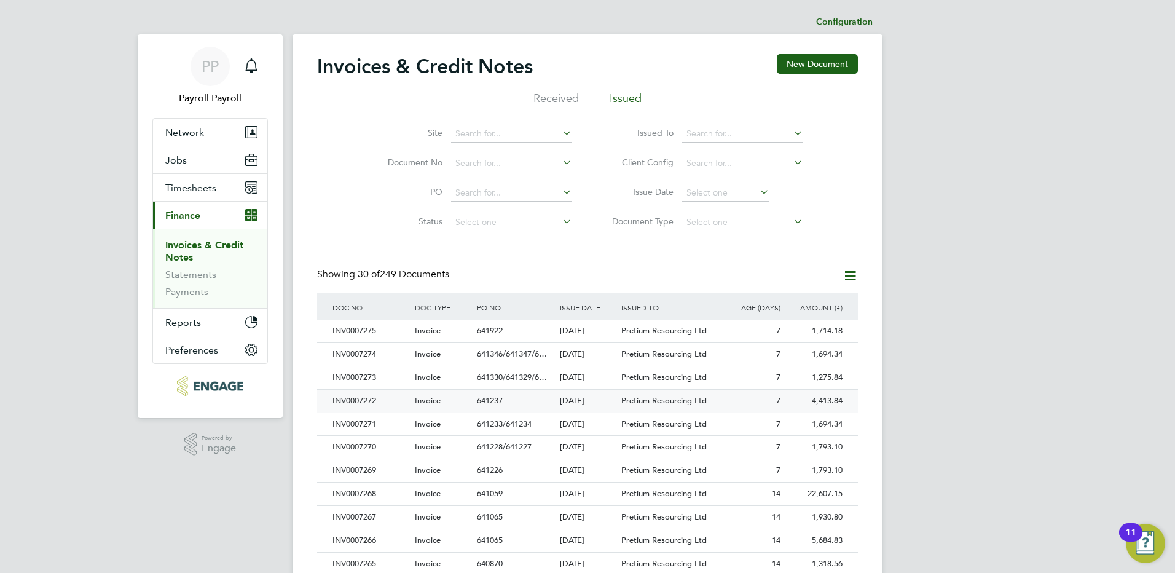
click at [358, 400] on div "INV0007272" at bounding box center [370, 401] width 82 height 23
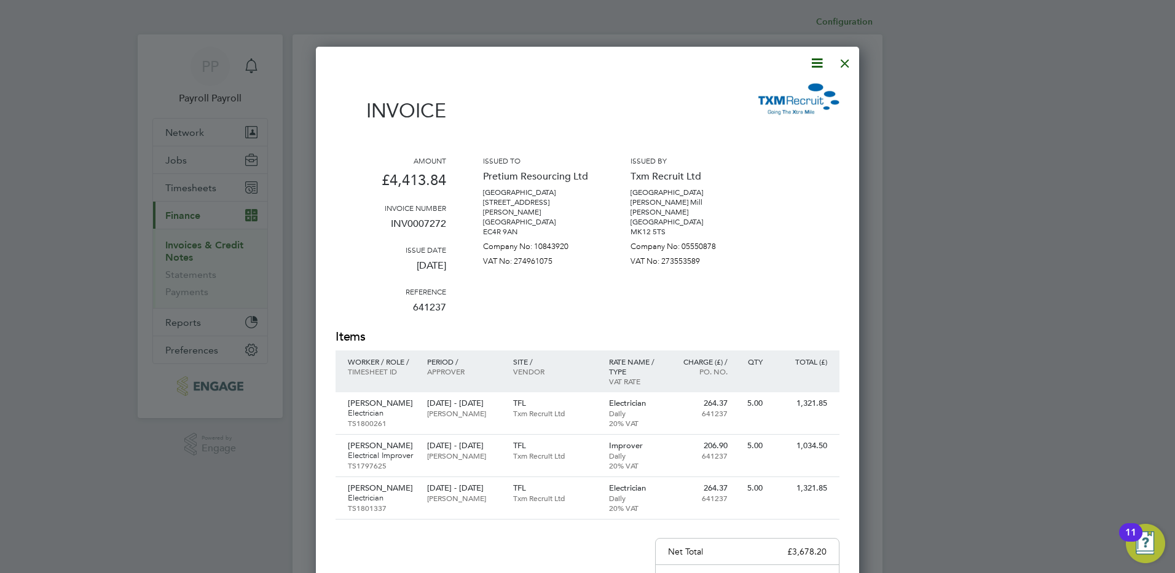
click at [818, 60] on icon at bounding box center [816, 62] width 15 height 15
click at [791, 93] on li "Download Invoice" at bounding box center [779, 92] width 85 height 17
click at [848, 65] on div at bounding box center [845, 60] width 22 height 22
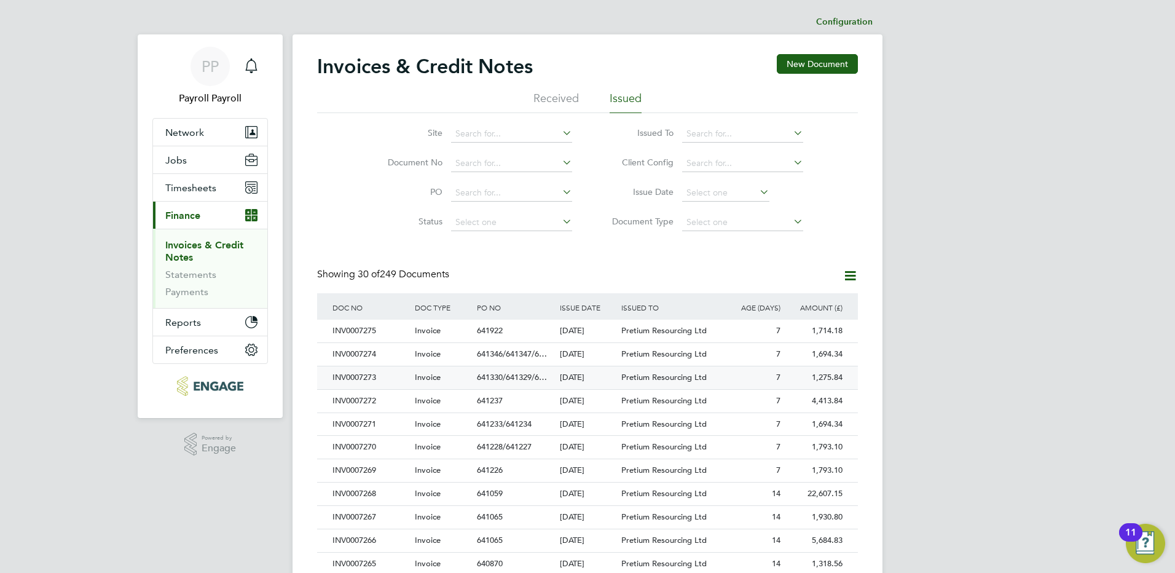
click at [366, 382] on div "INV0007273" at bounding box center [370, 377] width 82 height 23
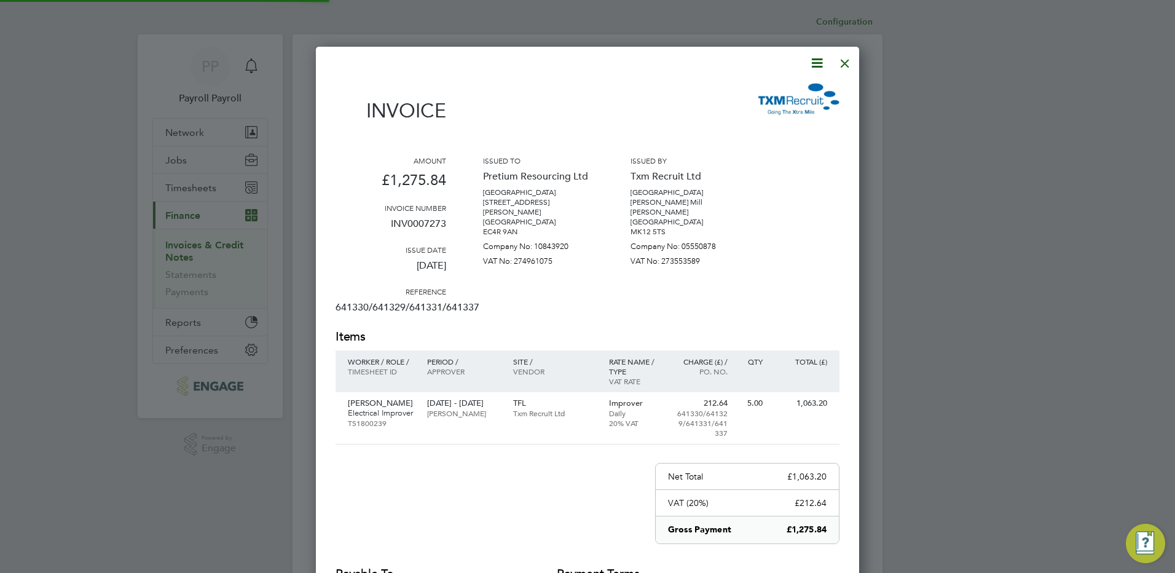
scroll to position [654, 544]
click at [810, 60] on icon at bounding box center [816, 62] width 15 height 15
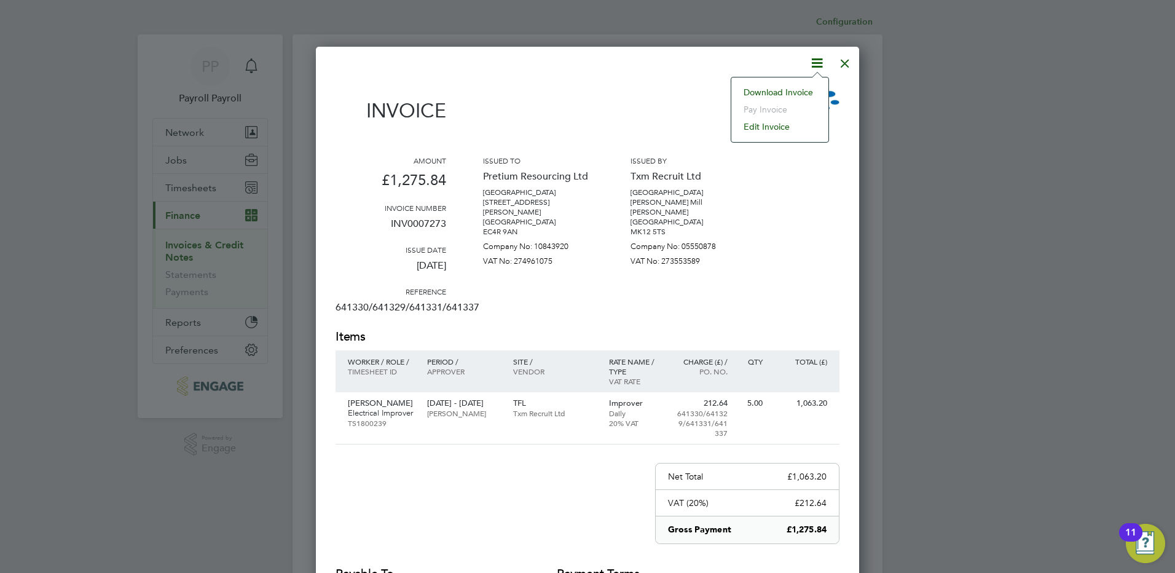
click at [804, 91] on li "Download Invoice" at bounding box center [779, 92] width 85 height 17
click at [845, 60] on div at bounding box center [845, 60] width 22 height 22
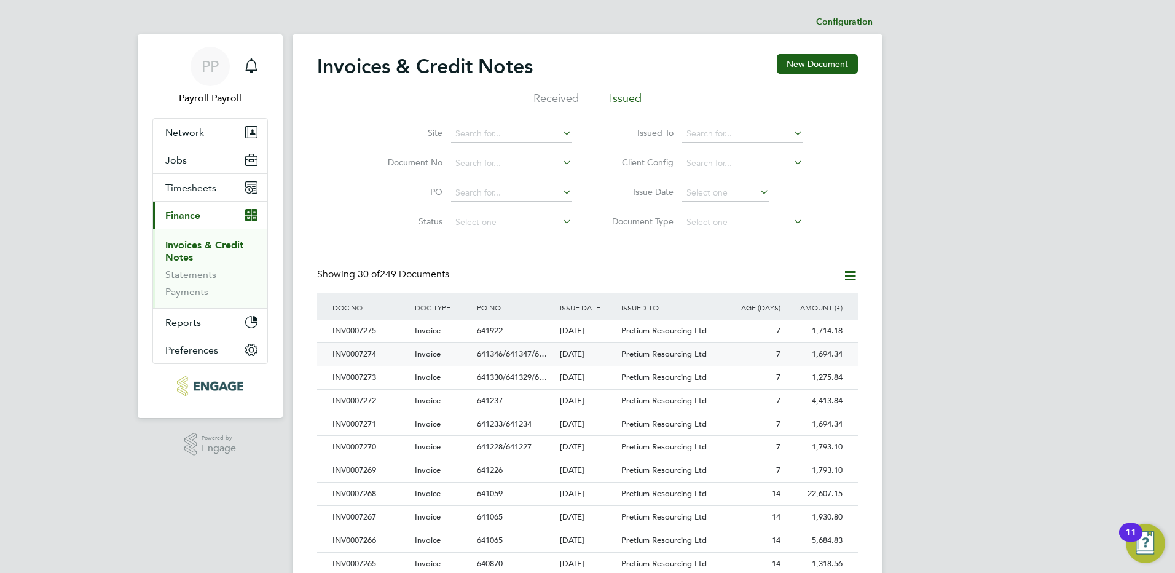
click at [368, 352] on div "INV0007274" at bounding box center [370, 354] width 82 height 23
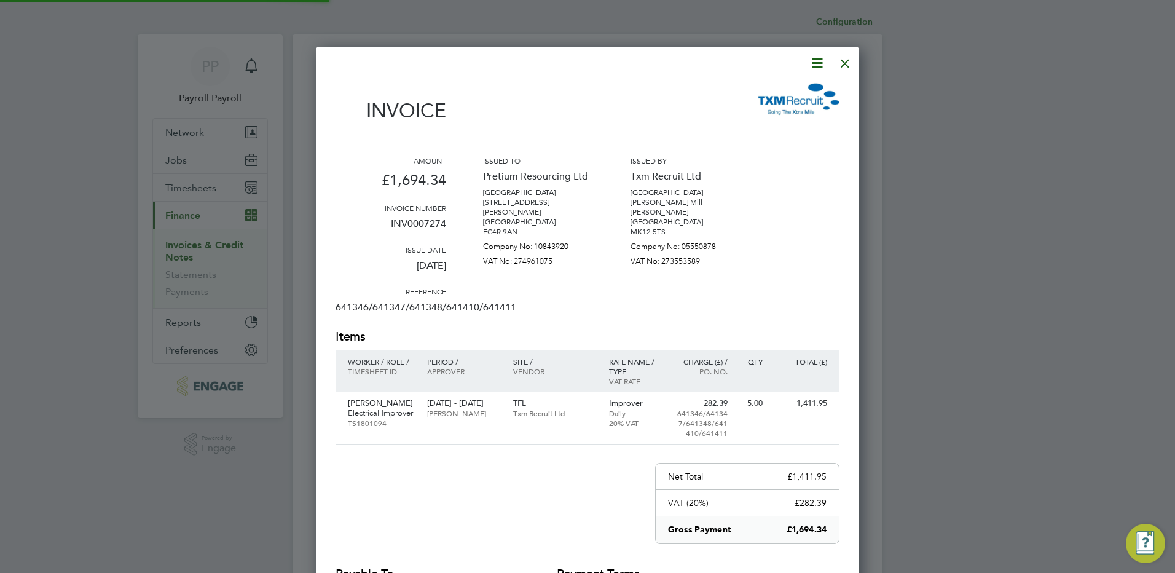
scroll to position [654, 544]
click at [812, 63] on icon at bounding box center [816, 62] width 15 height 15
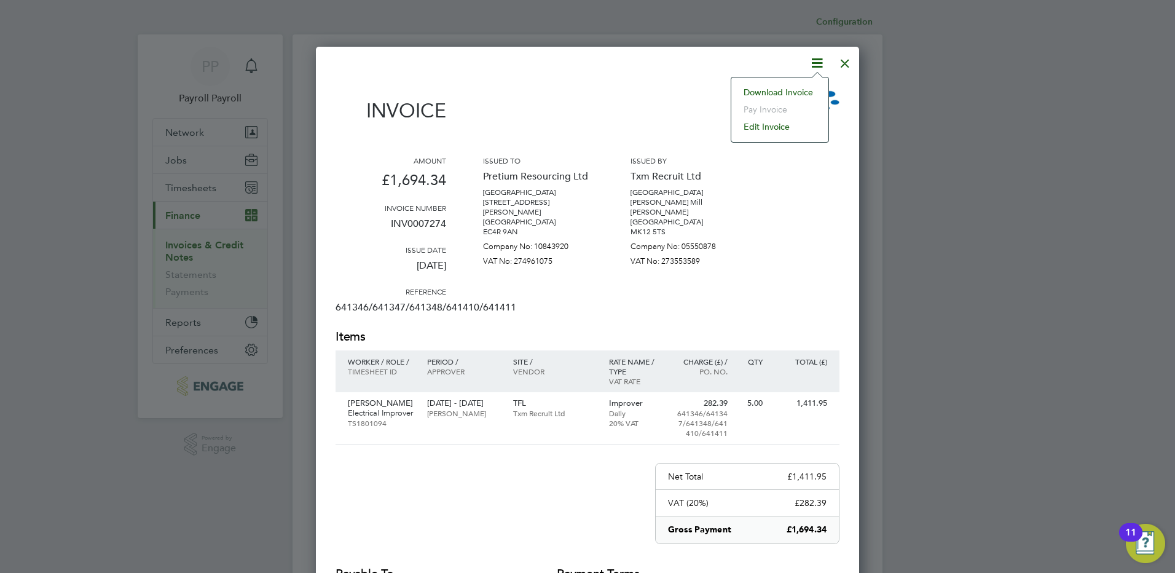
click at [791, 90] on li "Download Invoice" at bounding box center [779, 92] width 85 height 17
click at [848, 62] on div at bounding box center [845, 60] width 22 height 22
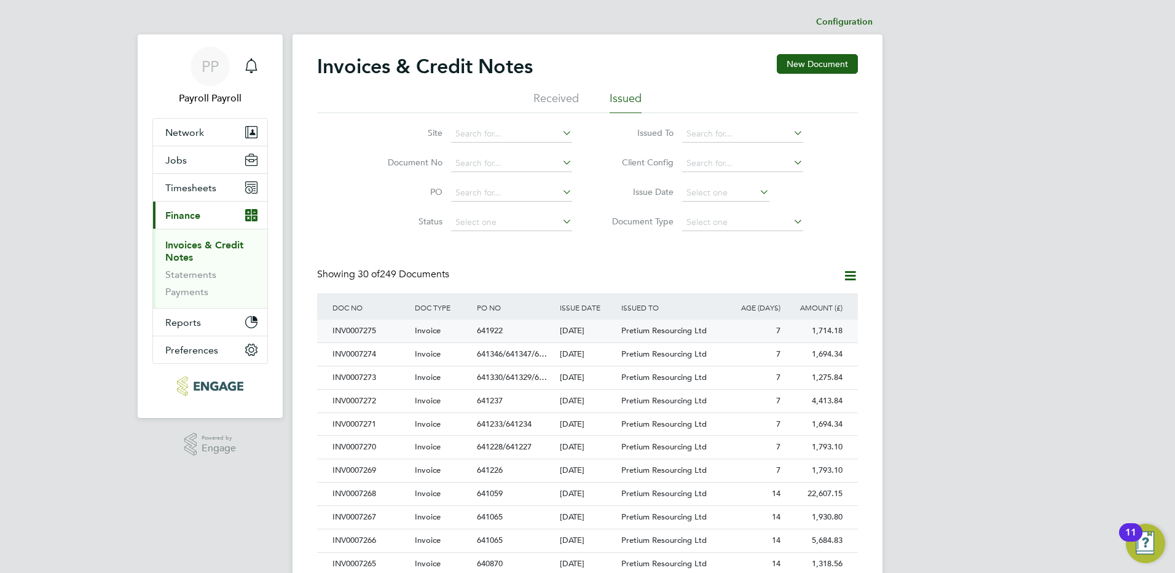
click at [370, 328] on div "INV0007275" at bounding box center [370, 330] width 82 height 23
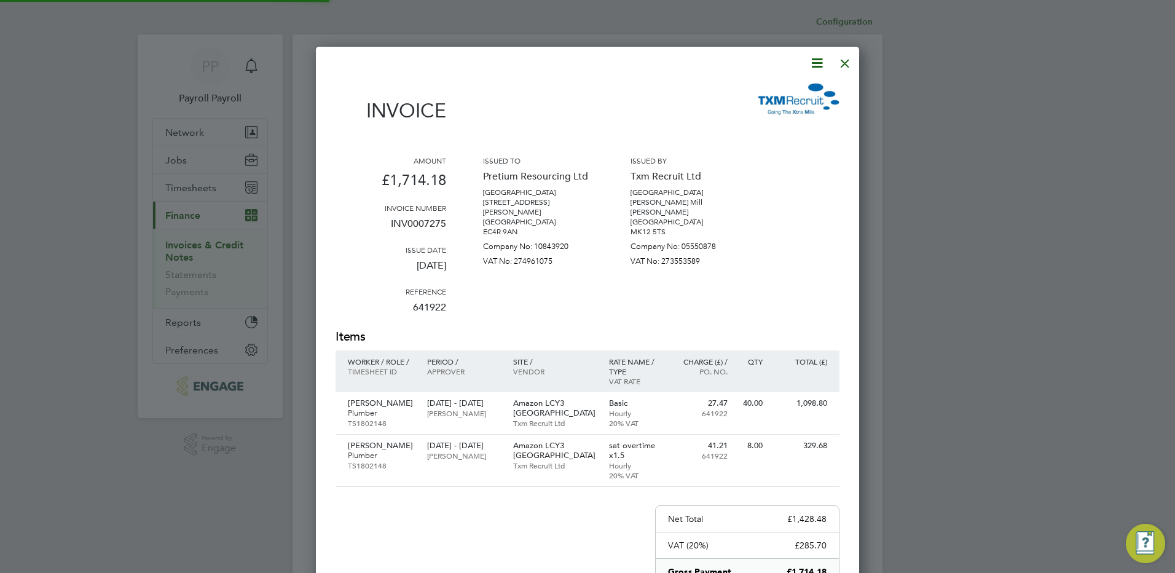
scroll to position [696, 544]
click at [820, 62] on icon at bounding box center [816, 62] width 15 height 15
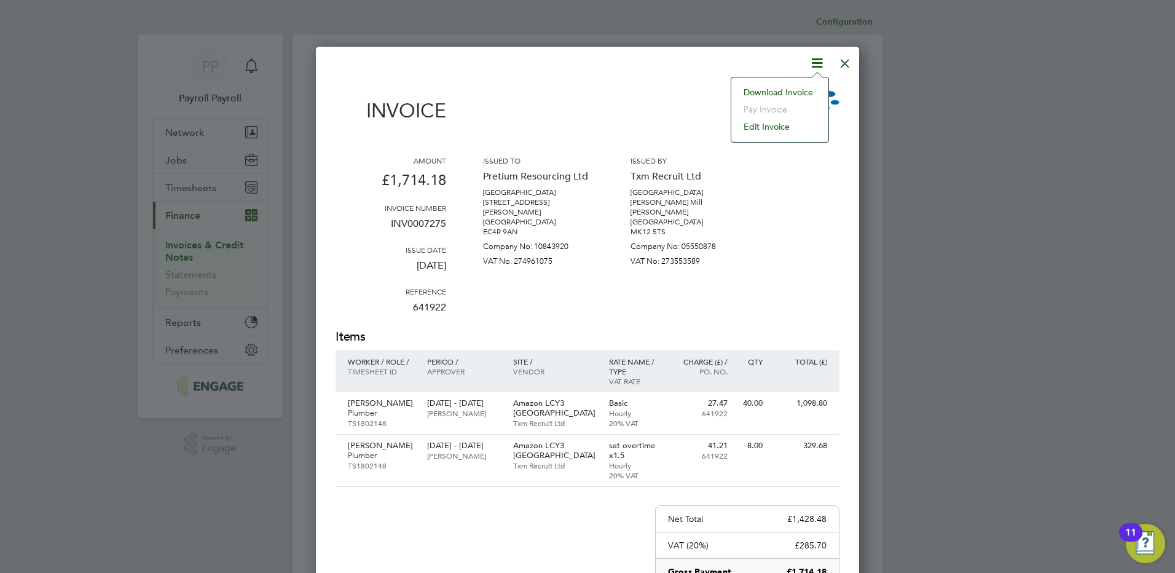
click at [796, 92] on li "Download Invoice" at bounding box center [779, 92] width 85 height 17
click at [847, 57] on div at bounding box center [845, 60] width 22 height 22
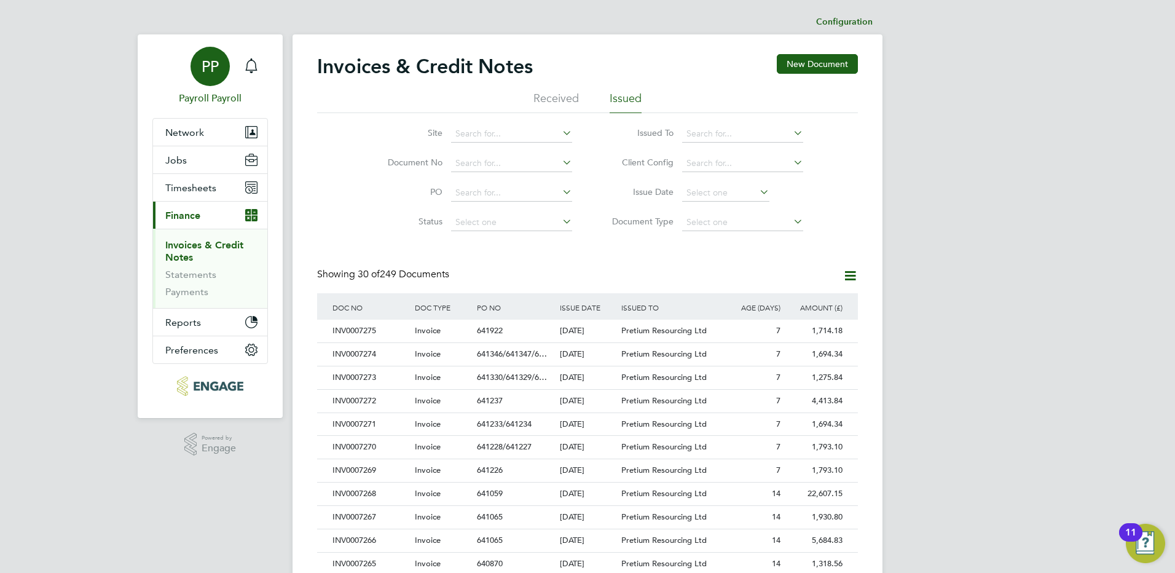
click at [202, 70] on span "PP" at bounding box center [210, 66] width 17 height 16
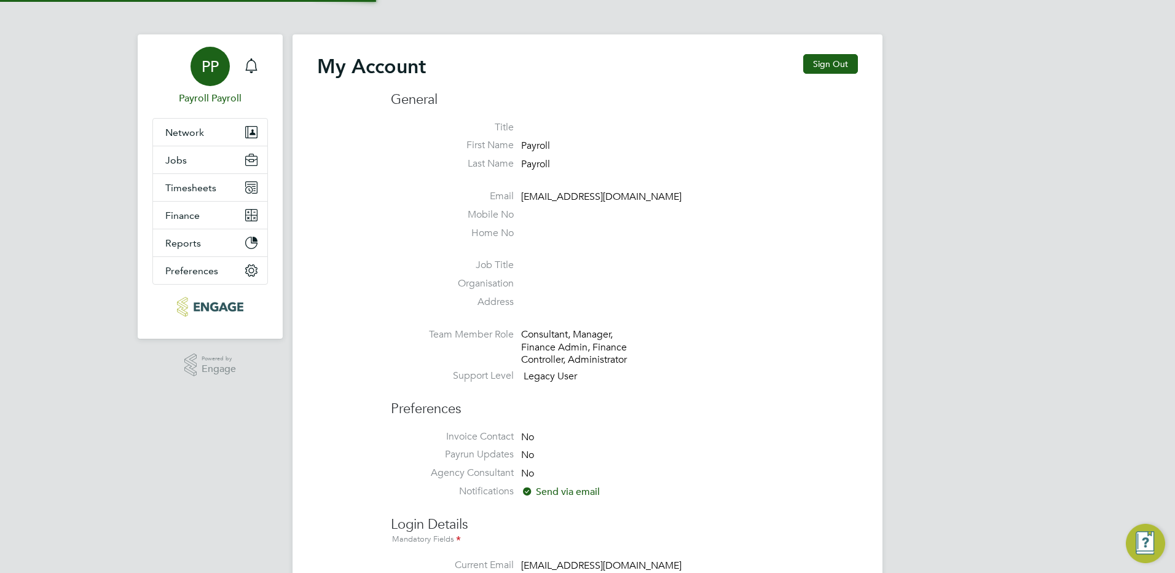
type input "[EMAIL_ADDRESS][DOMAIN_NAME]"
click at [829, 63] on button "Sign Out" at bounding box center [830, 64] width 55 height 20
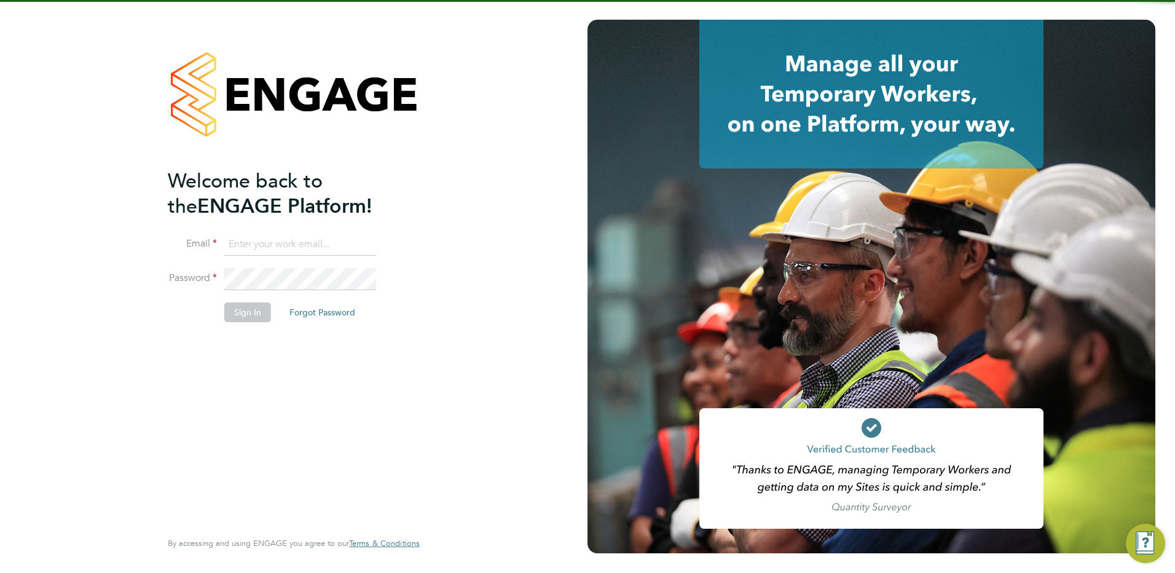
type input "[EMAIL_ADDRESS][DOMAIN_NAME]"
